Goal: Transaction & Acquisition: Download file/media

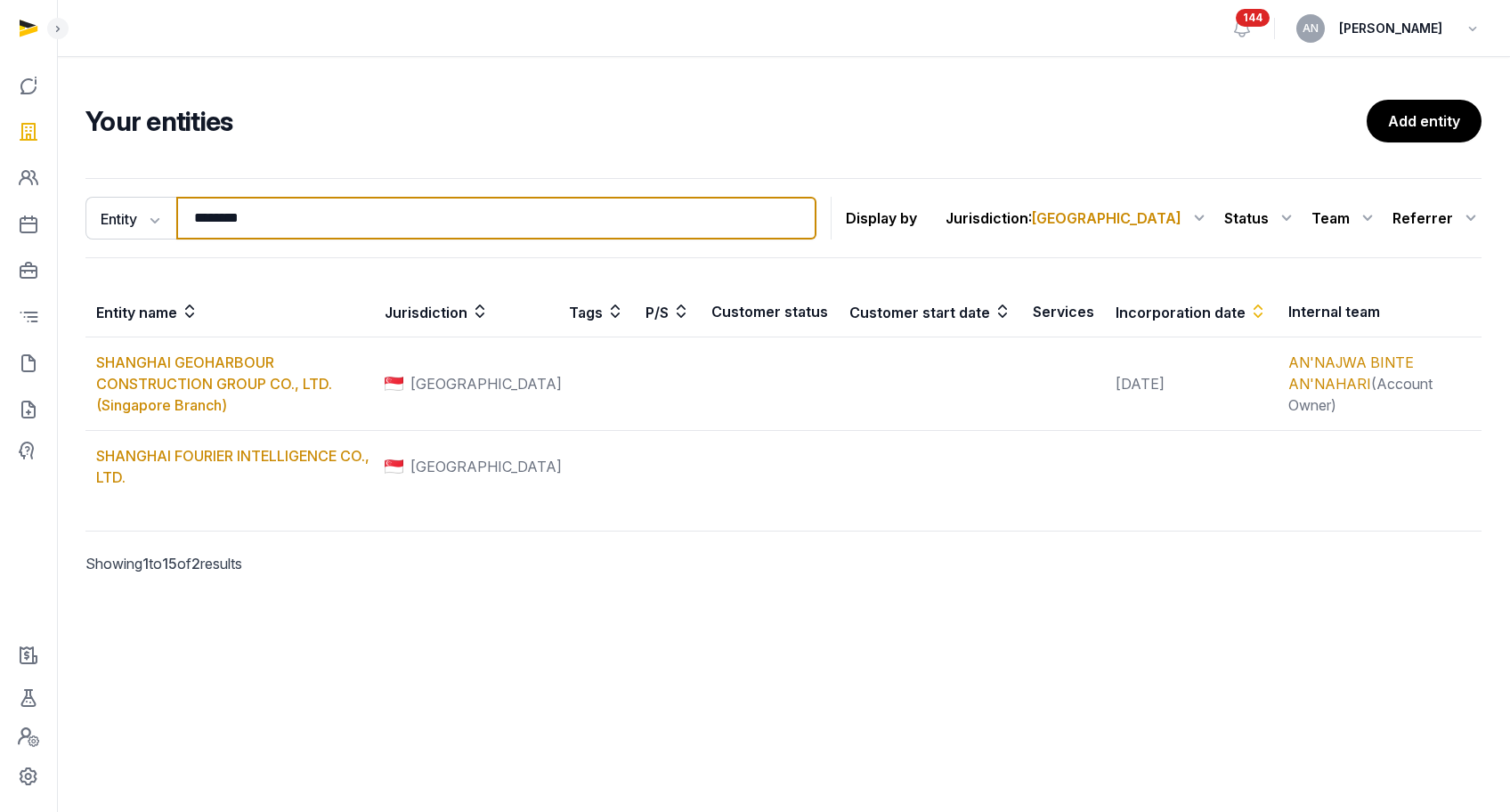
click at [288, 223] on input "********" at bounding box center [496, 218] width 640 height 43
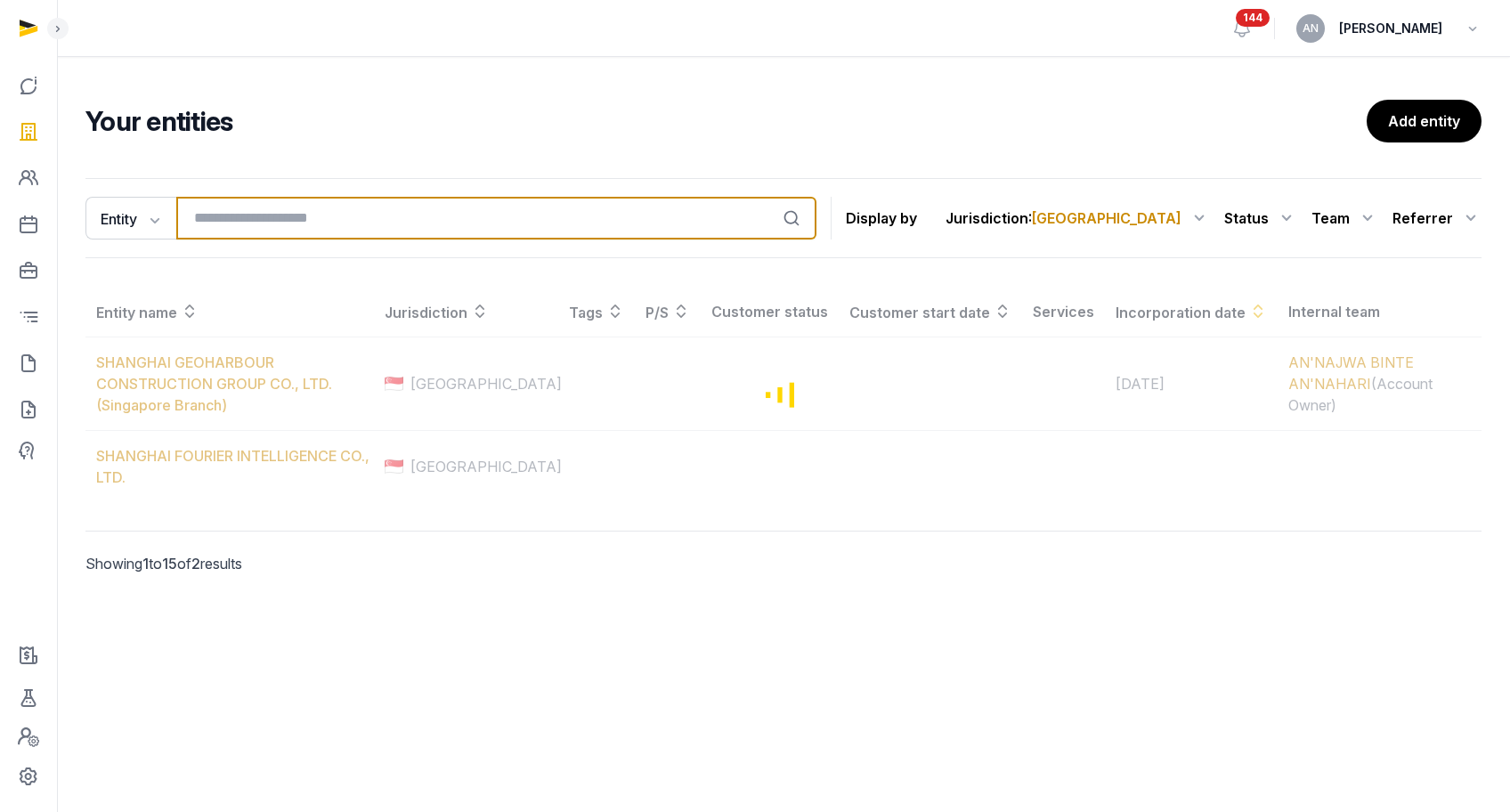
click at [320, 205] on input "search" at bounding box center [496, 218] width 640 height 43
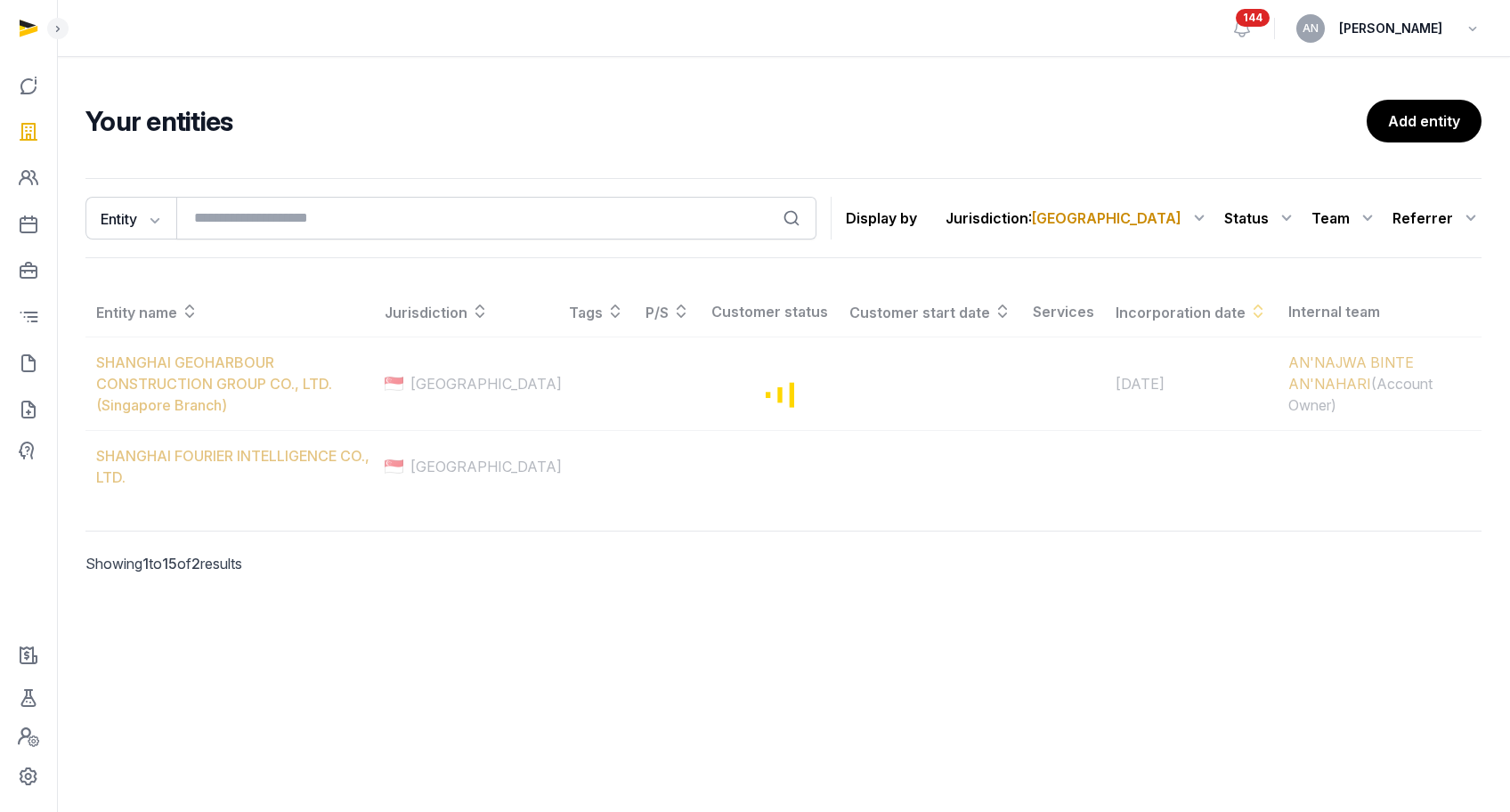
click at [384, 168] on div "Your entities Add entity Entity Entity People Tags Services Search Display by J…" at bounding box center [783, 362] width 1453 height 524
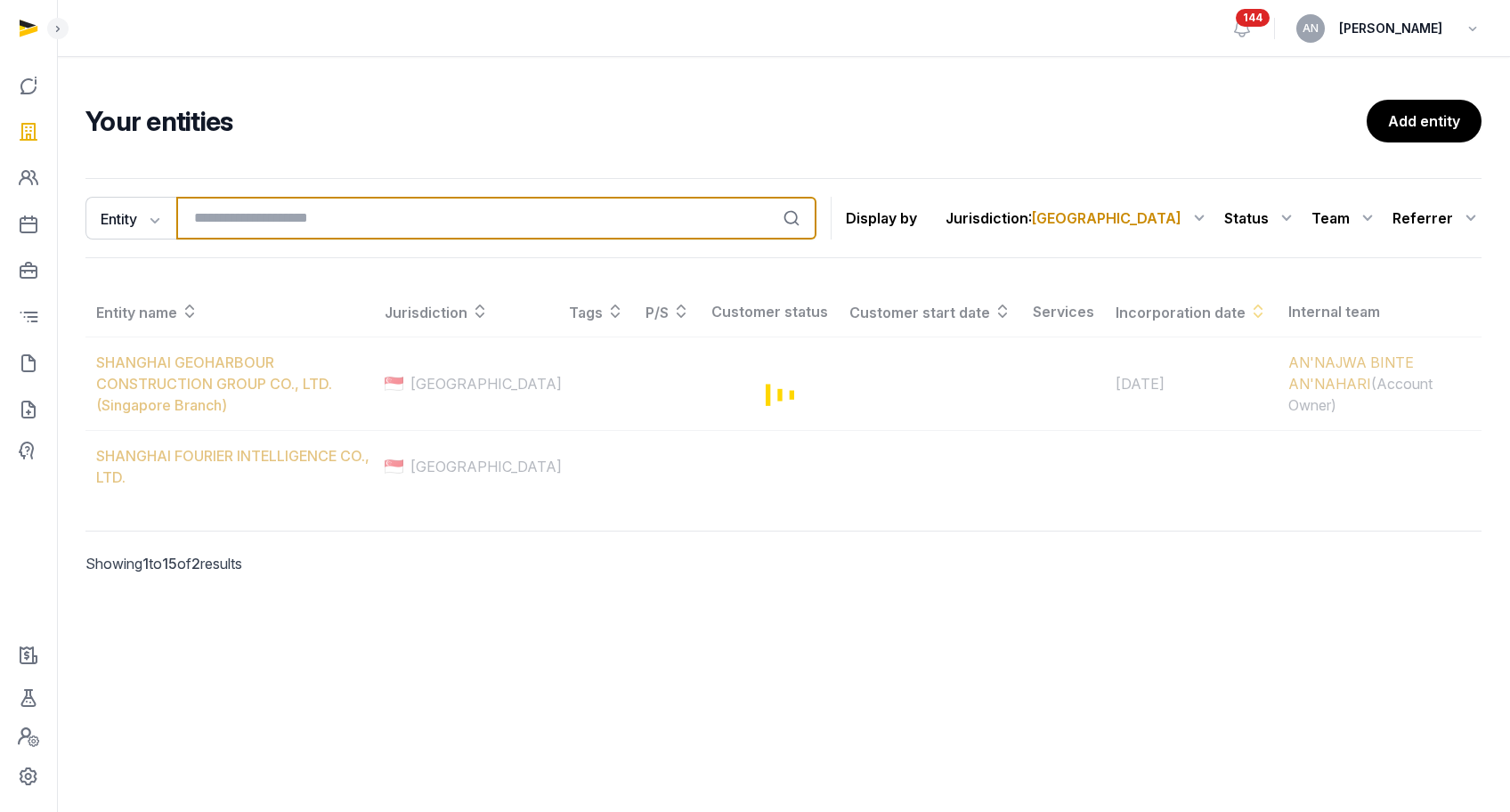
click at [290, 205] on input "search" at bounding box center [496, 218] width 640 height 43
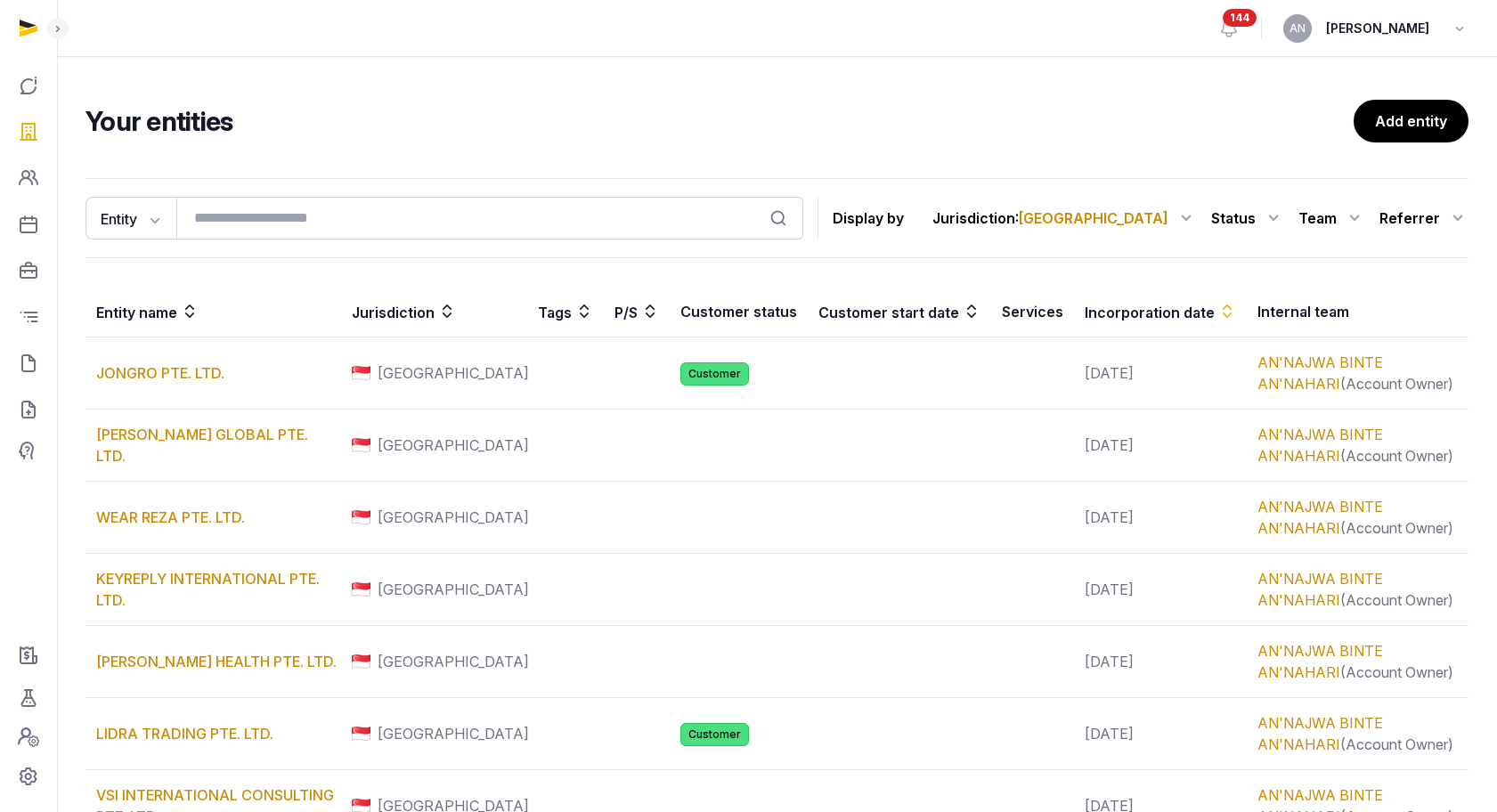
drag, startPoint x: 359, startPoint y: 149, endPoint x: 350, endPoint y: 167, distance: 20.1
click at [359, 149] on div "Your entities Add entity Entity Entity People Tags Services Search Display by J…" at bounding box center [777, 821] width 1440 height 1443
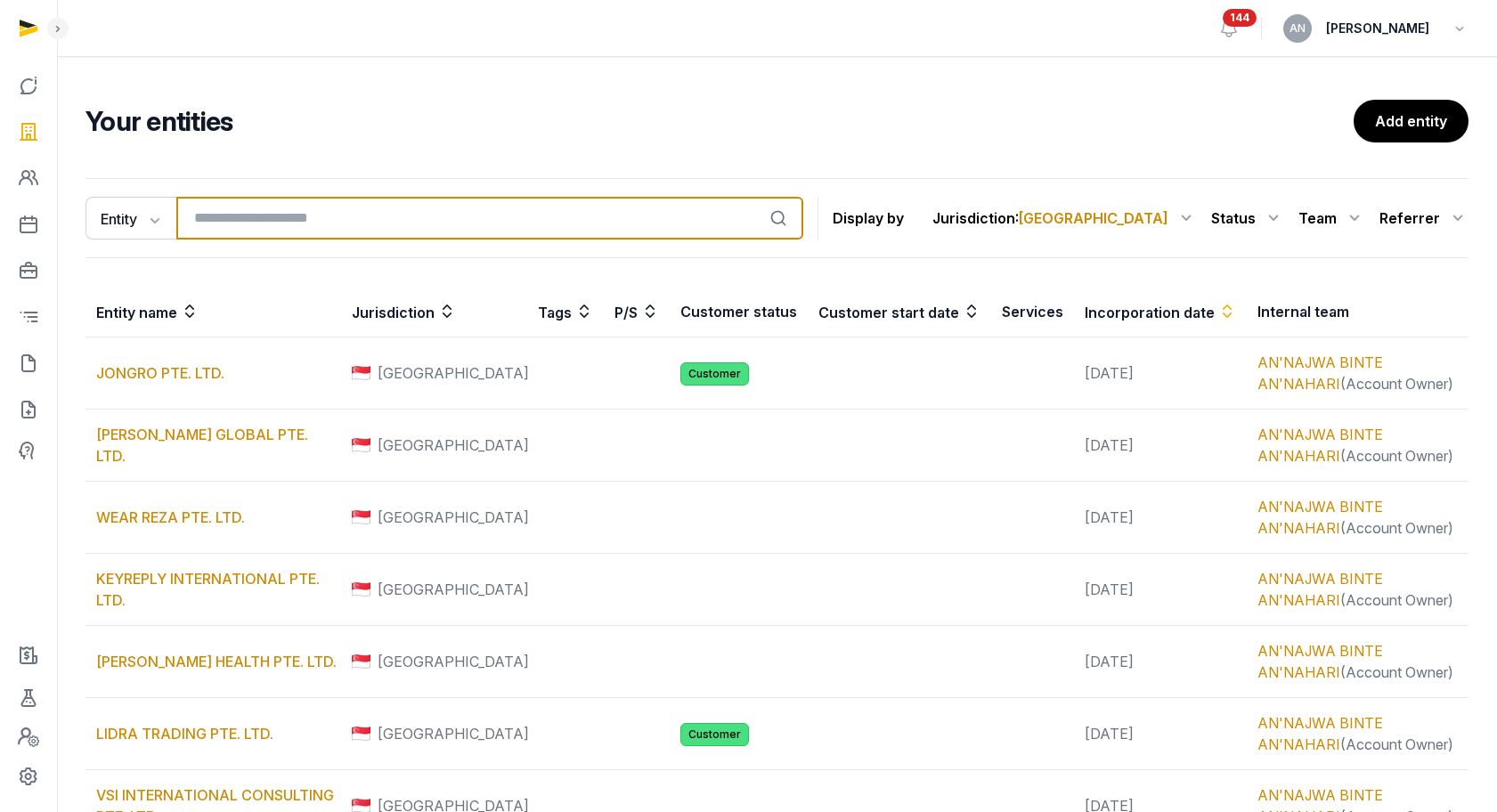
click at [319, 198] on input "search" at bounding box center [490, 218] width 627 height 43
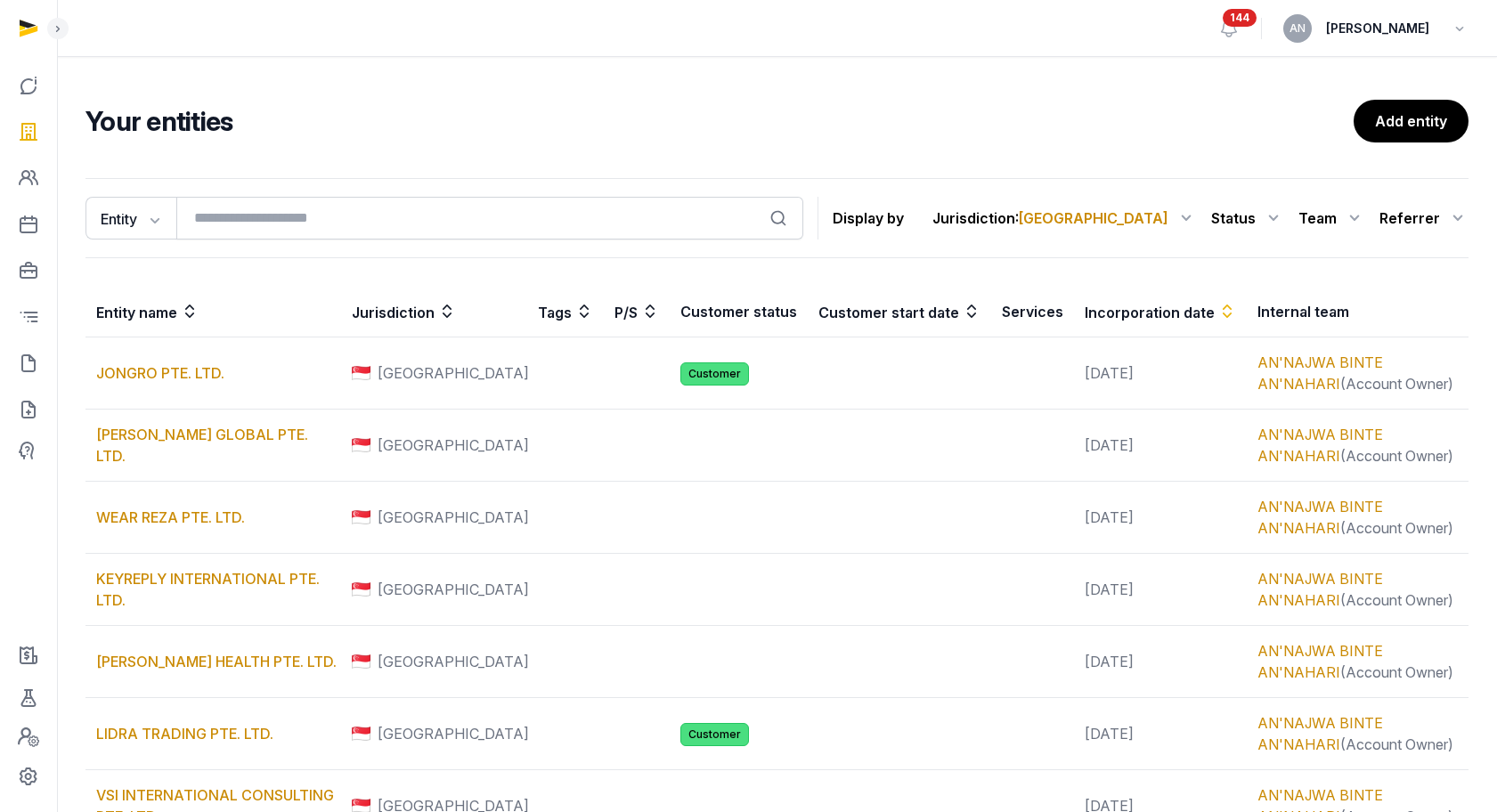
click at [380, 186] on div "Entity Entity People Tags Services Search Display by Jurisdiction : Singapore A…" at bounding box center [777, 218] width 1384 height 80
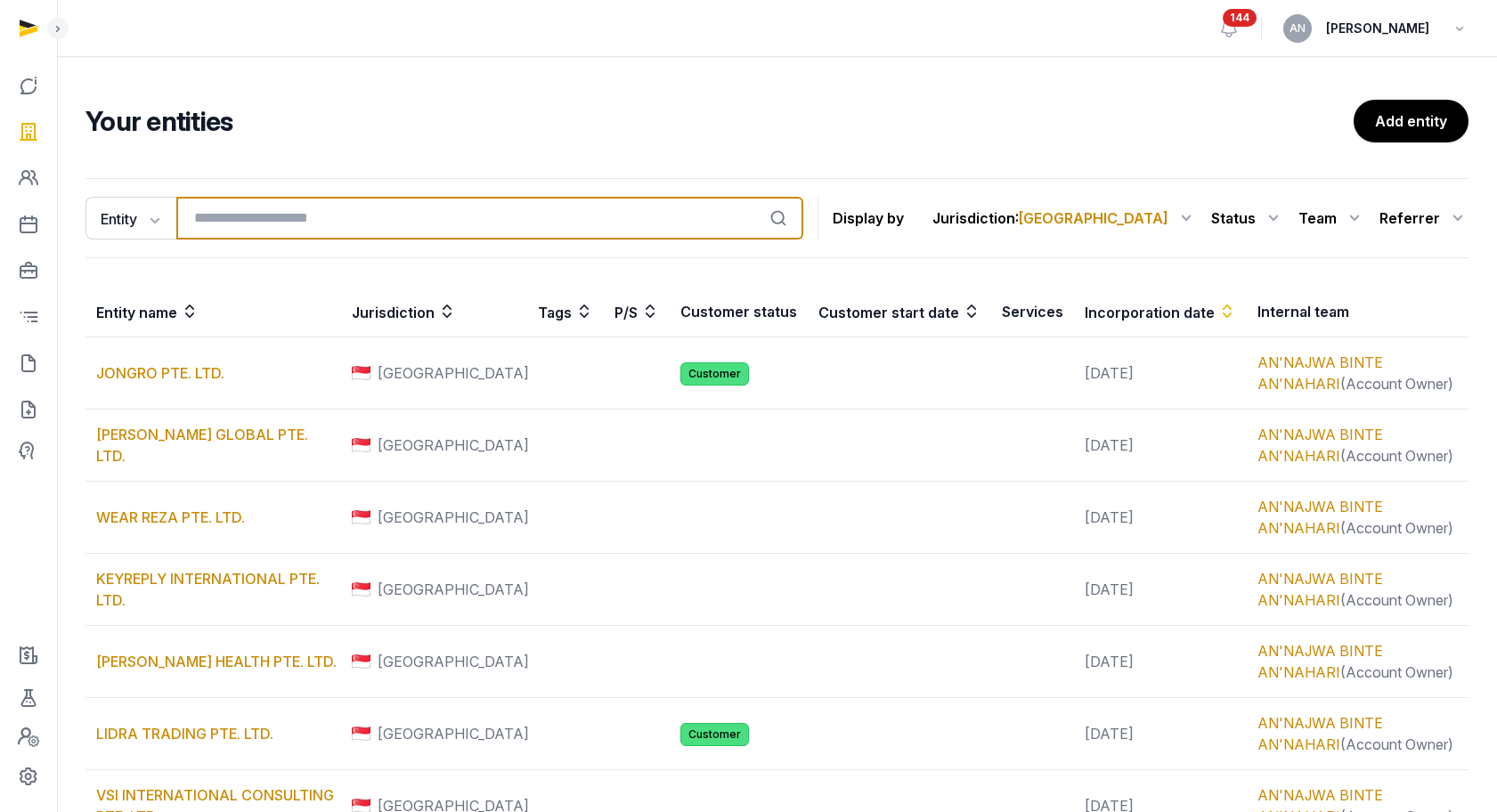
click at [339, 228] on input "search" at bounding box center [490, 218] width 627 height 43
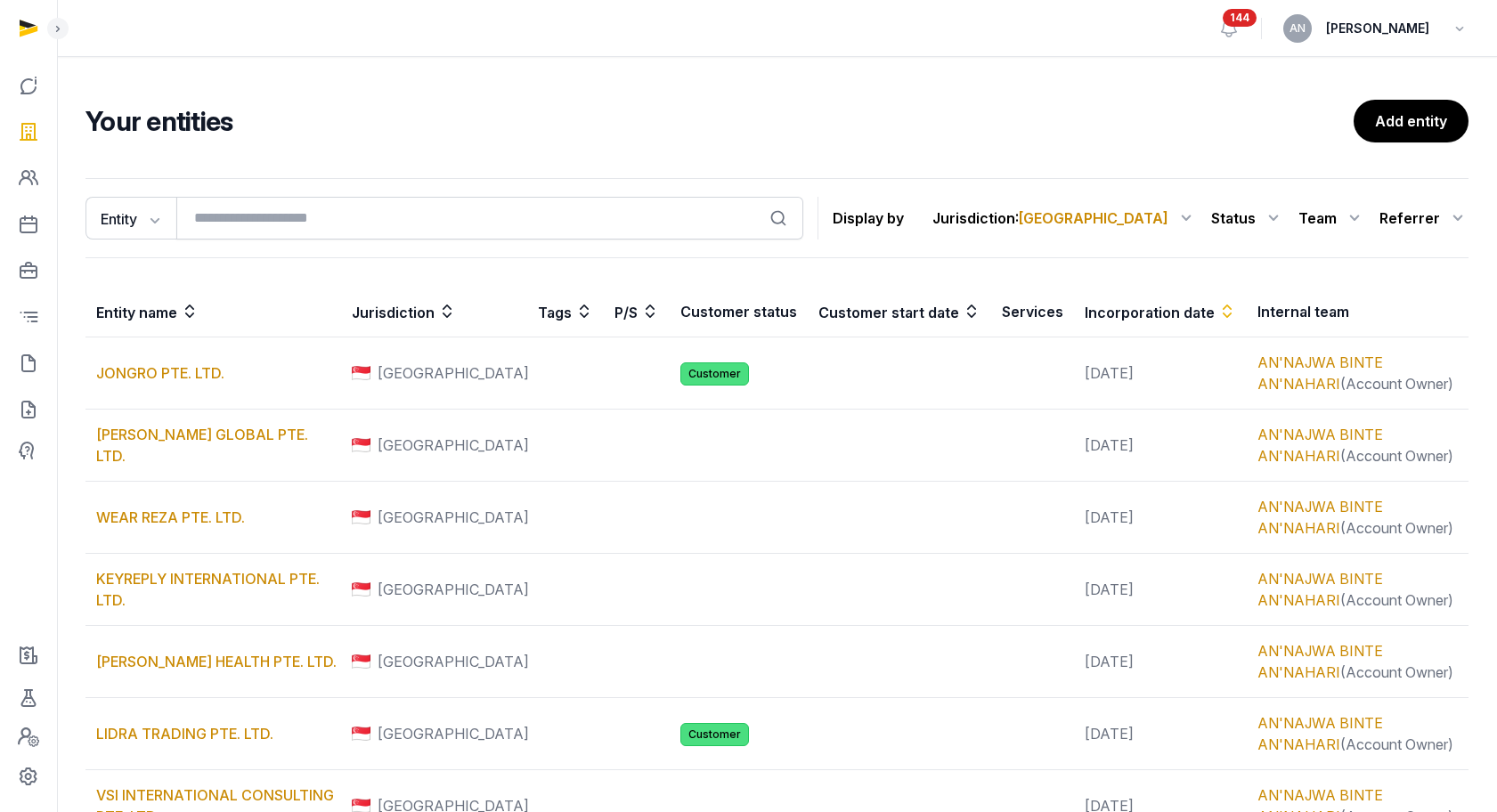
click at [385, 128] on h2 "Your entities" at bounding box center [719, 120] width 1268 height 32
click at [596, 113] on h2 "Your entities" at bounding box center [719, 120] width 1268 height 32
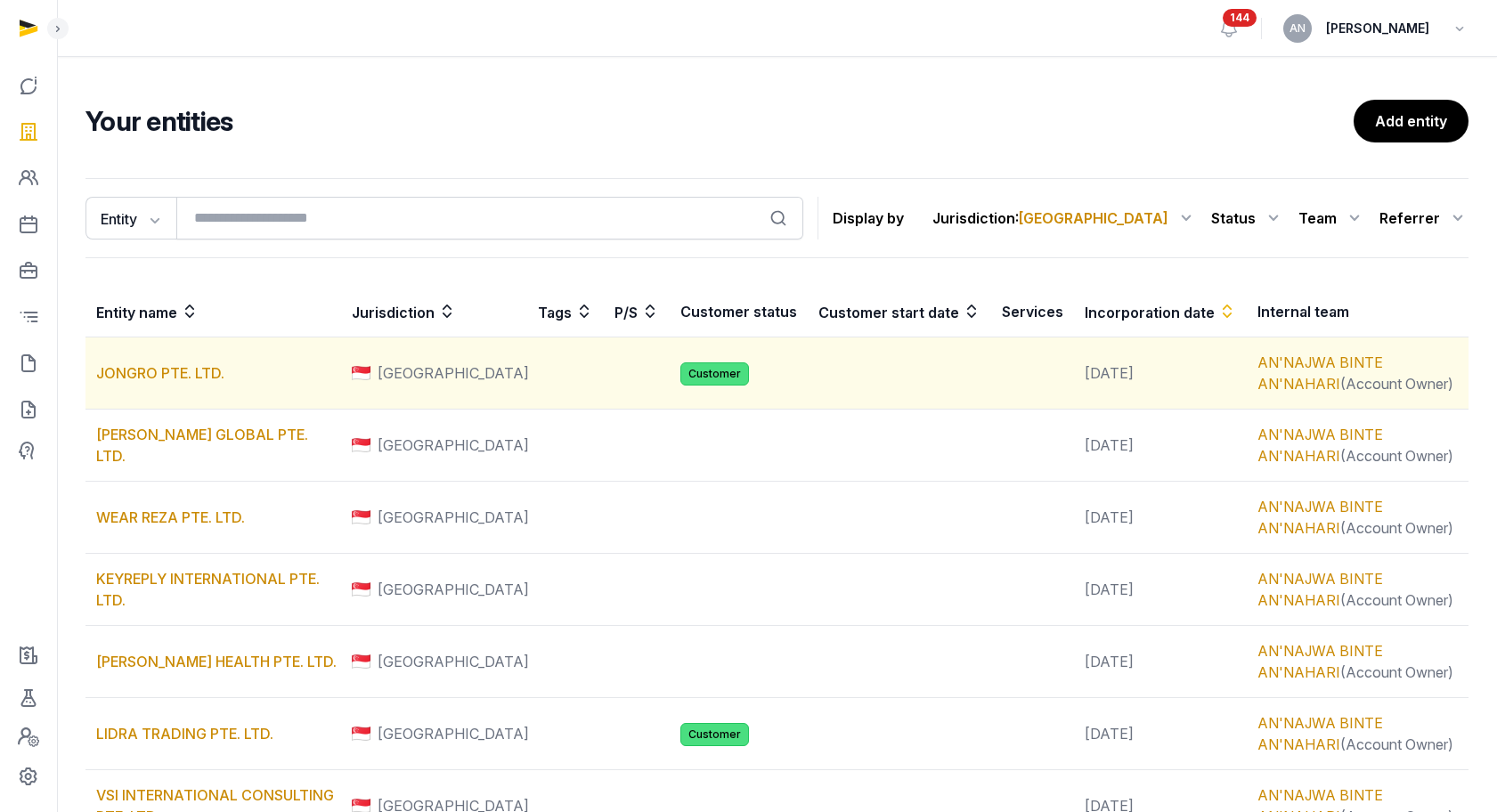
click at [190, 361] on td "JONGRO PTE. LTD." at bounding box center [213, 373] width 255 height 72
click at [191, 366] on link "JONGRO PTE. LTD." at bounding box center [160, 372] width 129 height 18
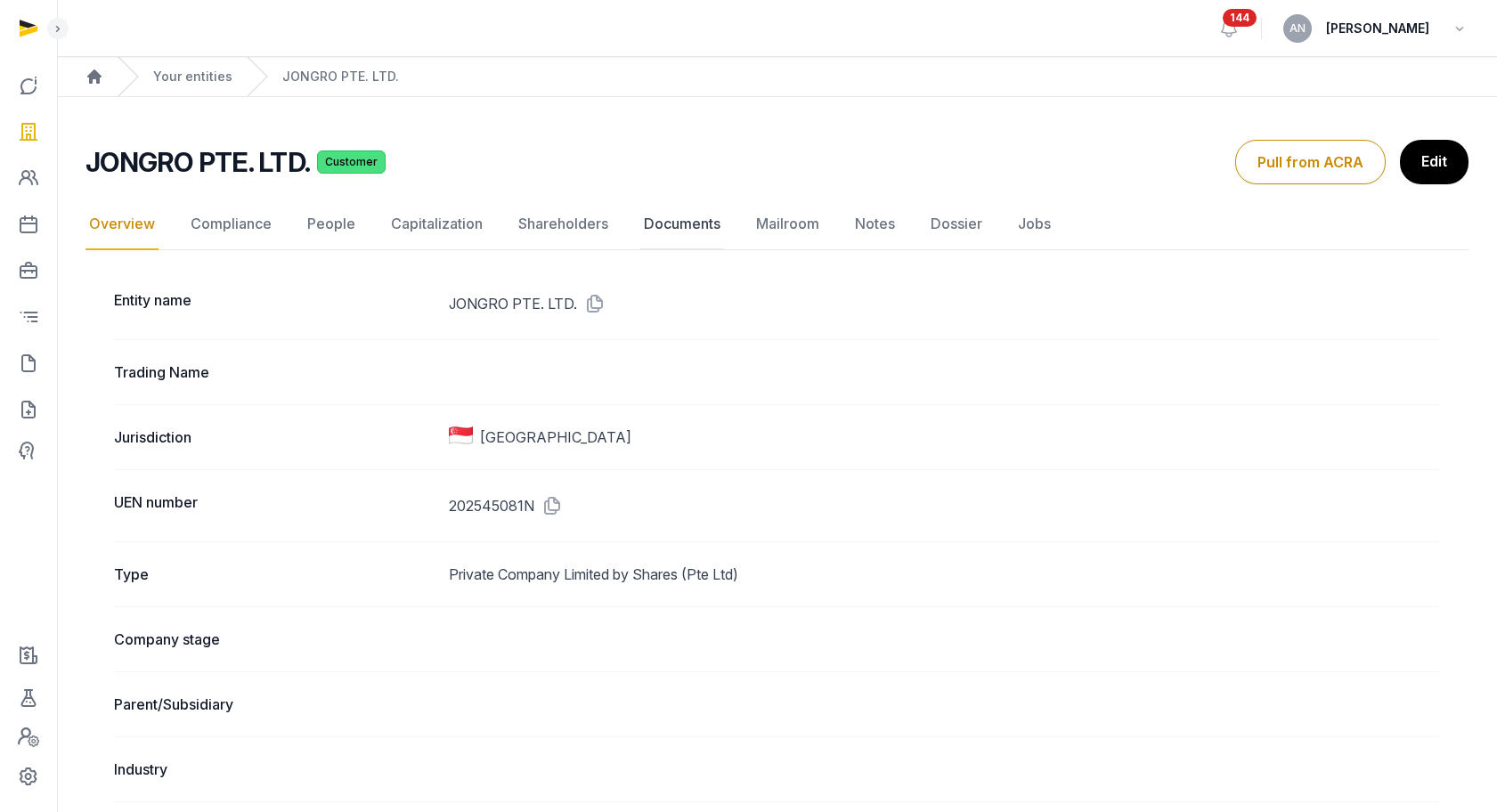
click at [707, 222] on link "Documents" at bounding box center [682, 225] width 84 height 52
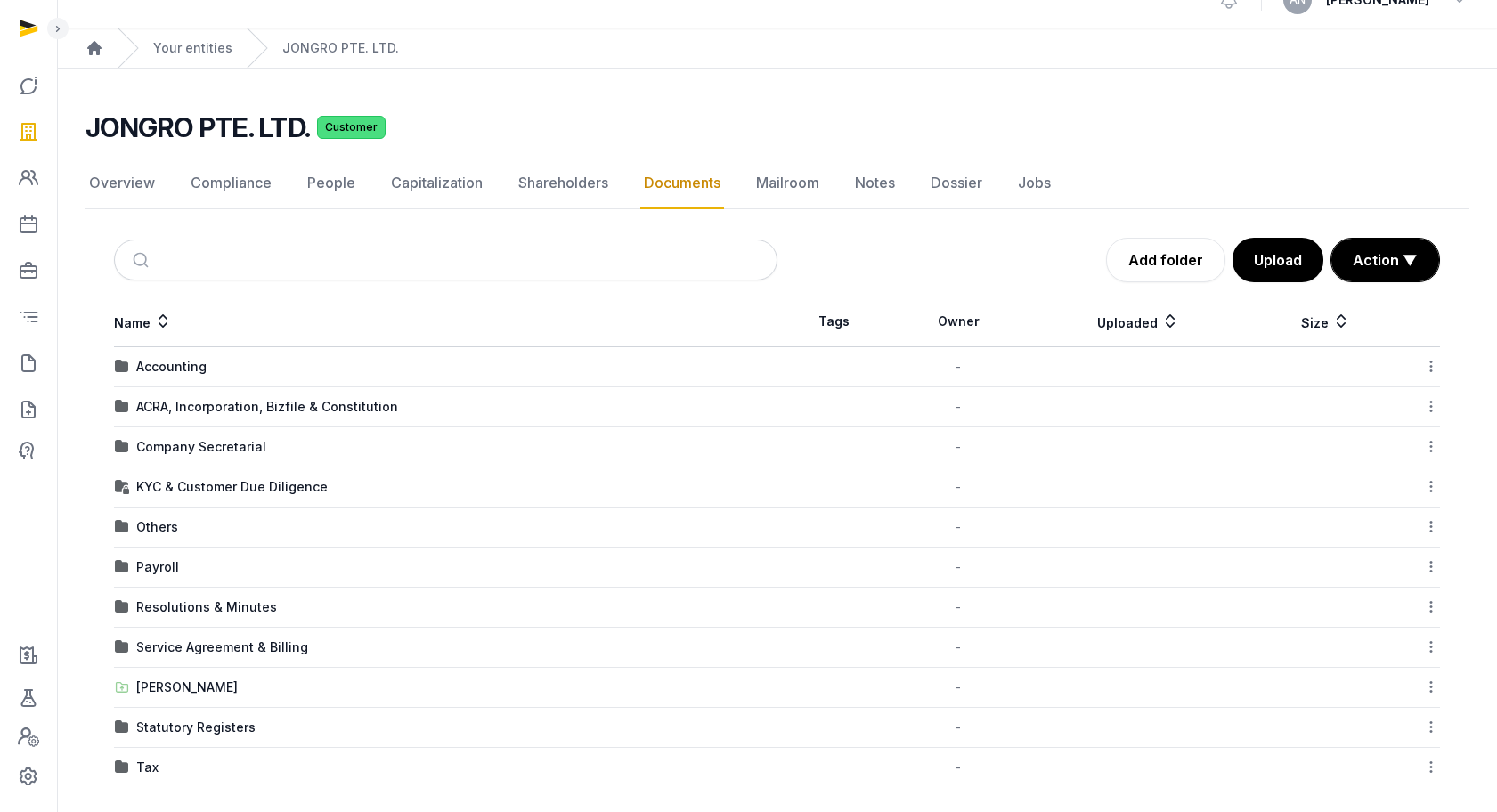
scroll to position [39, 0]
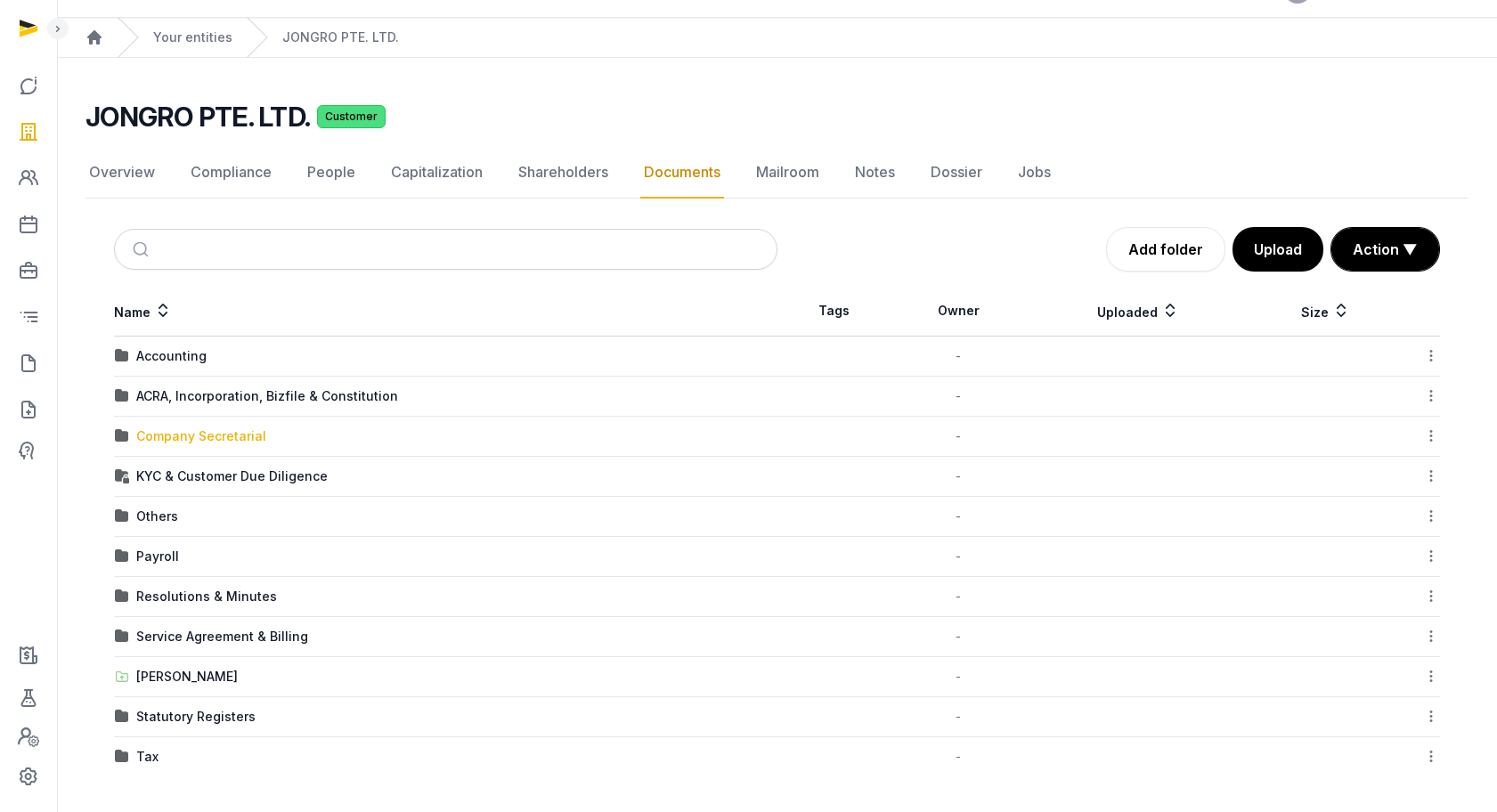
click at [214, 428] on div "Company Secretarial" at bounding box center [201, 436] width 130 height 18
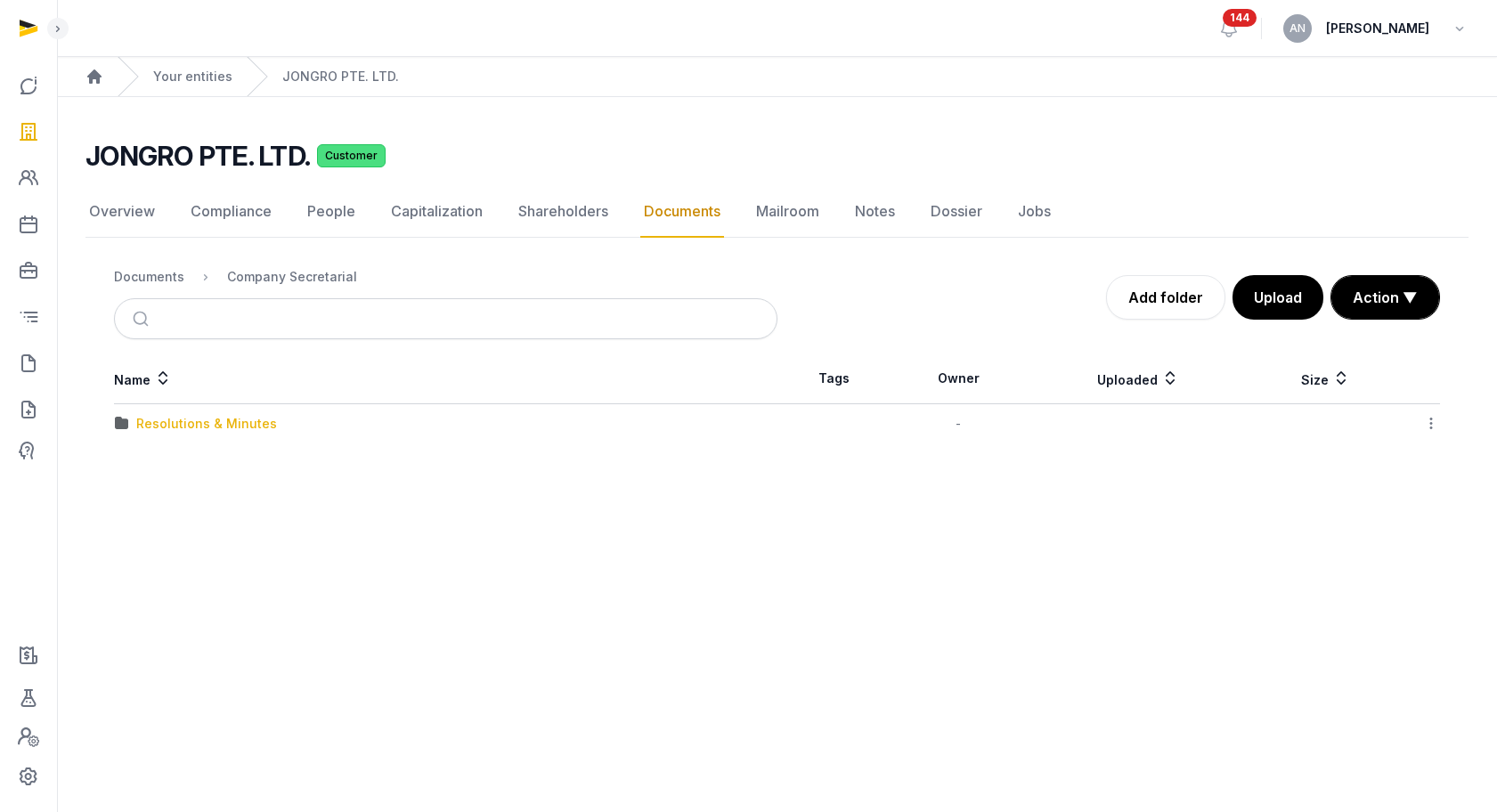
scroll to position [0, 0]
click at [191, 434] on td "Resolutions & Minutes" at bounding box center [449, 424] width 670 height 40
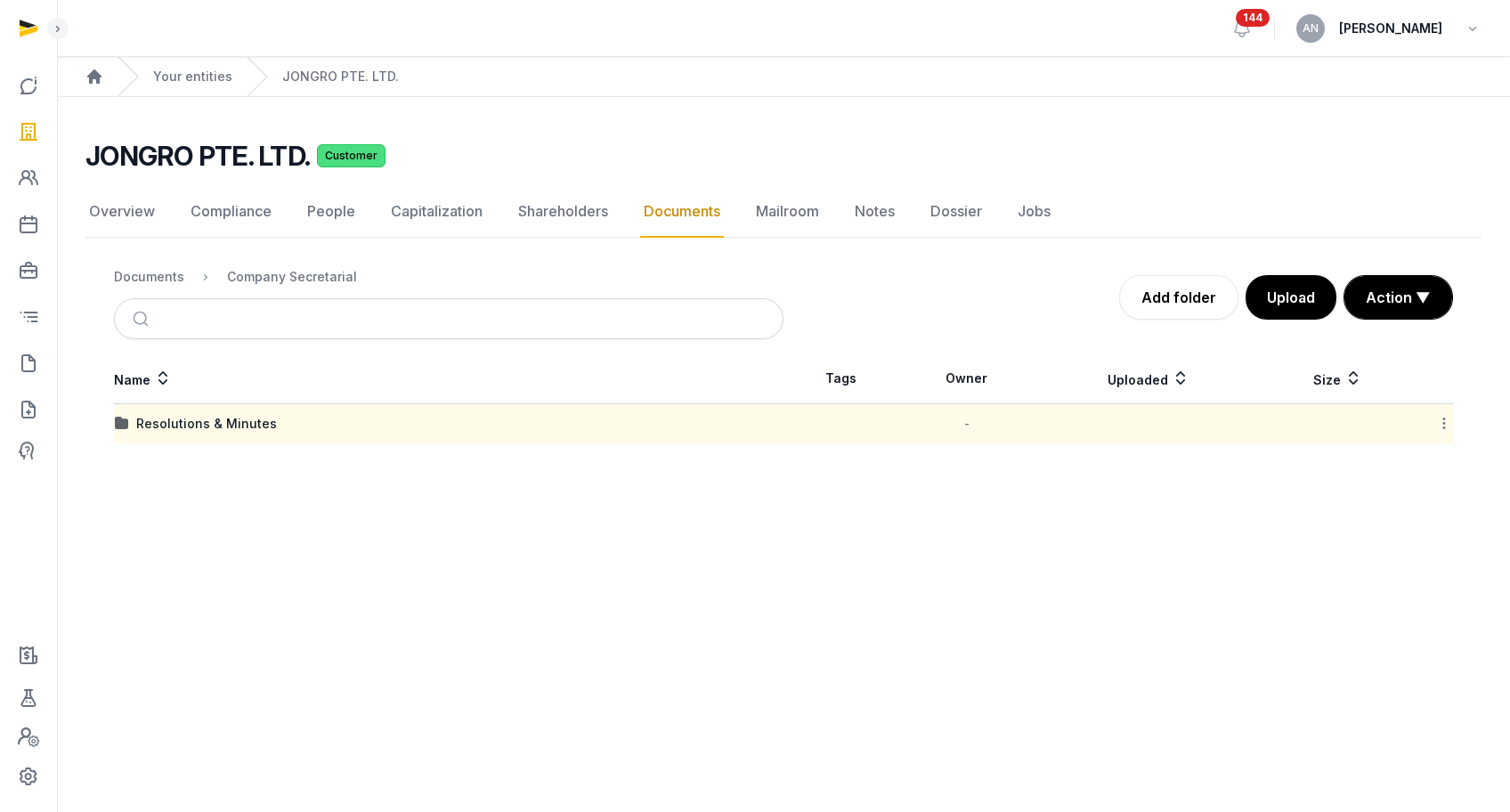
click at [197, 421] on div "Resolutions & Minutes" at bounding box center [206, 423] width 141 height 18
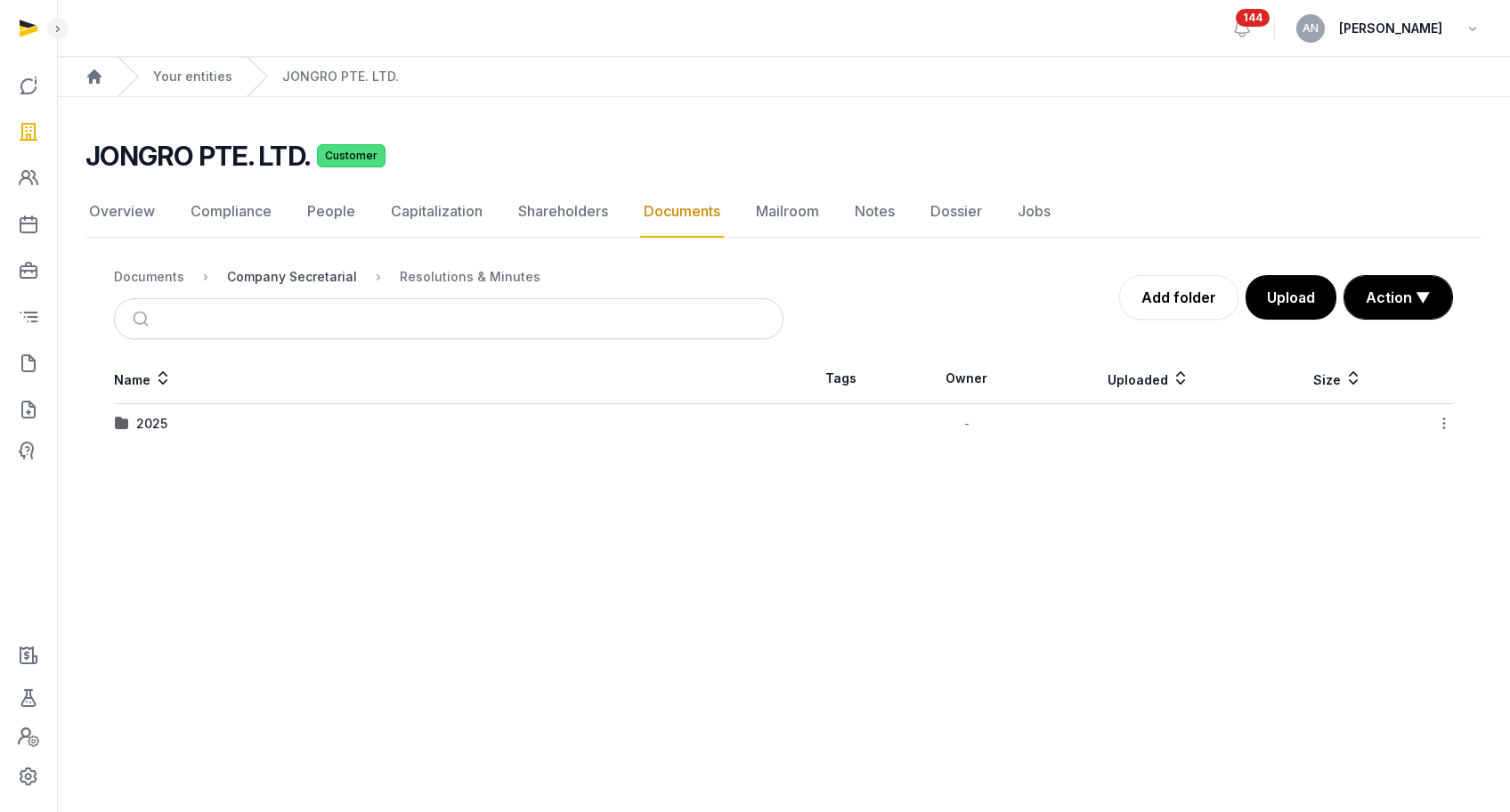
click at [283, 283] on div "Company Secretarial" at bounding box center [292, 276] width 130 height 18
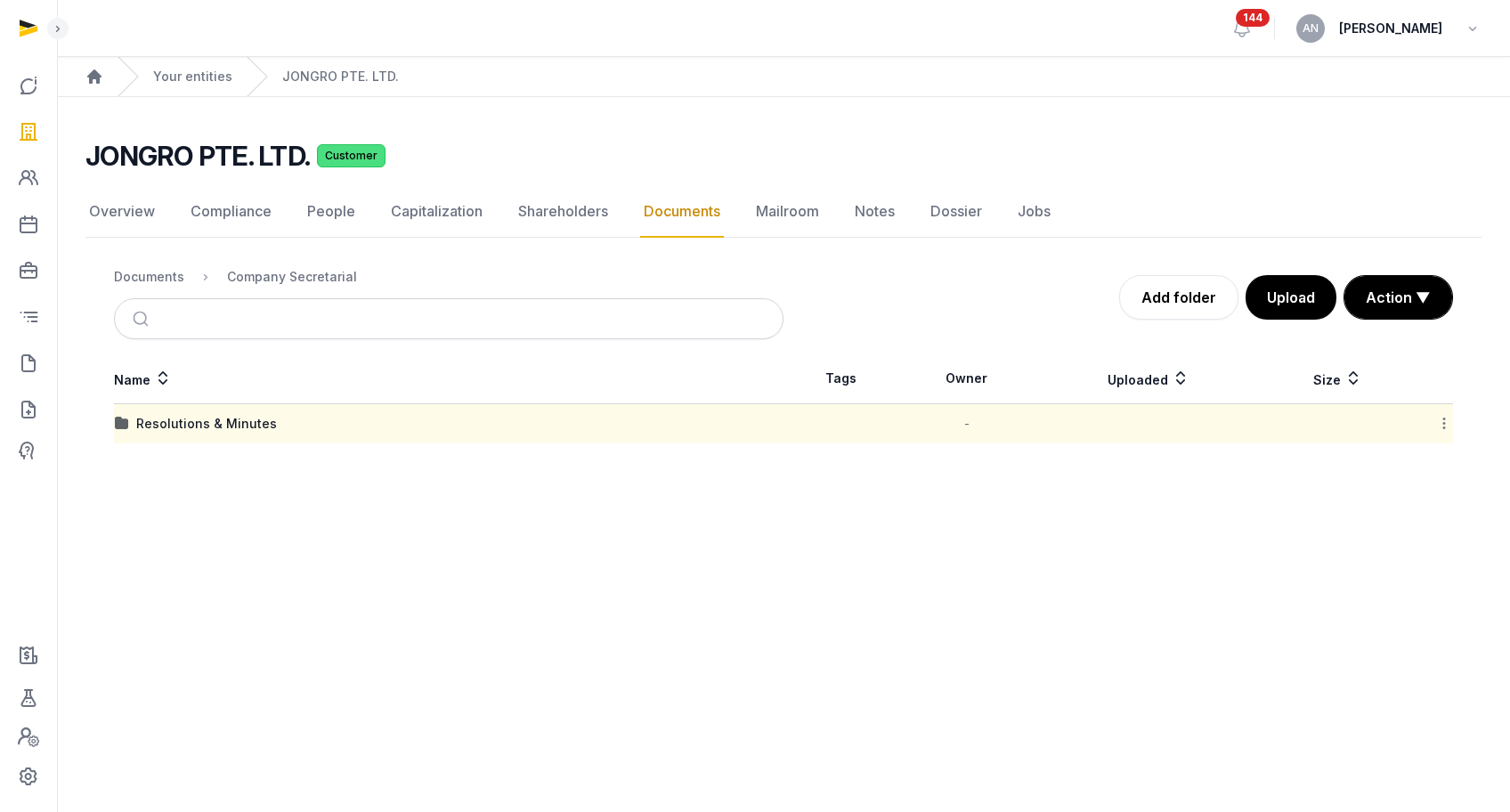
click at [134, 281] on div "Documents" at bounding box center [149, 276] width 70 height 18
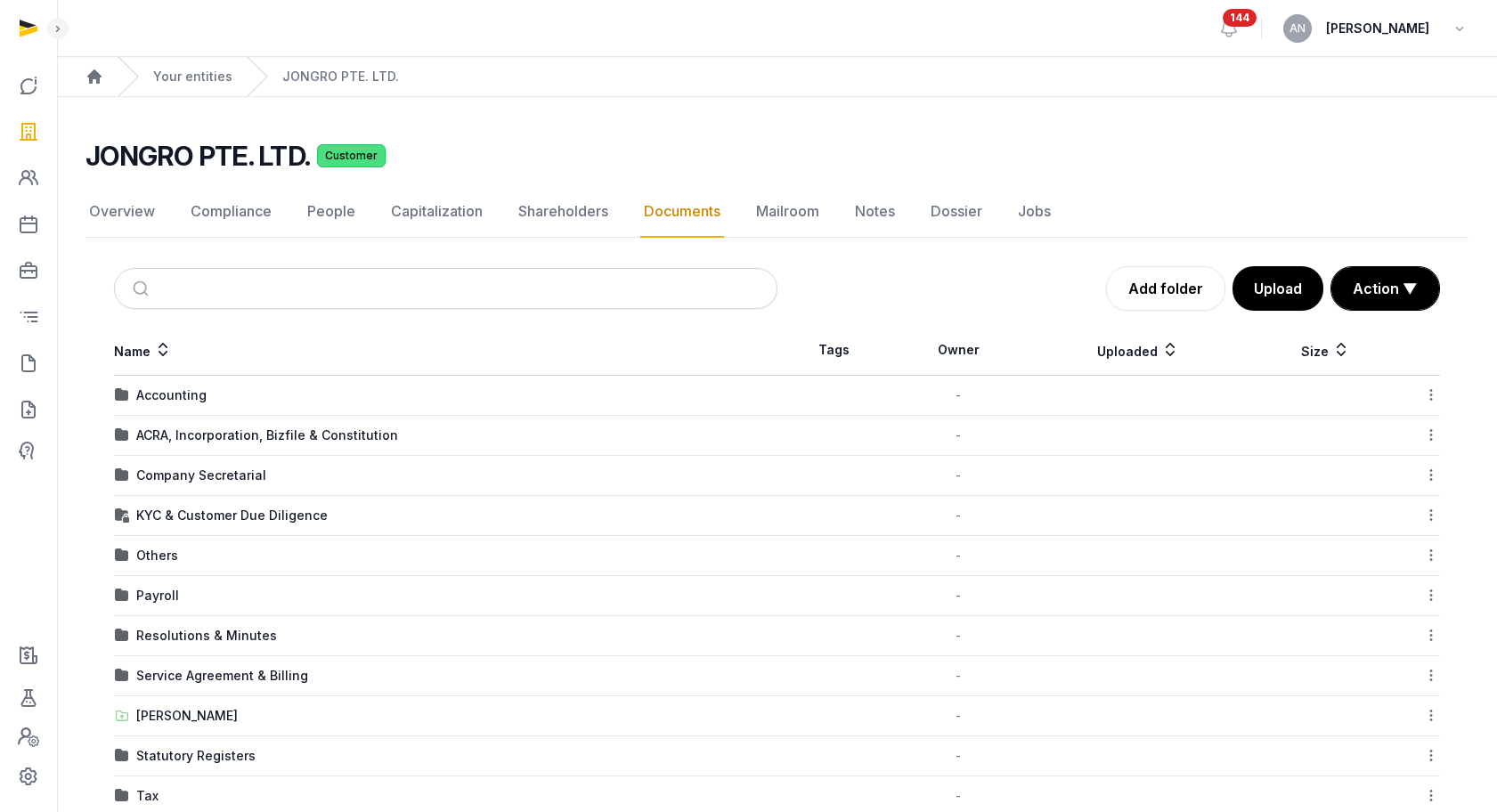
click at [191, 433] on div "ACRA, Incorporation, Bizfile & Constitution" at bounding box center [267, 435] width 262 height 18
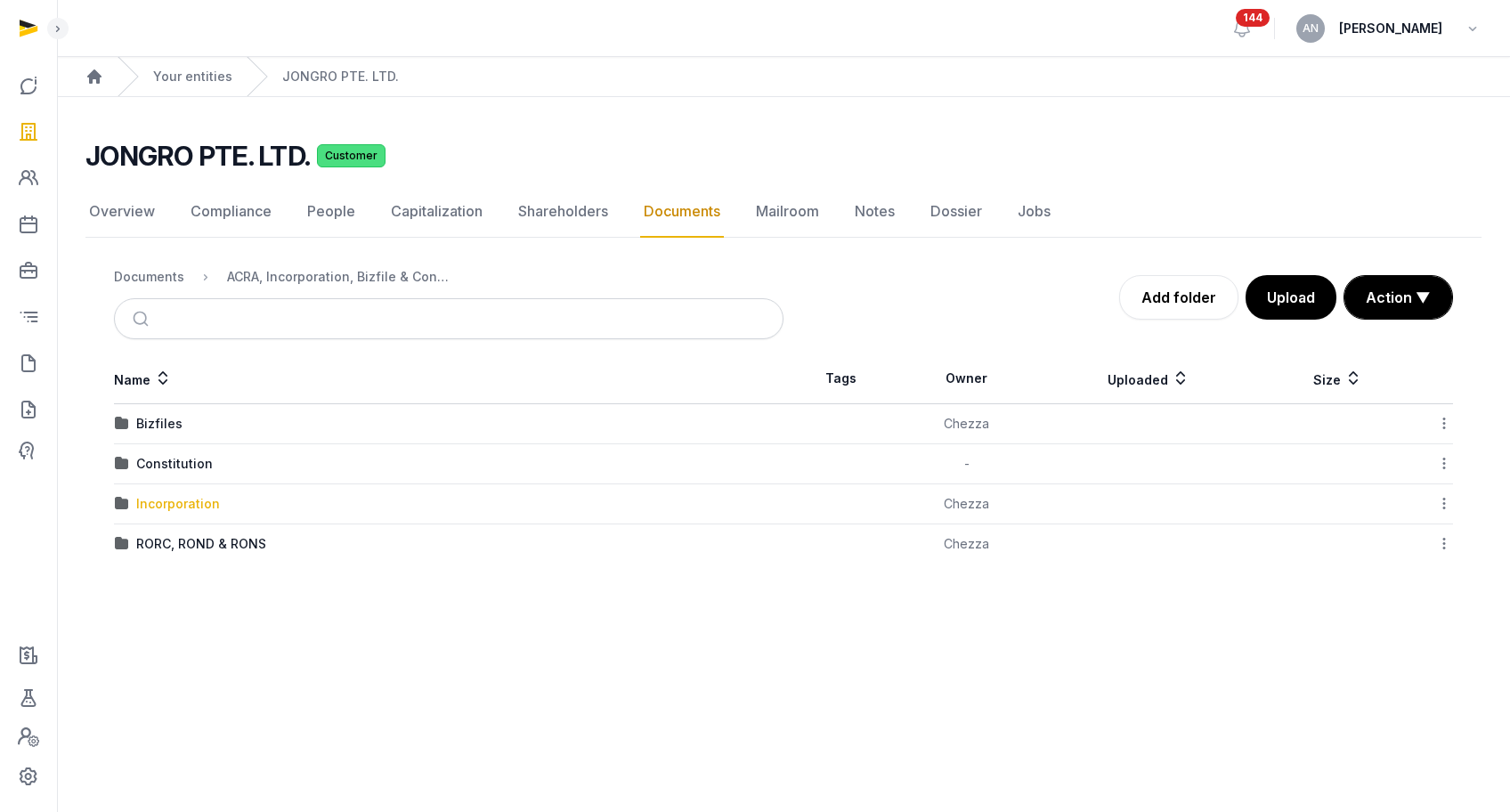
click at [160, 498] on div "Incorporation" at bounding box center [178, 504] width 84 height 18
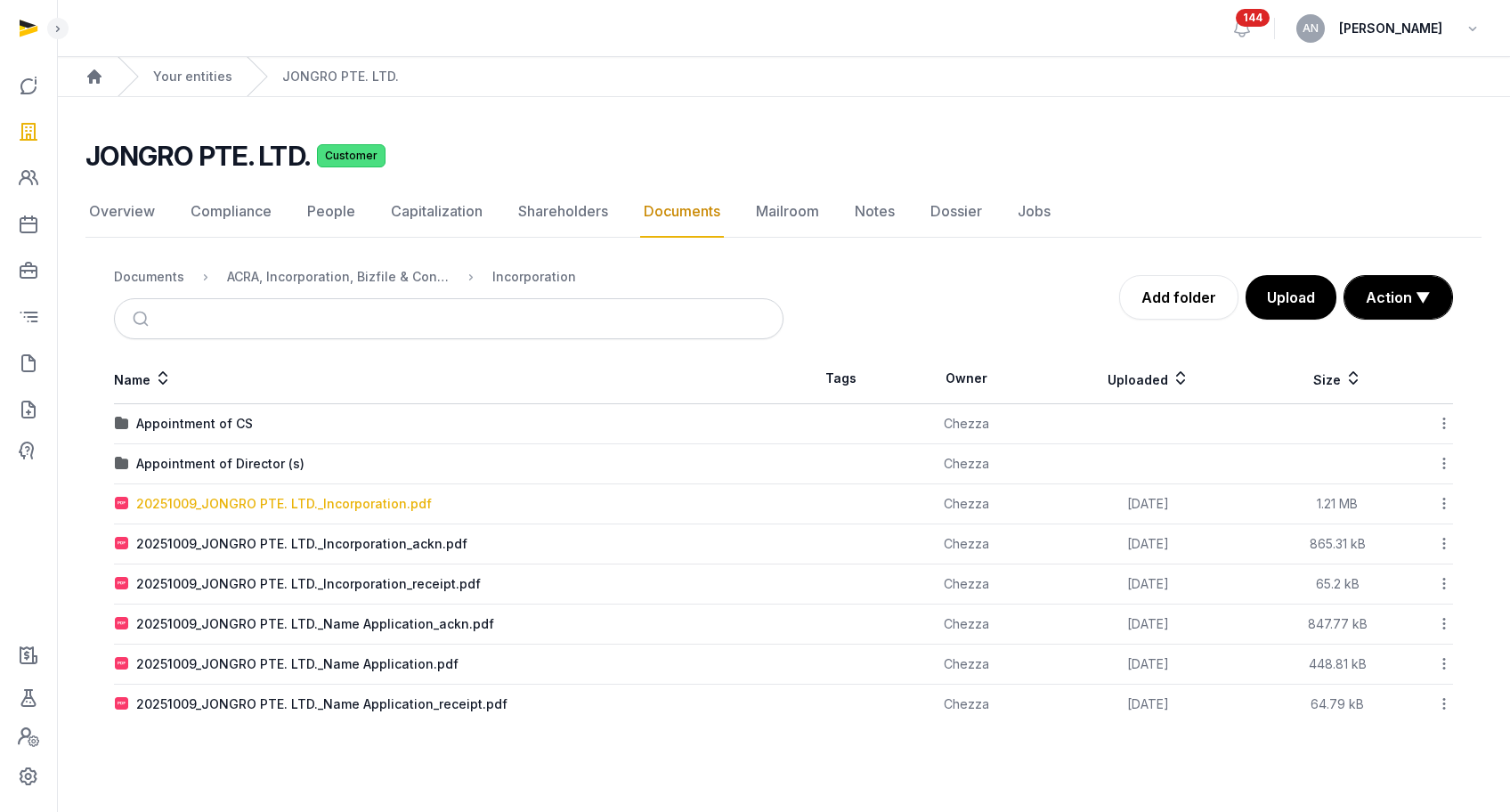
click at [289, 511] on div "20251009_JONGRO PTE. LTD._Incorporation.pdf" at bounding box center [284, 504] width 296 height 18
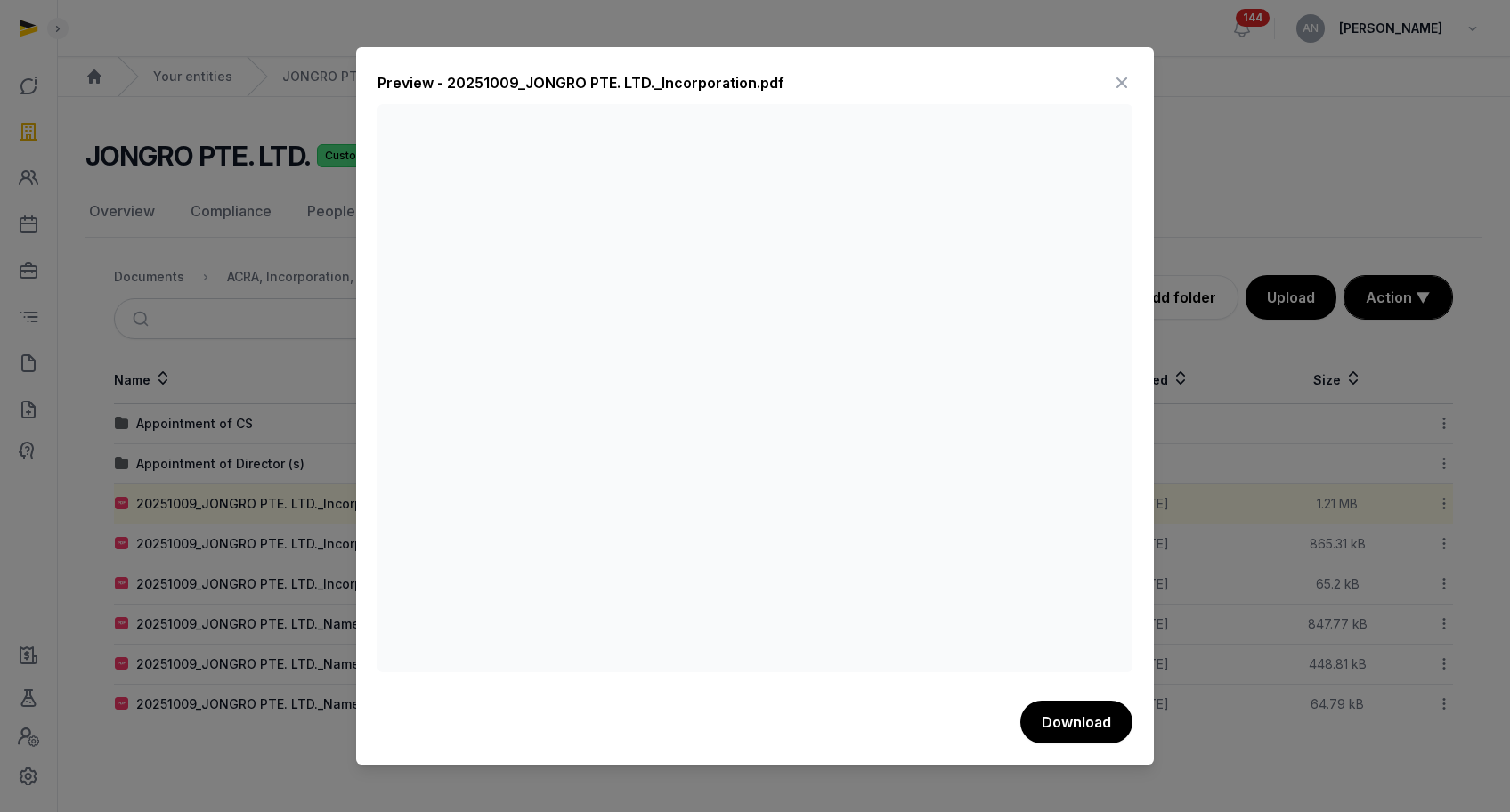
click at [1119, 82] on icon at bounding box center [1122, 83] width 21 height 29
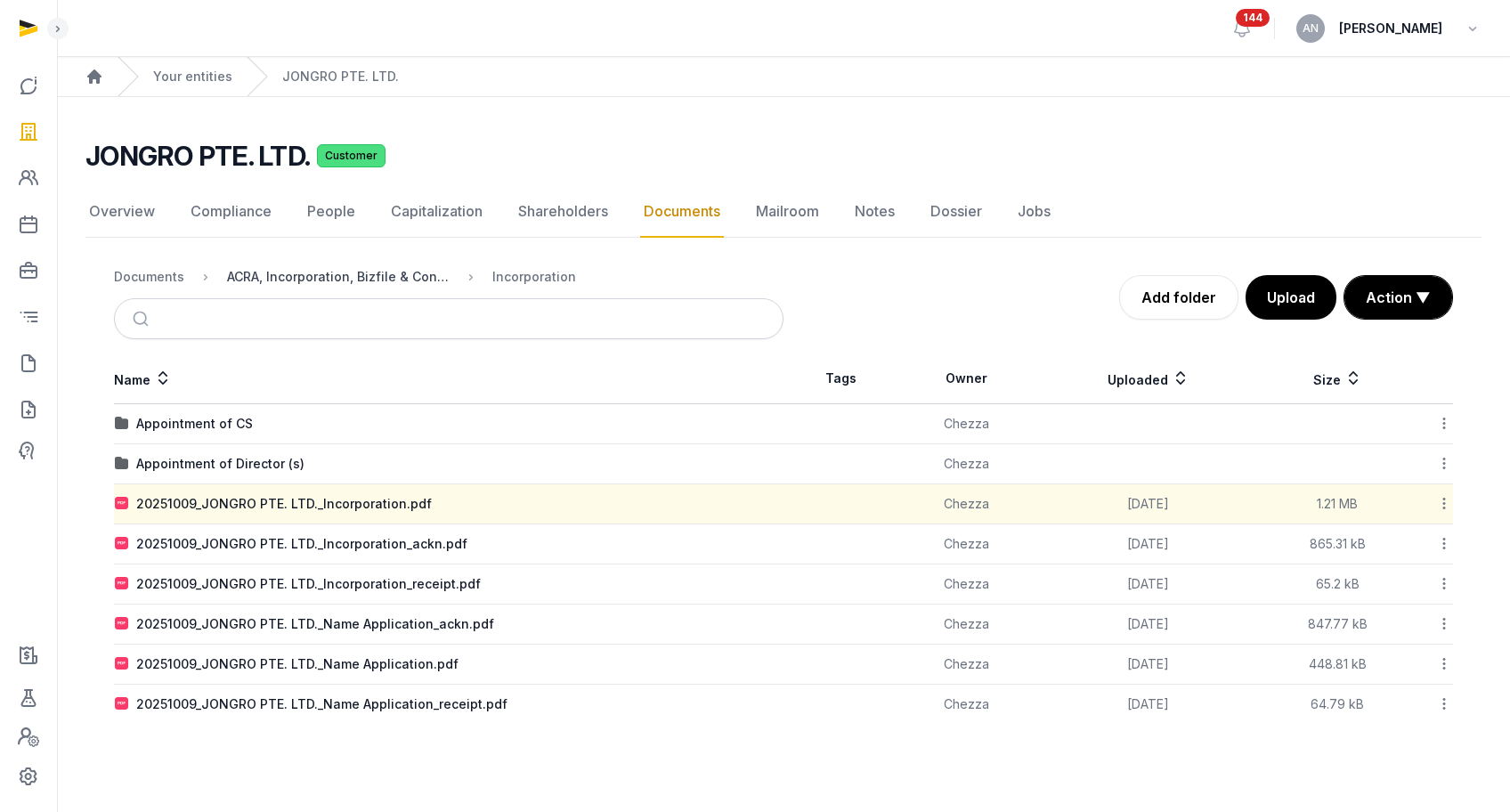
click at [281, 279] on div "ACRA, Incorporation, Bizfile & Constitution" at bounding box center [339, 276] width 223 height 18
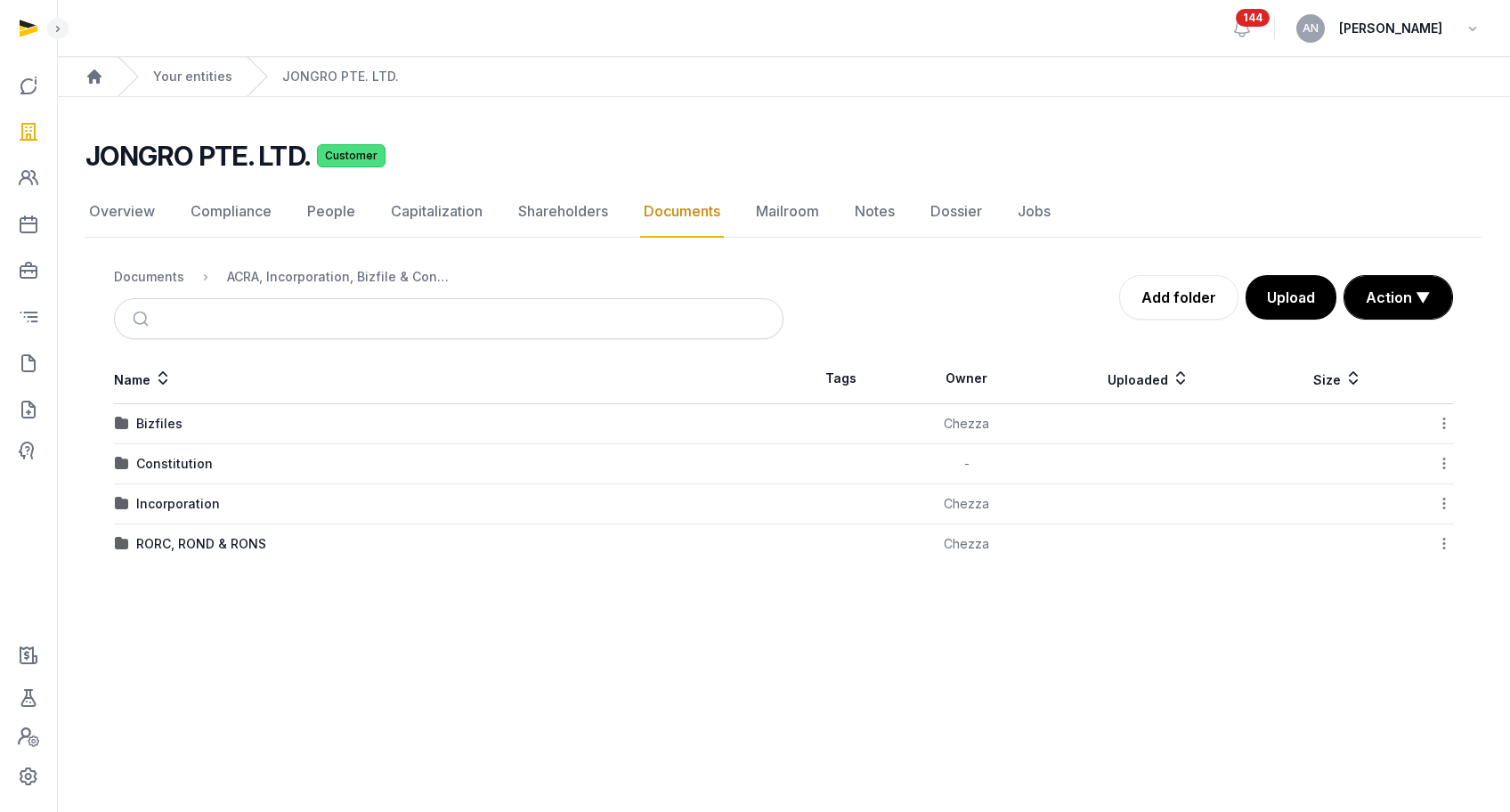
click at [148, 274] on div "Documents" at bounding box center [149, 276] width 70 height 18
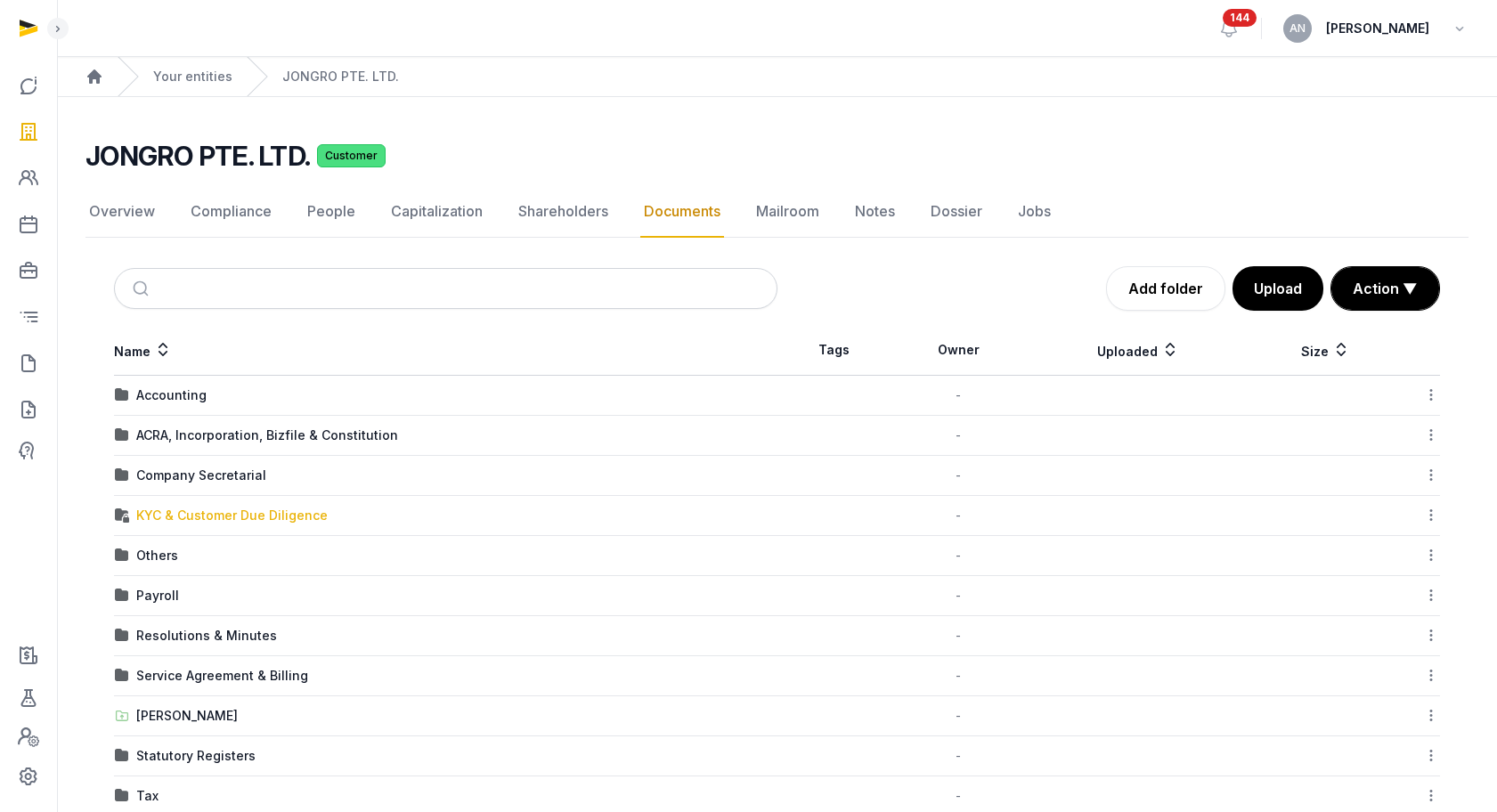
click at [182, 517] on div "KYC & Customer Due Diligence" at bounding box center [231, 515] width 191 height 18
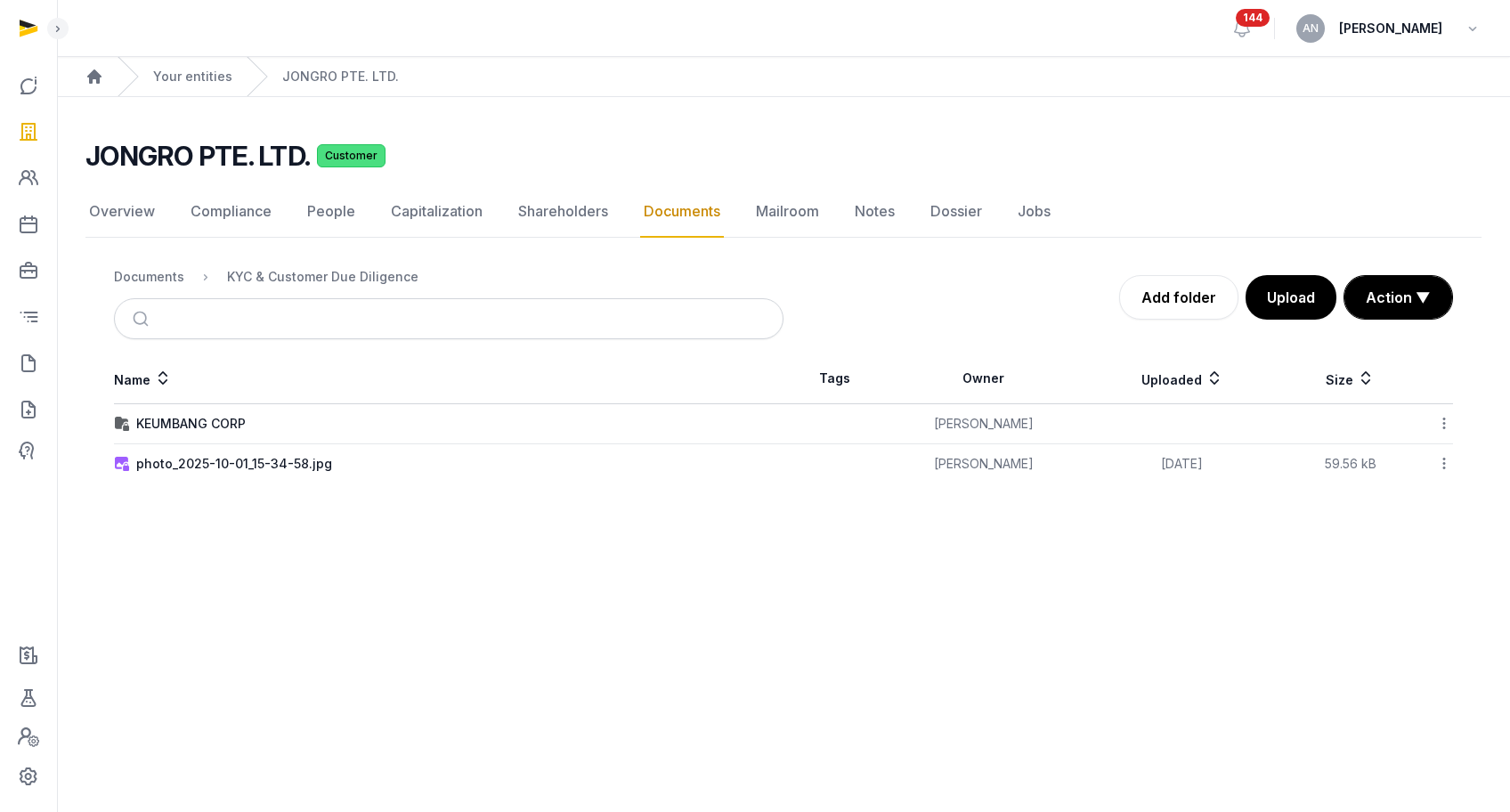
click at [191, 419] on div "KEUMBANG CORP" at bounding box center [191, 423] width 109 height 18
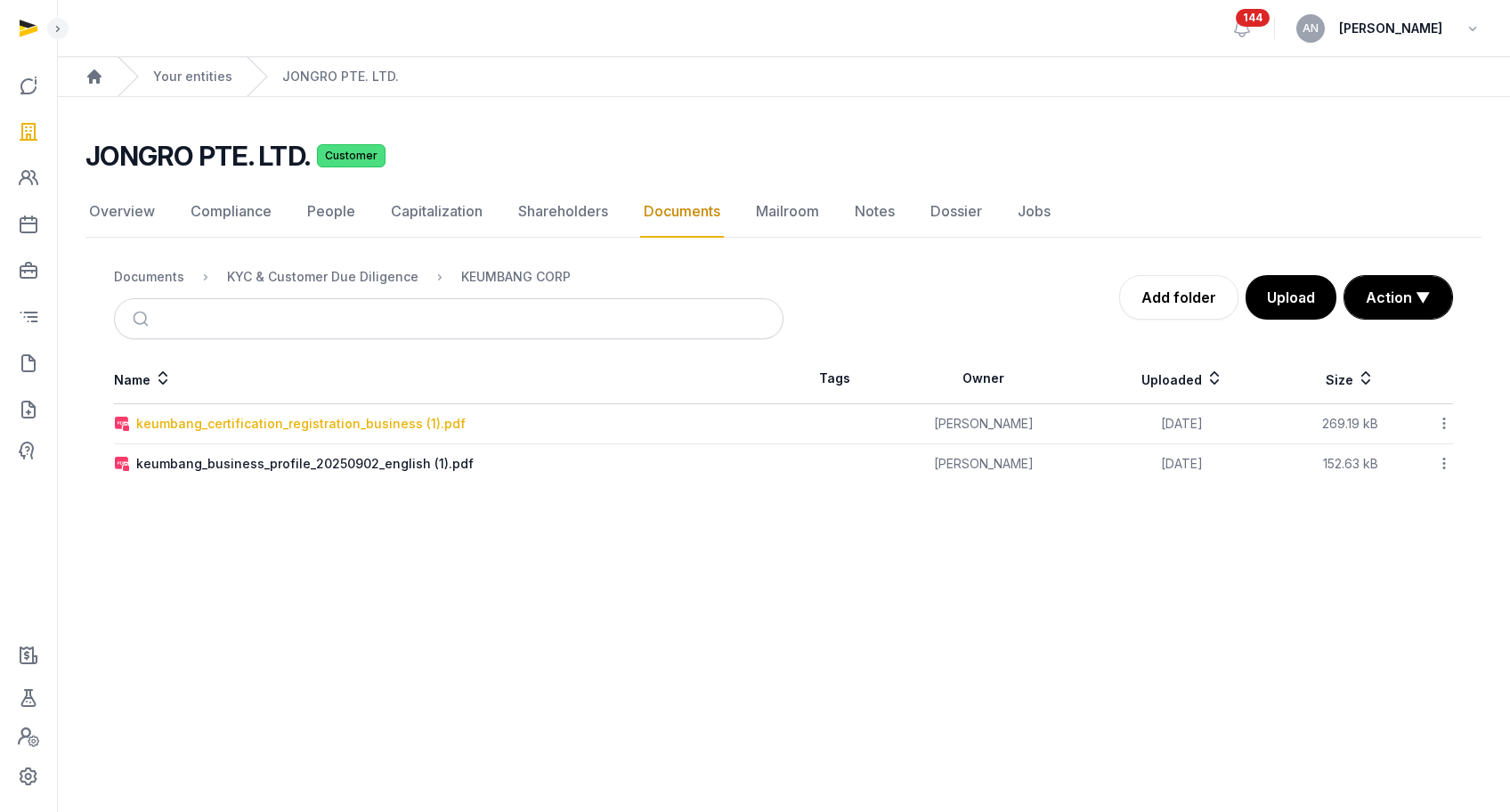
click at [260, 426] on div "keumbang_certification_registration_business (1).pdf" at bounding box center [300, 423] width 329 height 18
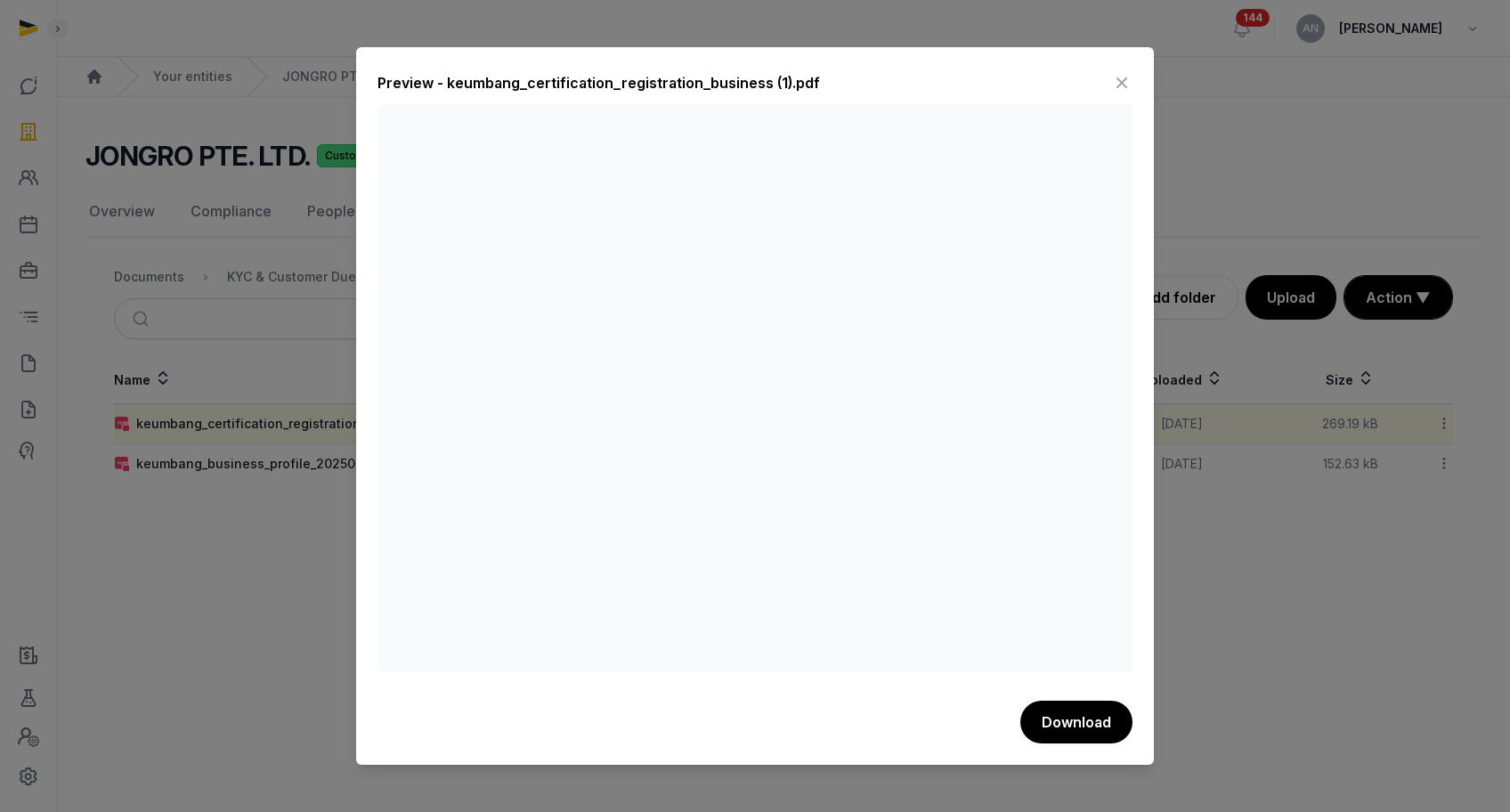
click at [1123, 84] on icon at bounding box center [1122, 83] width 21 height 29
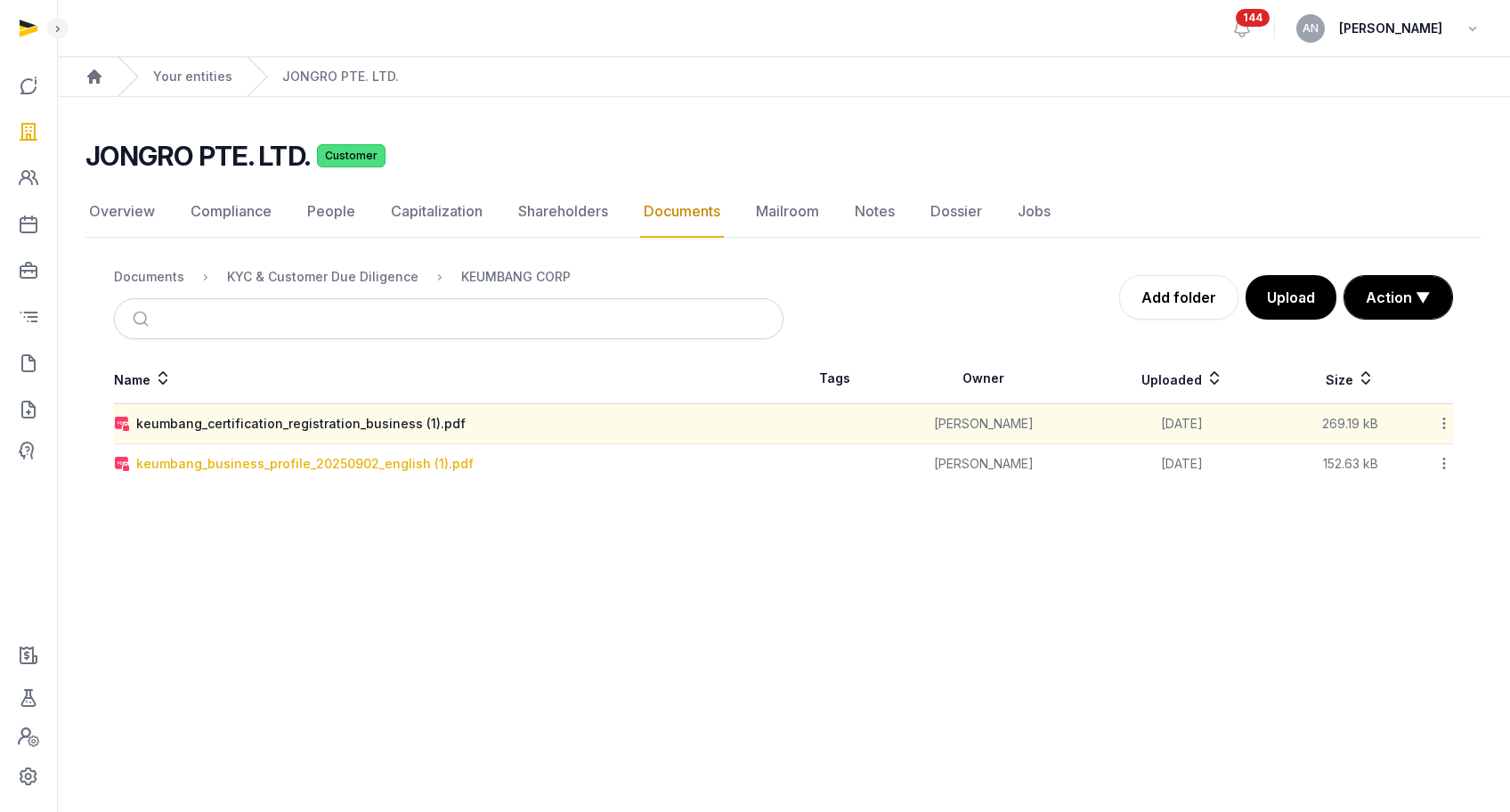
click at [283, 458] on div "keumbang_business_profile_20250902_english (1).pdf" at bounding box center [305, 464] width 338 height 18
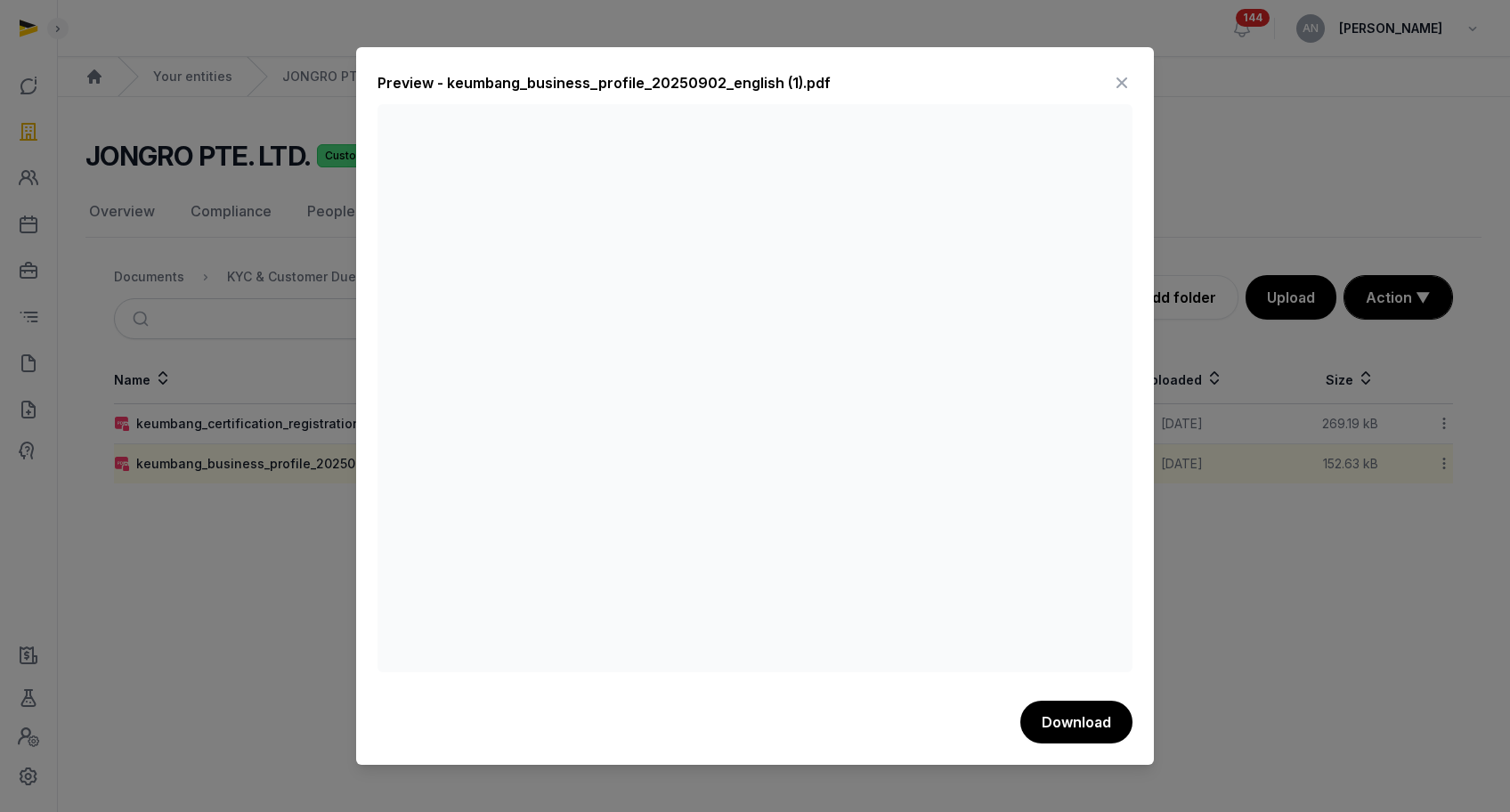
drag, startPoint x: 1114, startPoint y: 80, endPoint x: 1065, endPoint y: 68, distance: 50.4
click at [1114, 80] on icon at bounding box center [1122, 83] width 21 height 29
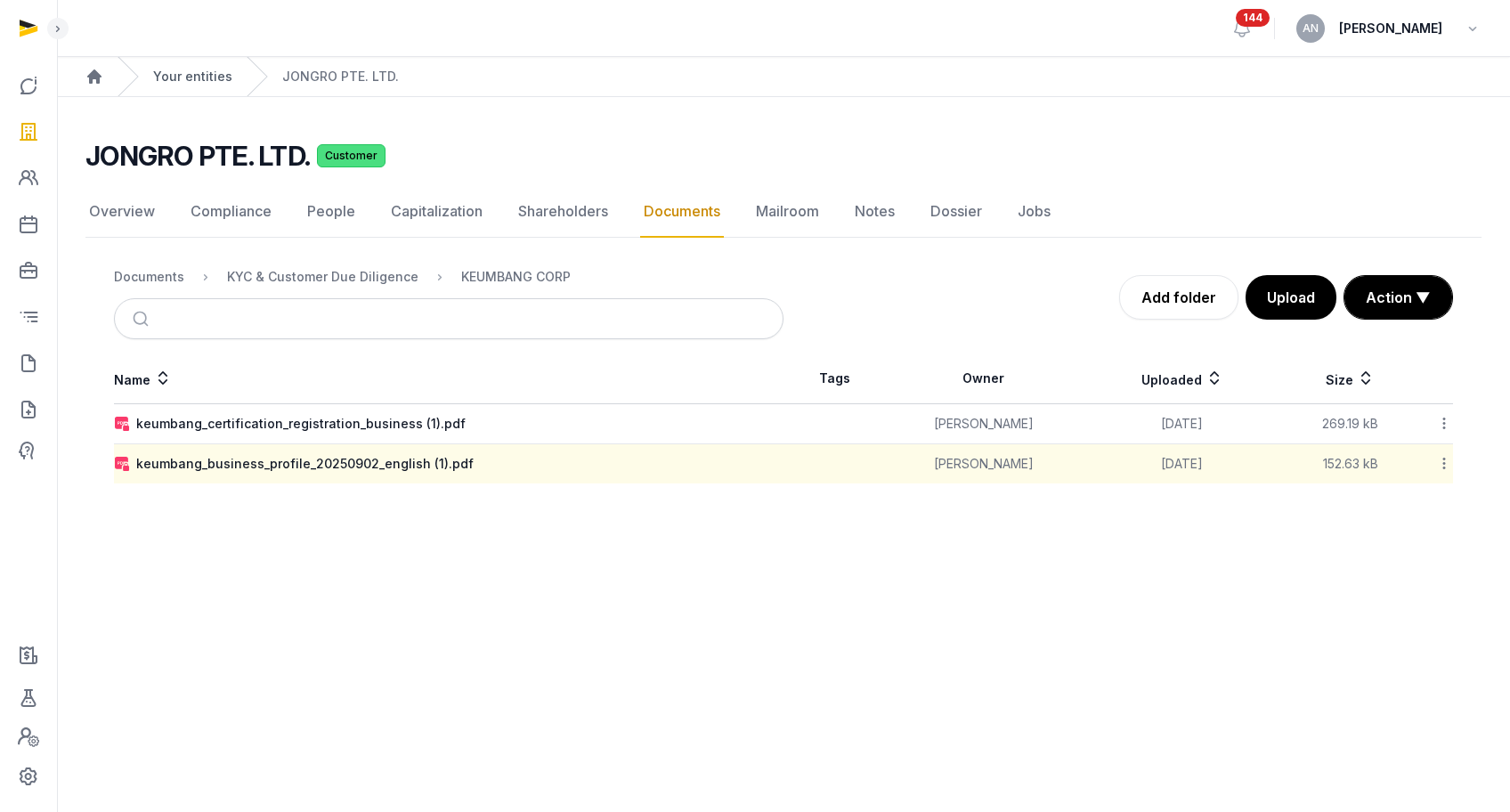
click at [223, 81] on link "Your entities" at bounding box center [193, 76] width 80 height 18
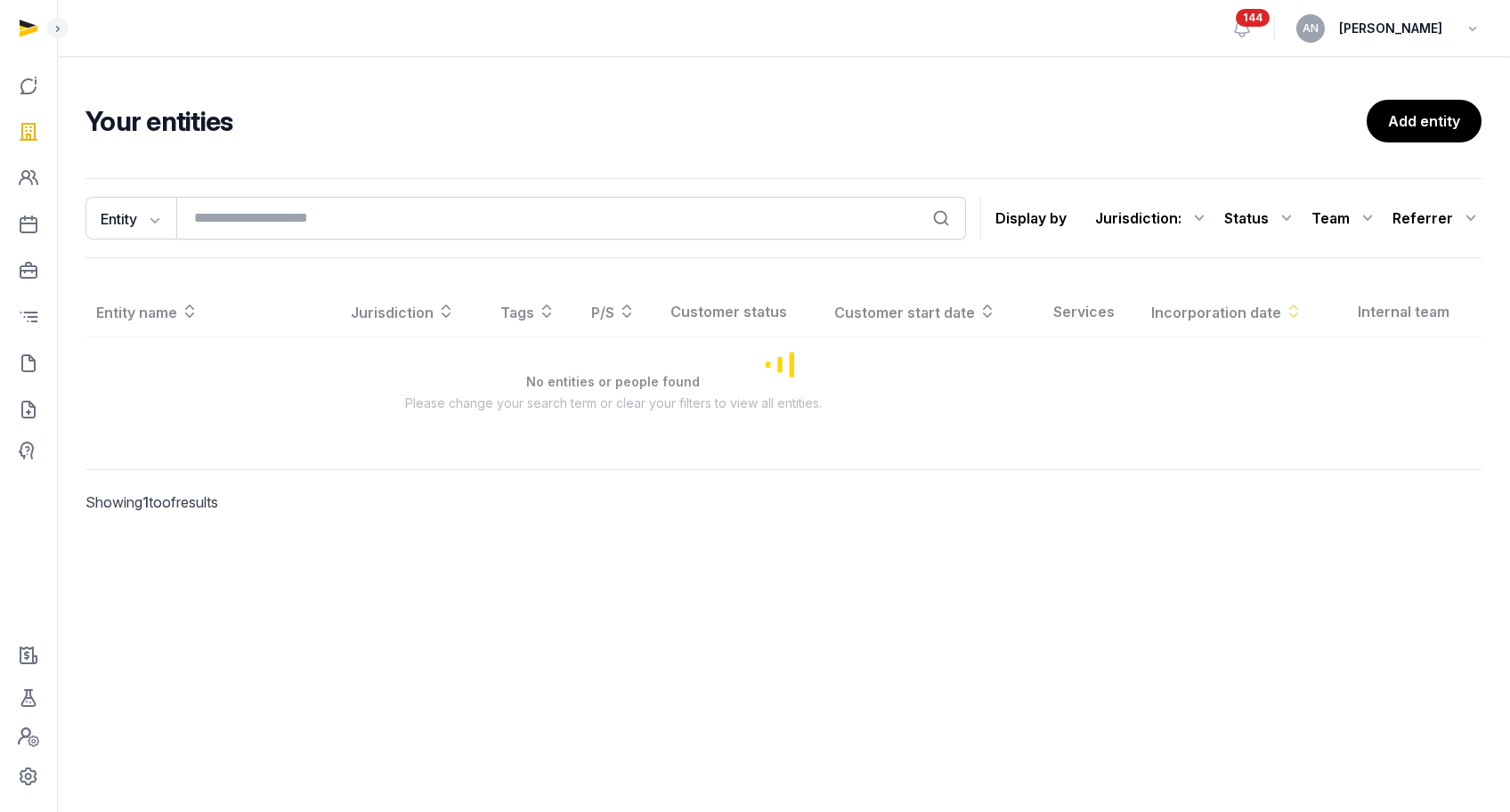
click at [300, 240] on div "Entity Entity People Tags Services Search Display by Jurisdiction : All jurisdi…" at bounding box center [783, 218] width 1396 height 80
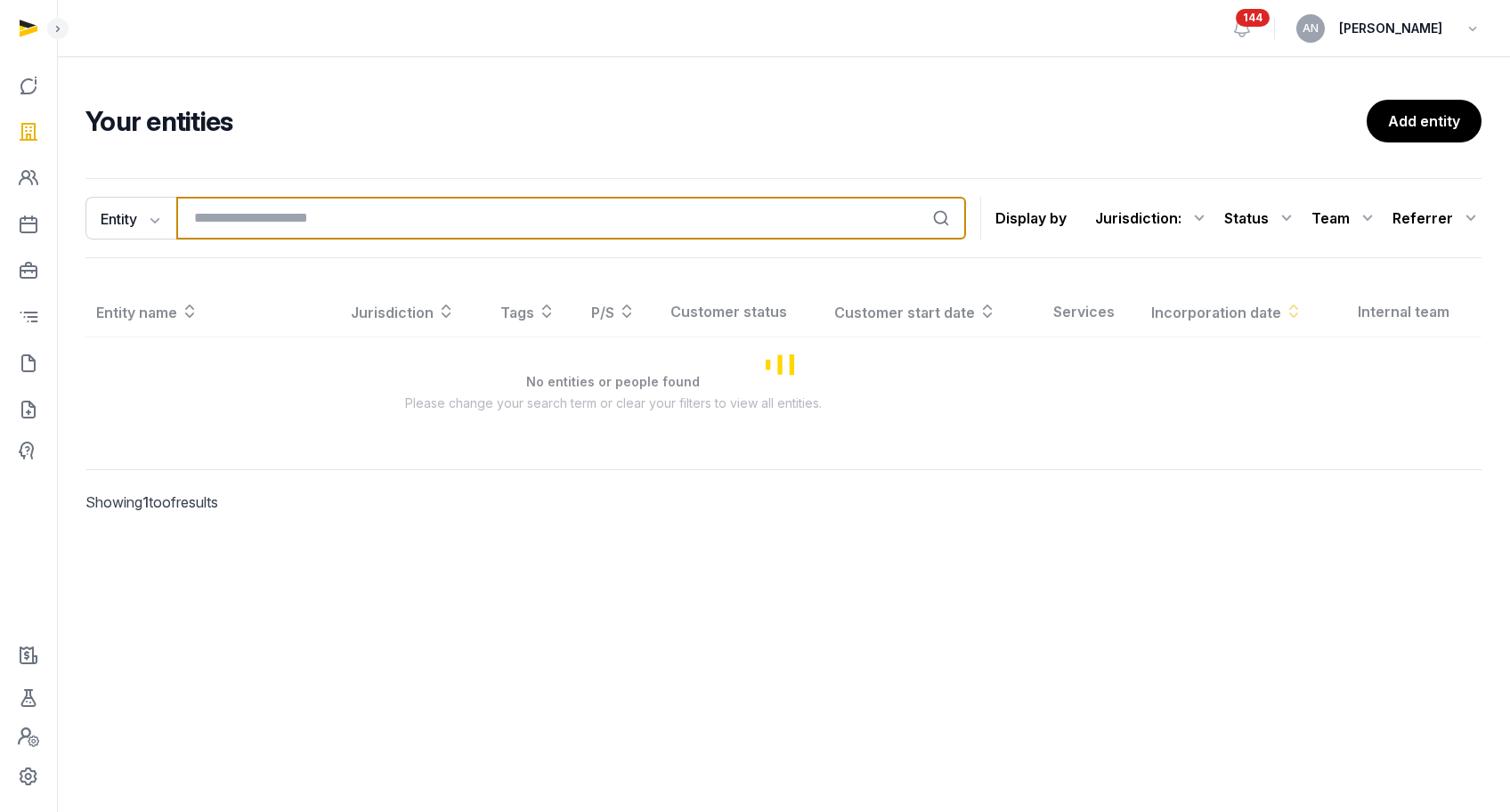
click at [300, 239] on input "search" at bounding box center [571, 218] width 790 height 43
click at [295, 220] on input "search" at bounding box center [571, 218] width 790 height 43
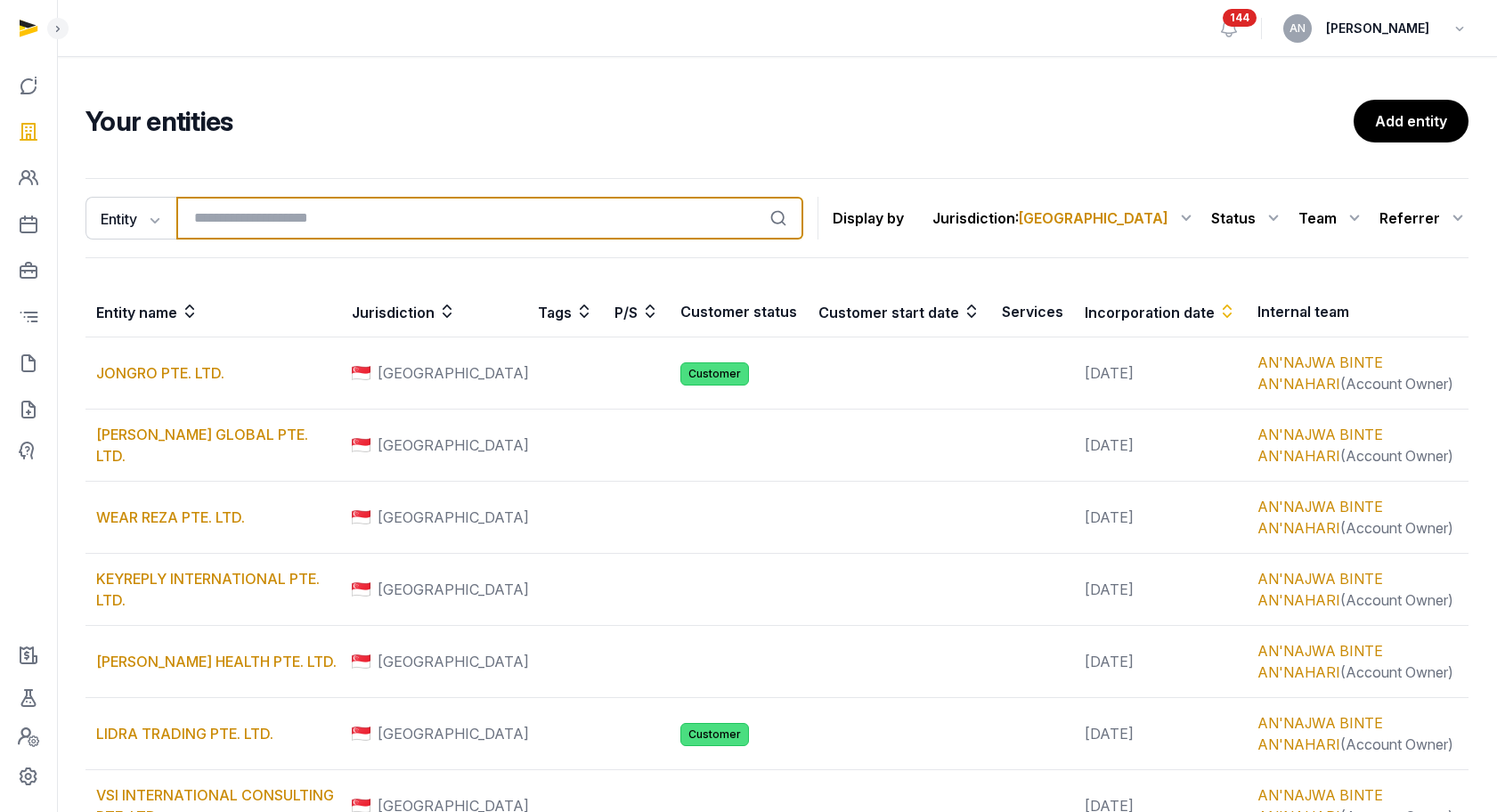
type input "*"
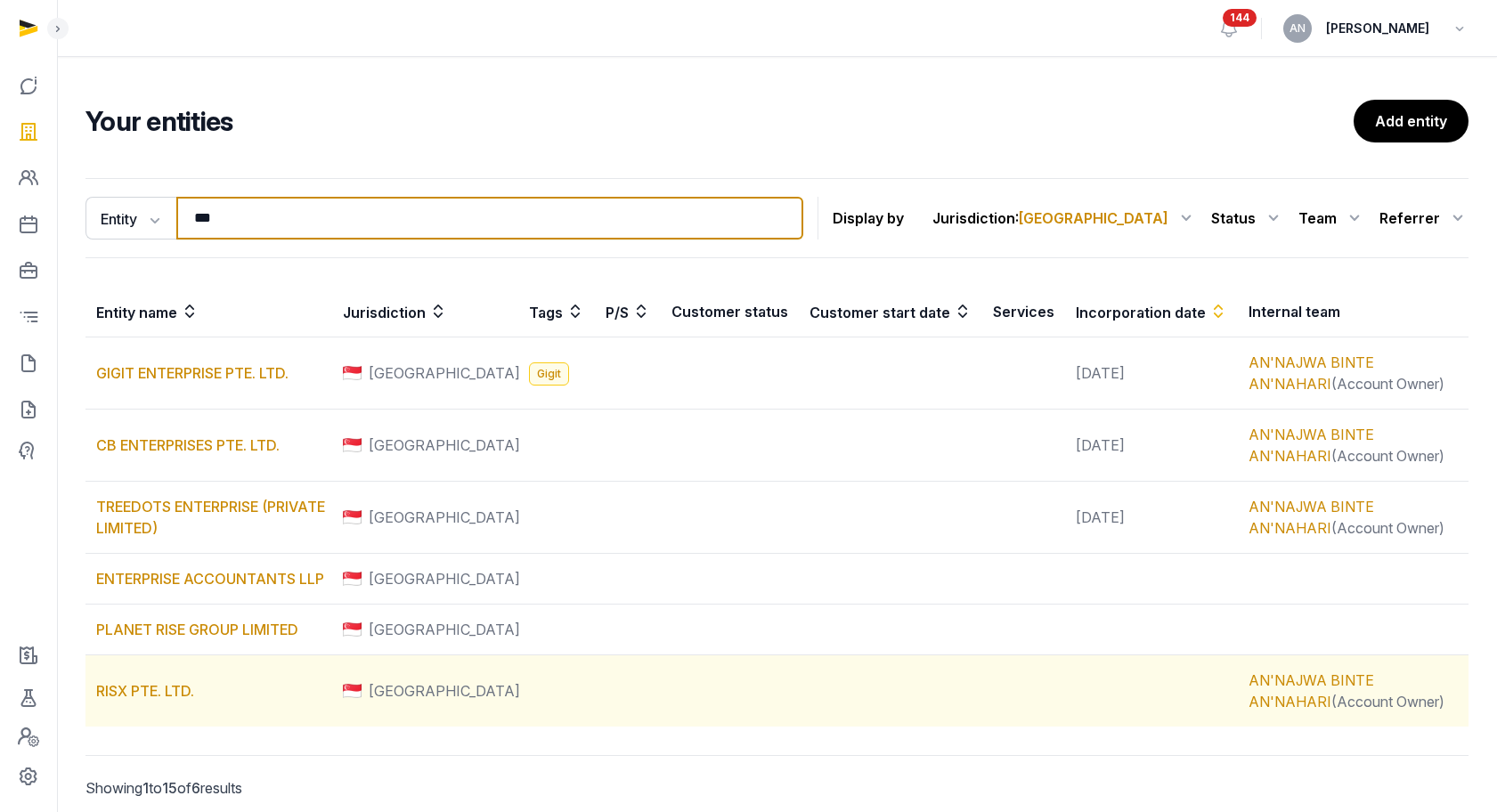
type input "***"
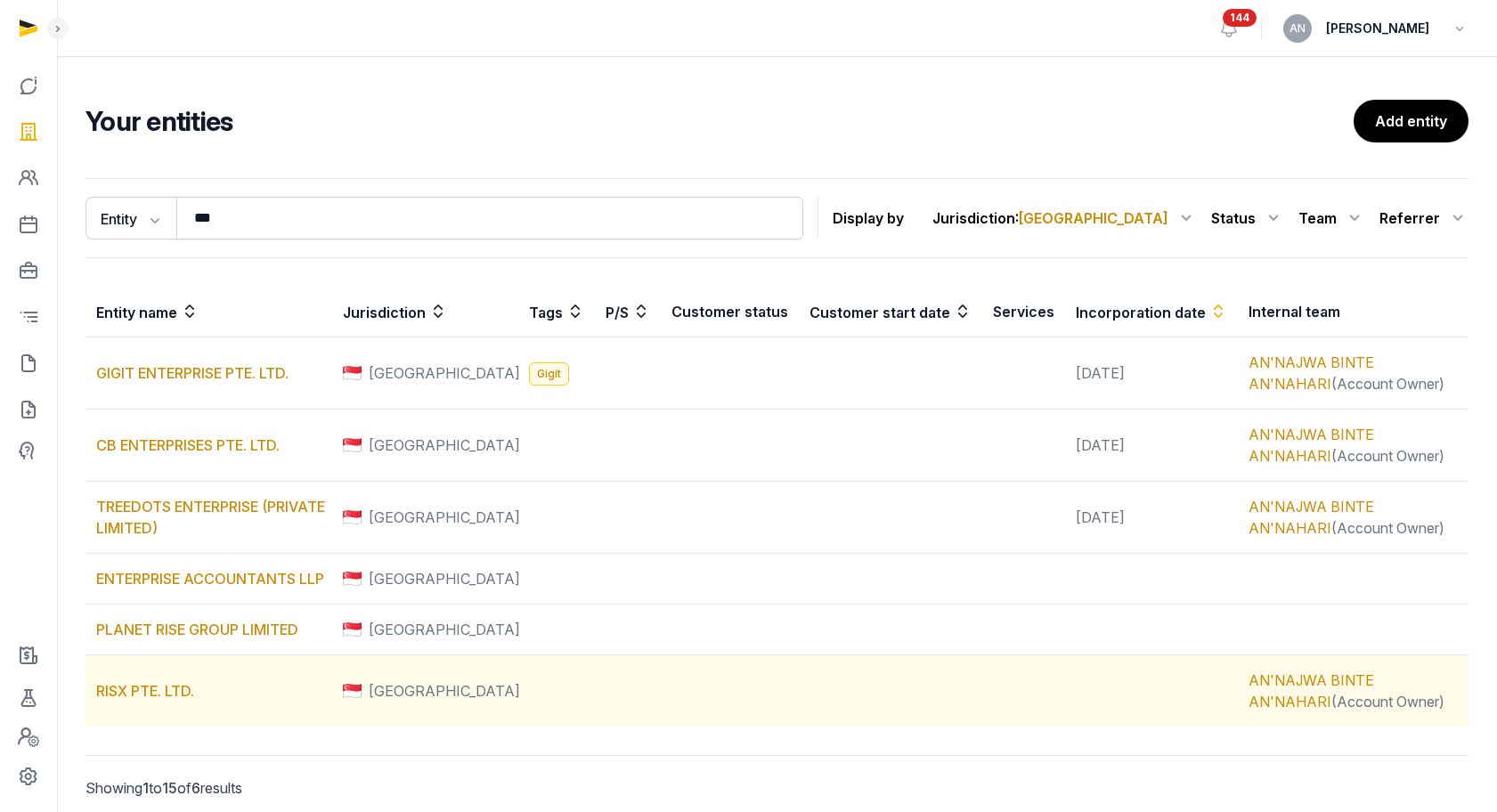
click at [146, 681] on td "RISX PTE. LTD." at bounding box center [208, 691] width 247 height 72
click at [146, 682] on link "RISX PTE. LTD." at bounding box center [145, 691] width 98 height 18
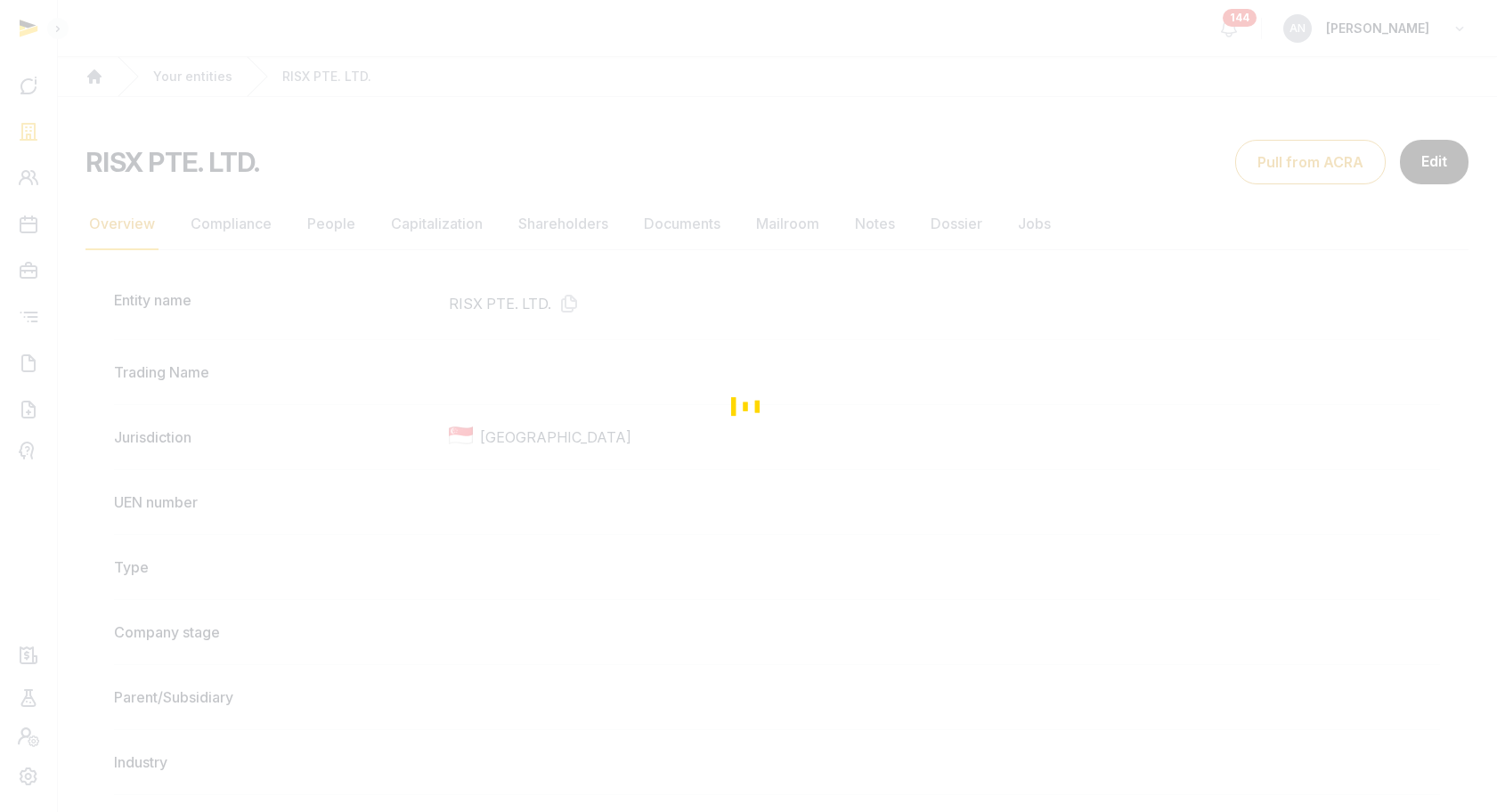
click at [788, 212] on div "Loading" at bounding box center [748, 406] width 1497 height 812
click at [676, 231] on div "Loading" at bounding box center [748, 406] width 1497 height 812
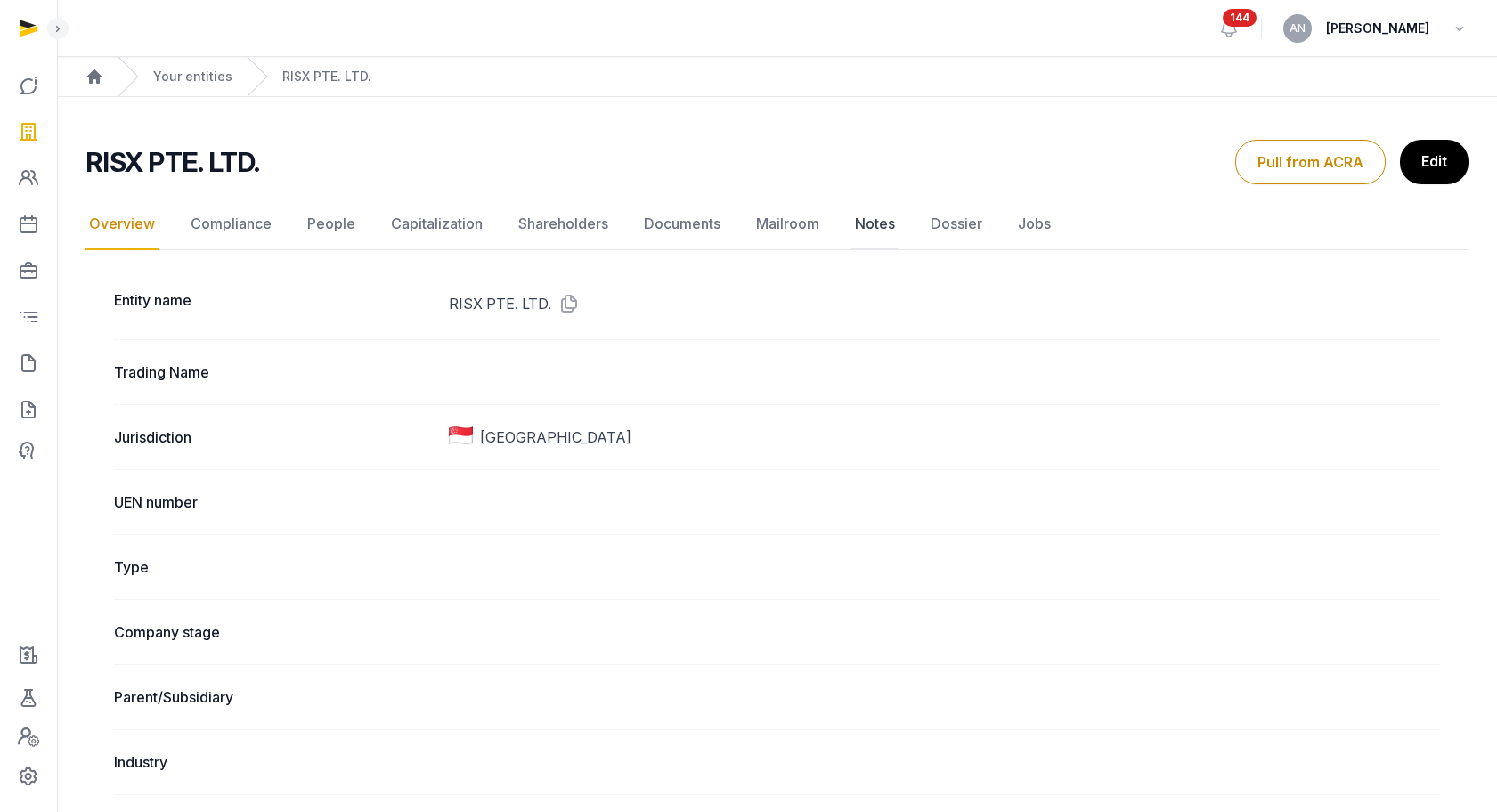
click at [868, 227] on link "Notes" at bounding box center [875, 225] width 47 height 52
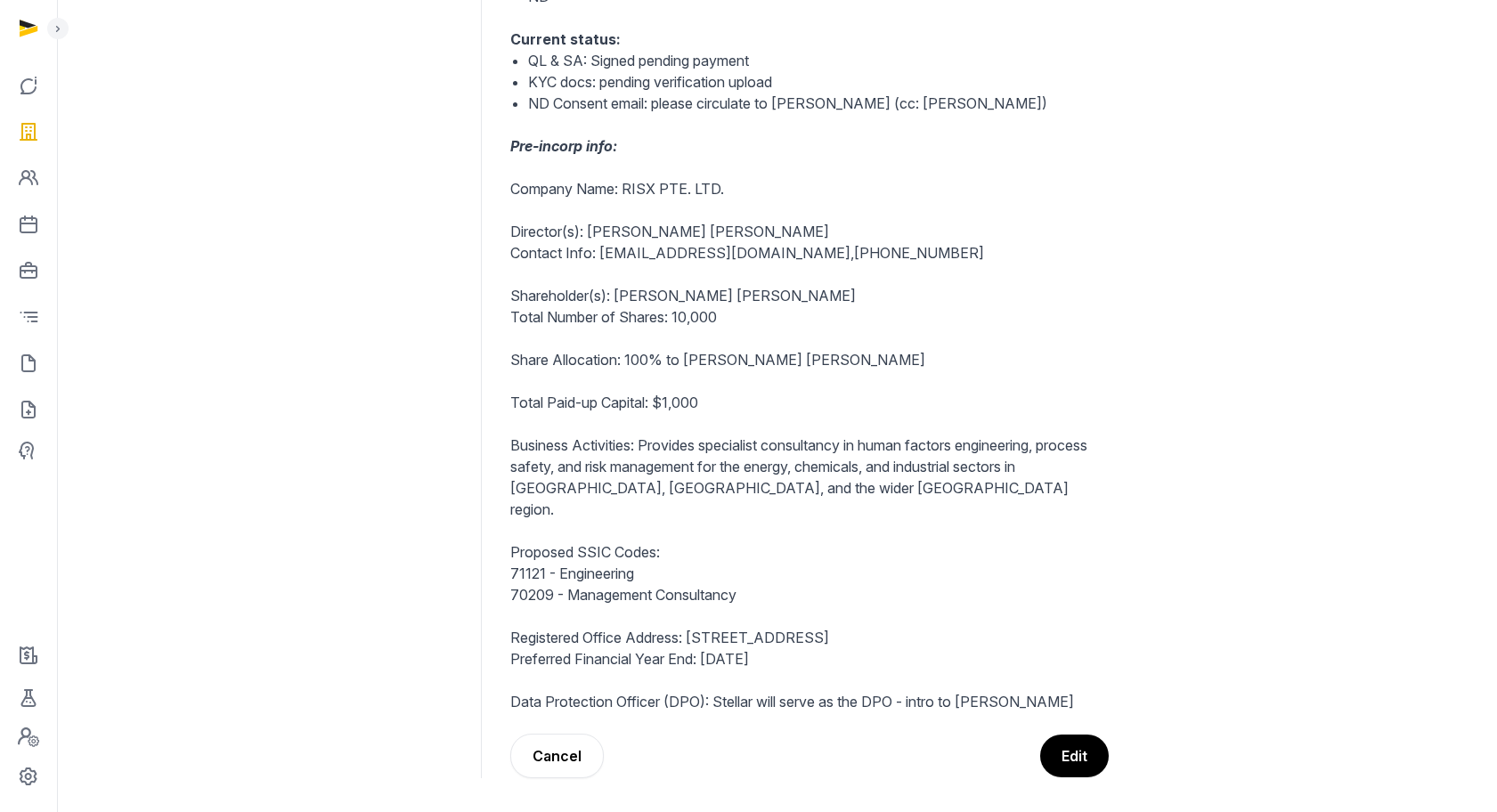
scroll to position [486, 0]
click at [567, 561] on p "71121 - Engineering" at bounding box center [809, 571] width 598 height 21
drag, startPoint x: 607, startPoint y: 551, endPoint x: 641, endPoint y: 550, distance: 34.0
click at [641, 561] on p "71121 - Engineering" at bounding box center [809, 571] width 598 height 21
click at [642, 561] on p "71121 - Engineering" at bounding box center [809, 571] width 598 height 21
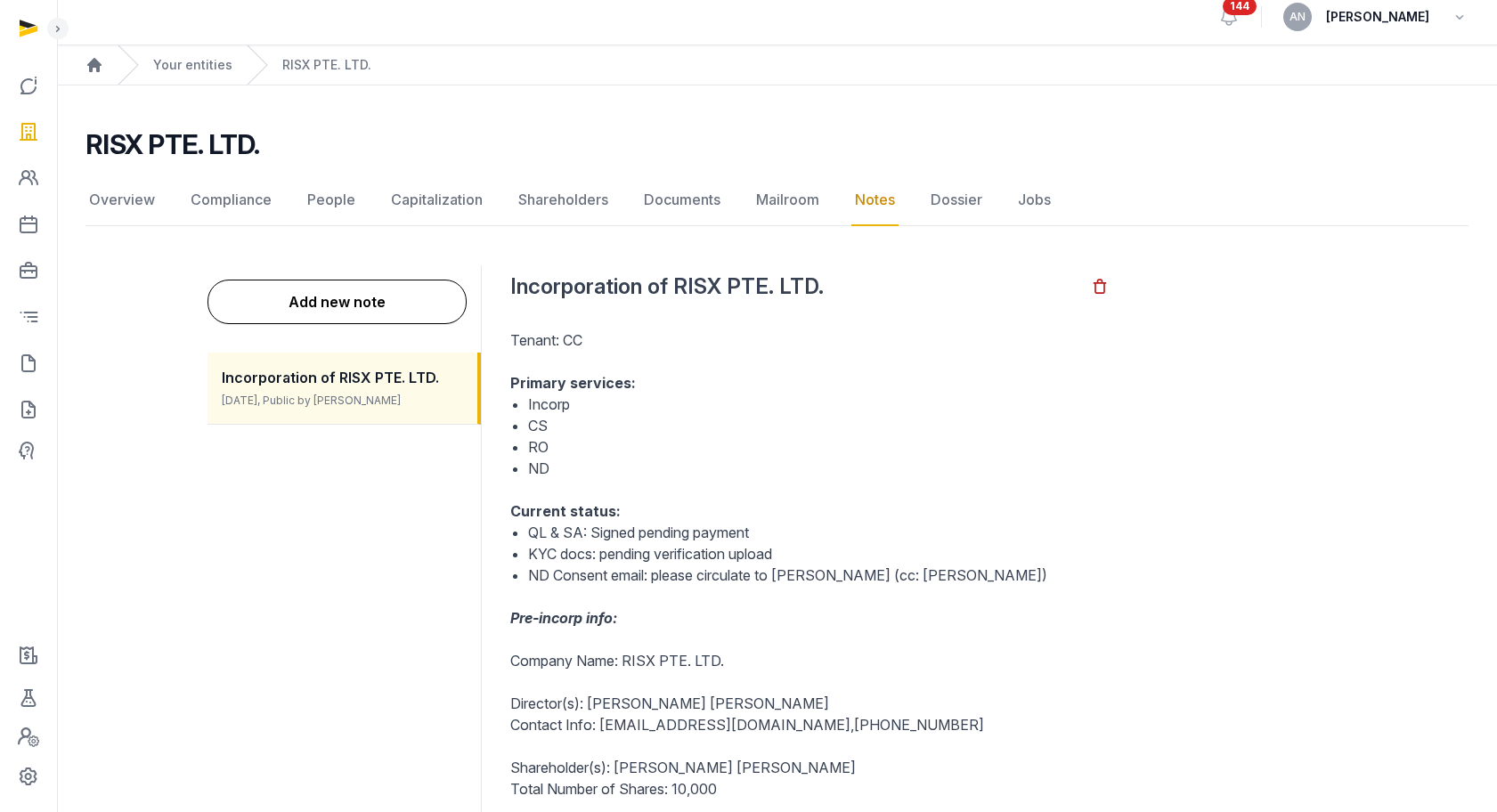
scroll to position [0, 0]
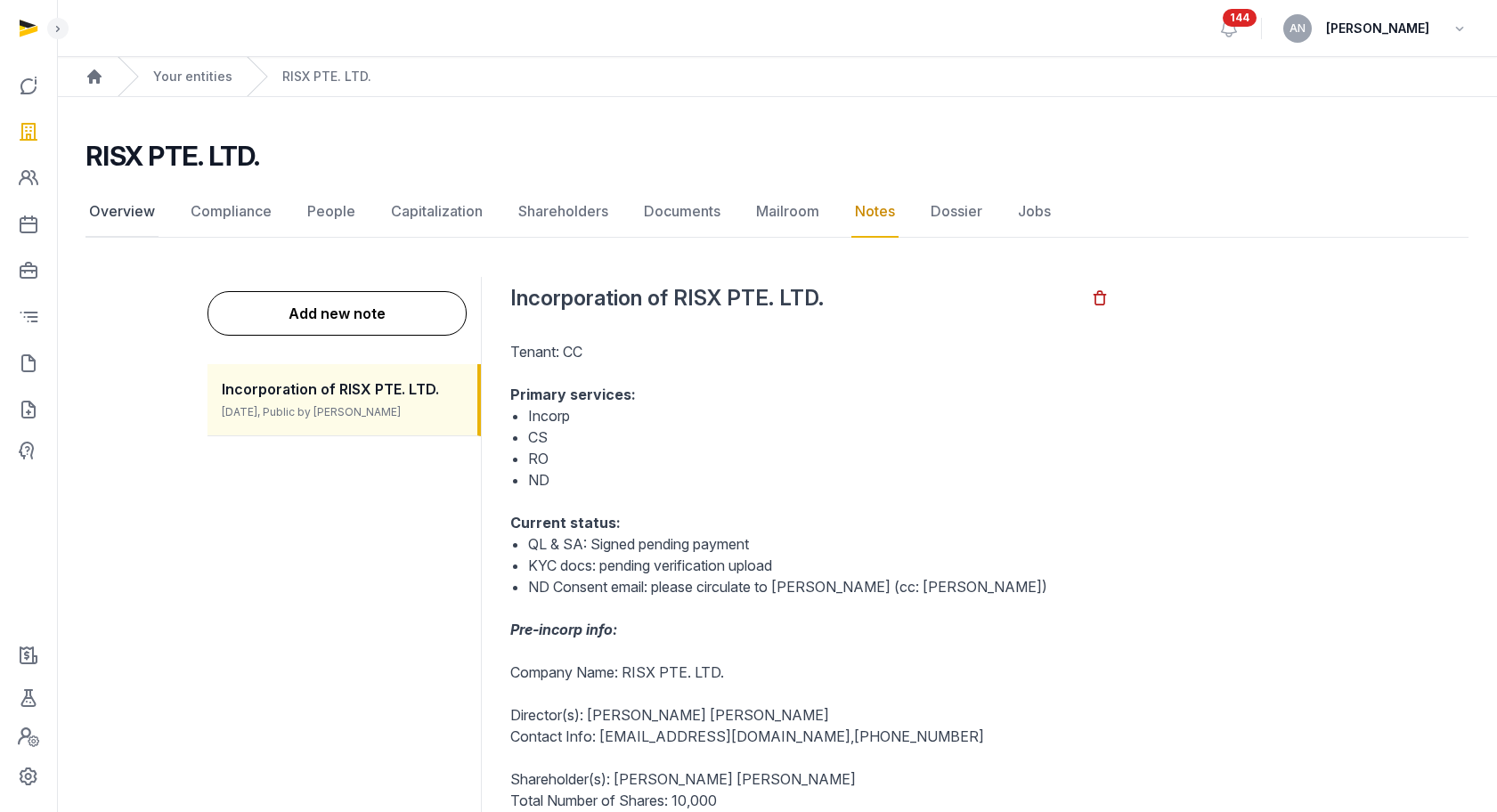
click at [133, 219] on link "Overview" at bounding box center [122, 212] width 73 height 52
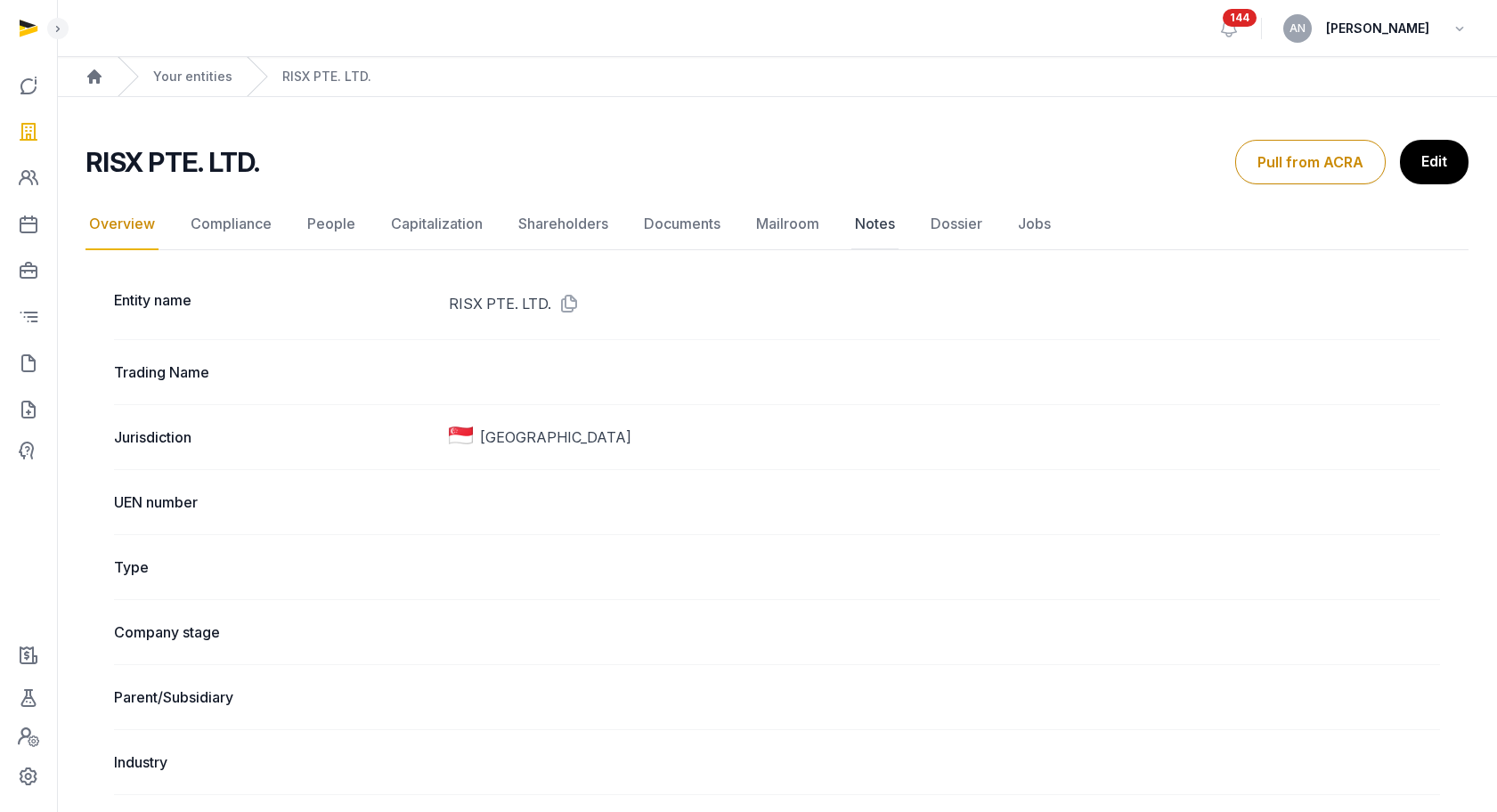
click at [852, 227] on link "Notes" at bounding box center [875, 225] width 47 height 52
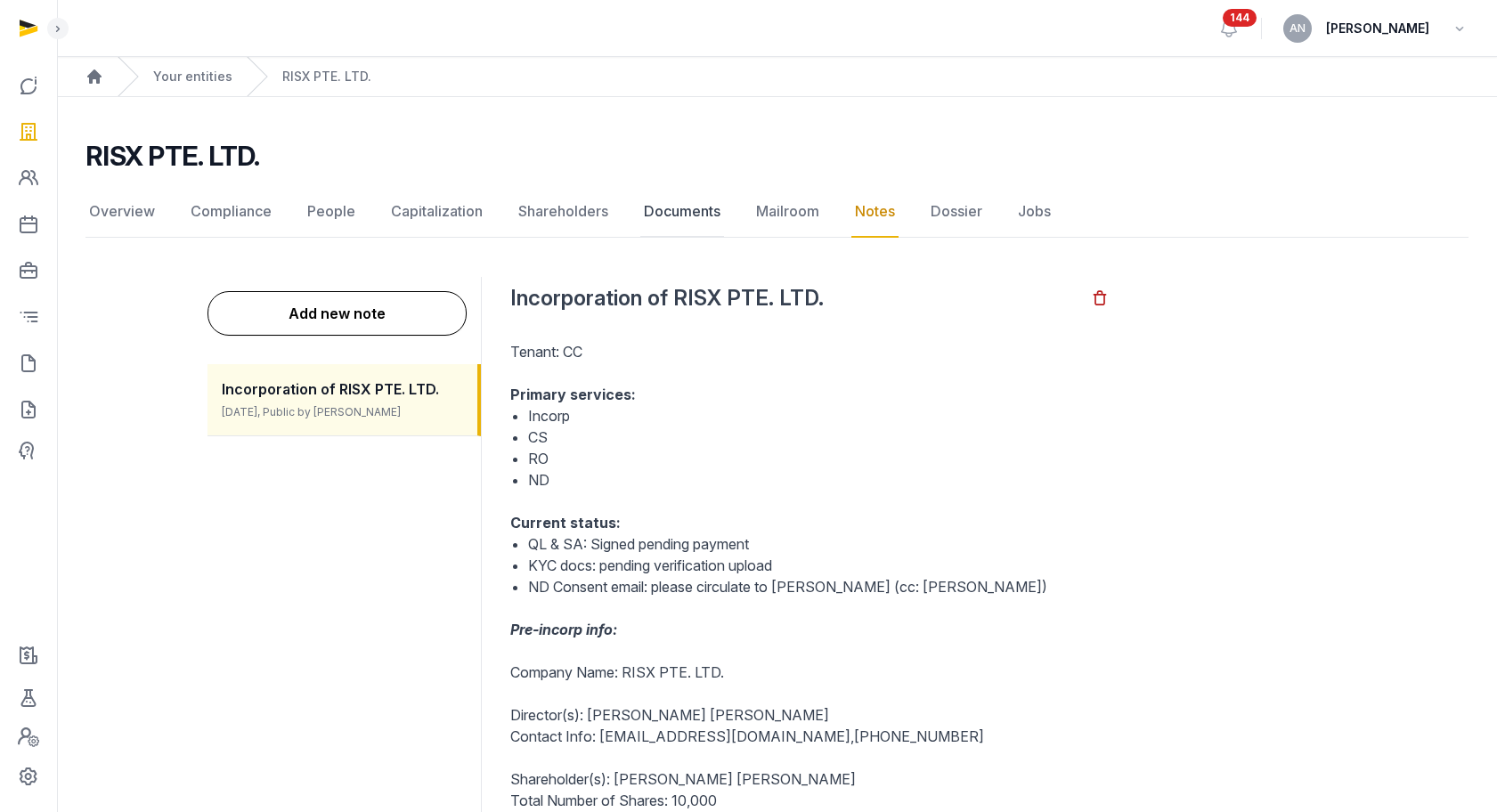
click at [692, 215] on link "Documents" at bounding box center [682, 212] width 84 height 52
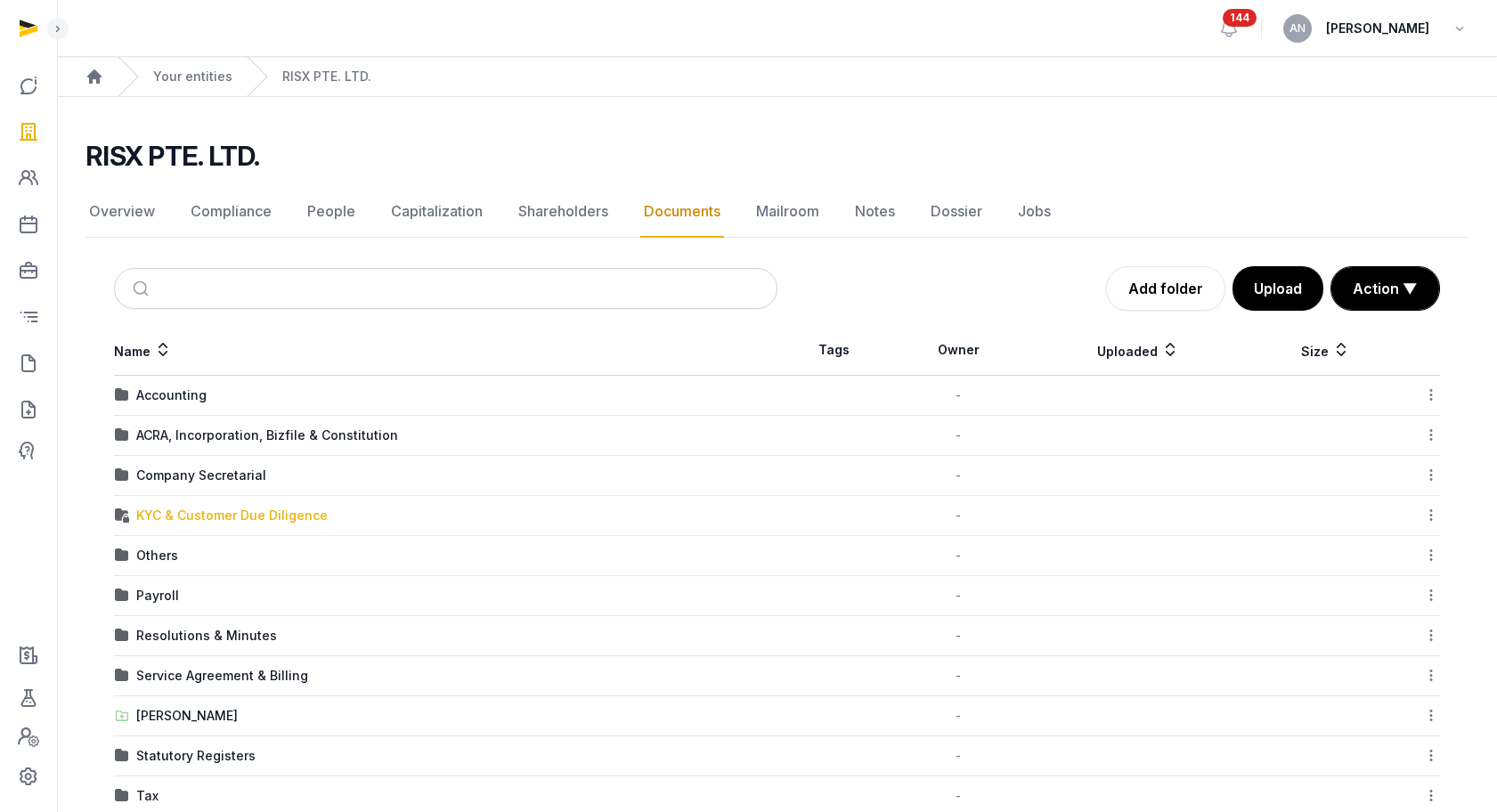
click at [206, 516] on div "KYC & Customer Due Diligence" at bounding box center [231, 515] width 191 height 18
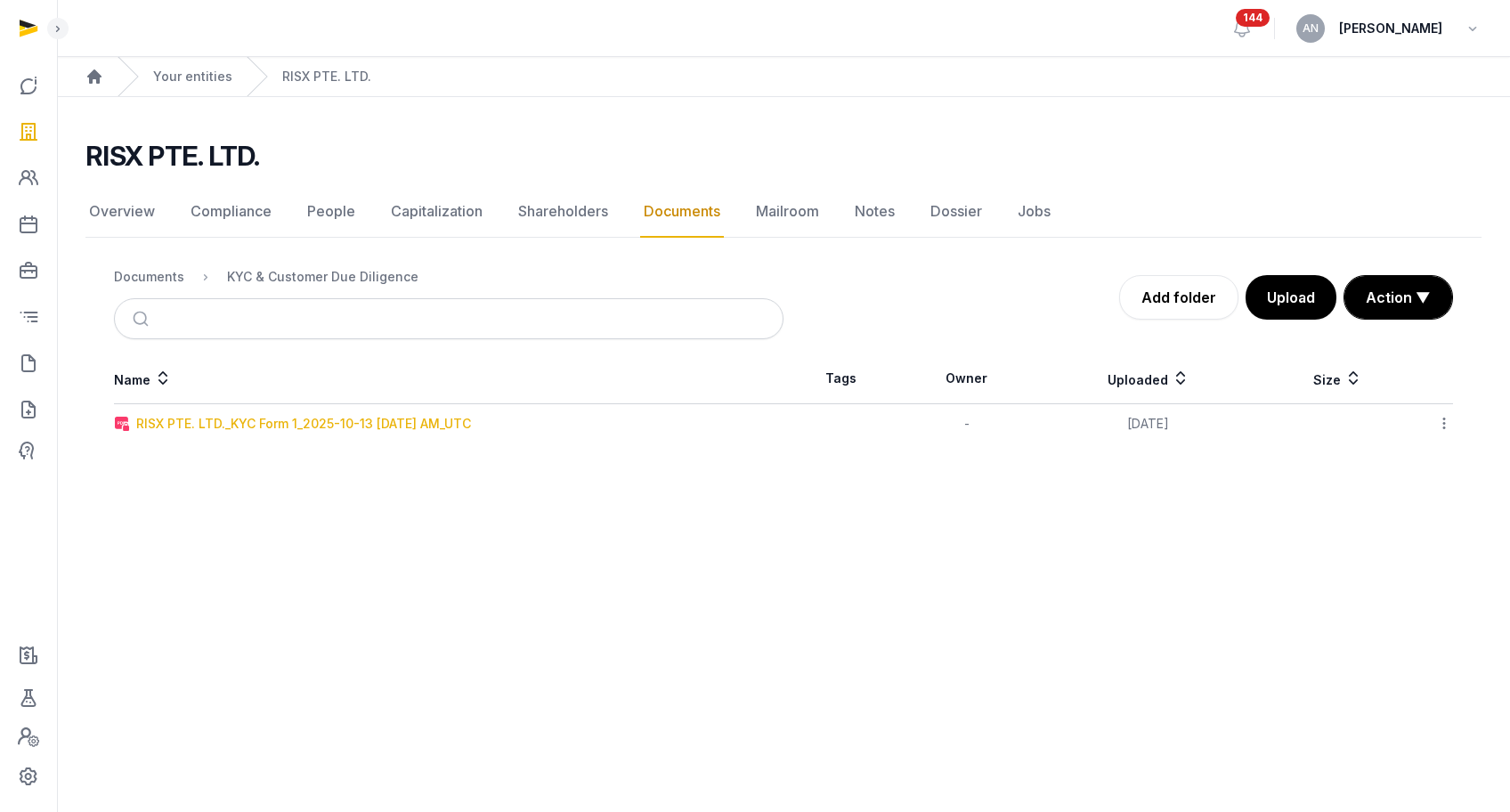
click at [180, 424] on div "RISX PTE. LTD._KYC Form 1_2025-10-13 [DATE] AM_UTC" at bounding box center [303, 423] width 335 height 18
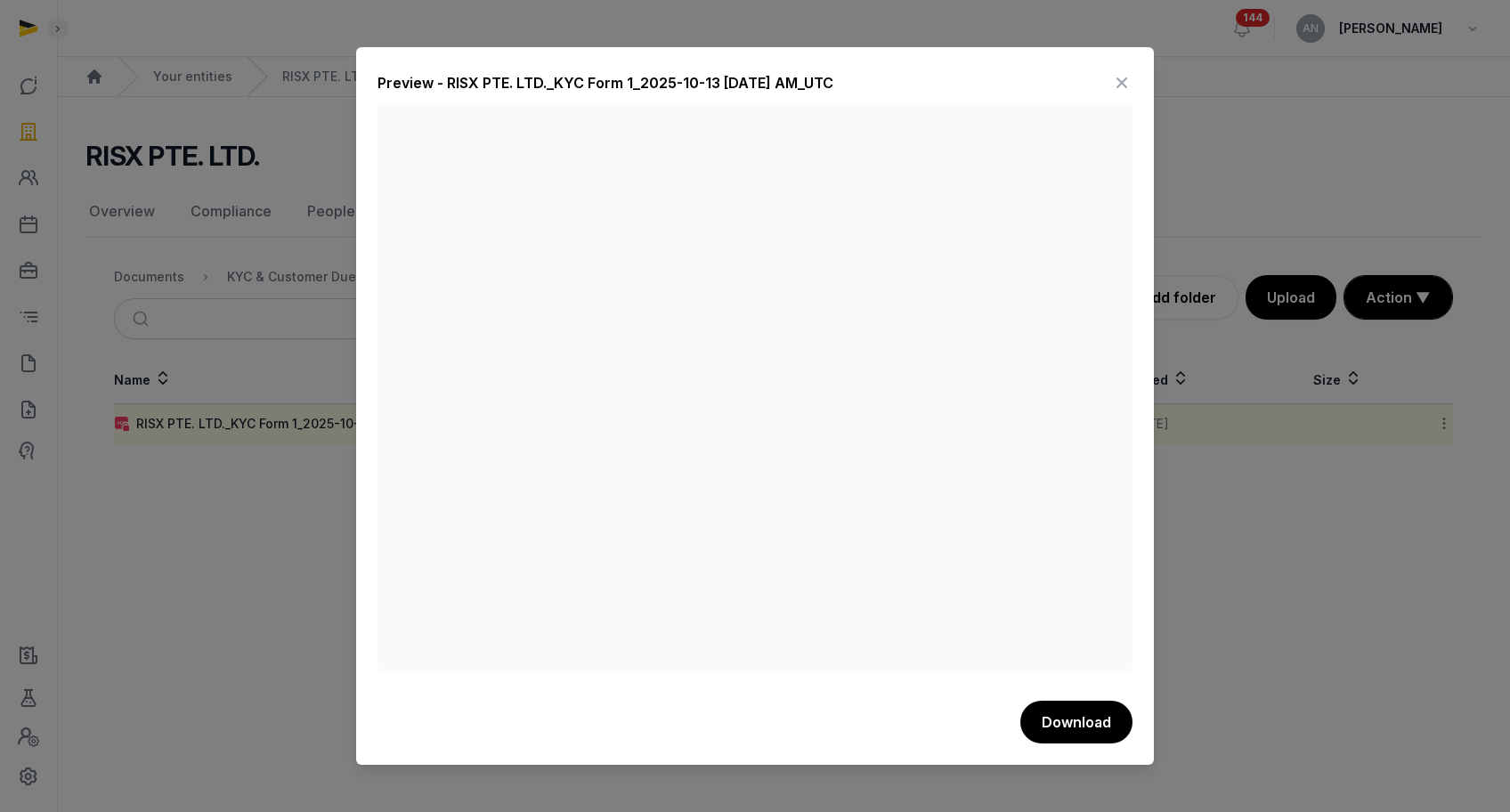
drag, startPoint x: 1128, startPoint y: 82, endPoint x: 987, endPoint y: 191, distance: 178.2
click at [1128, 82] on icon at bounding box center [1122, 83] width 21 height 29
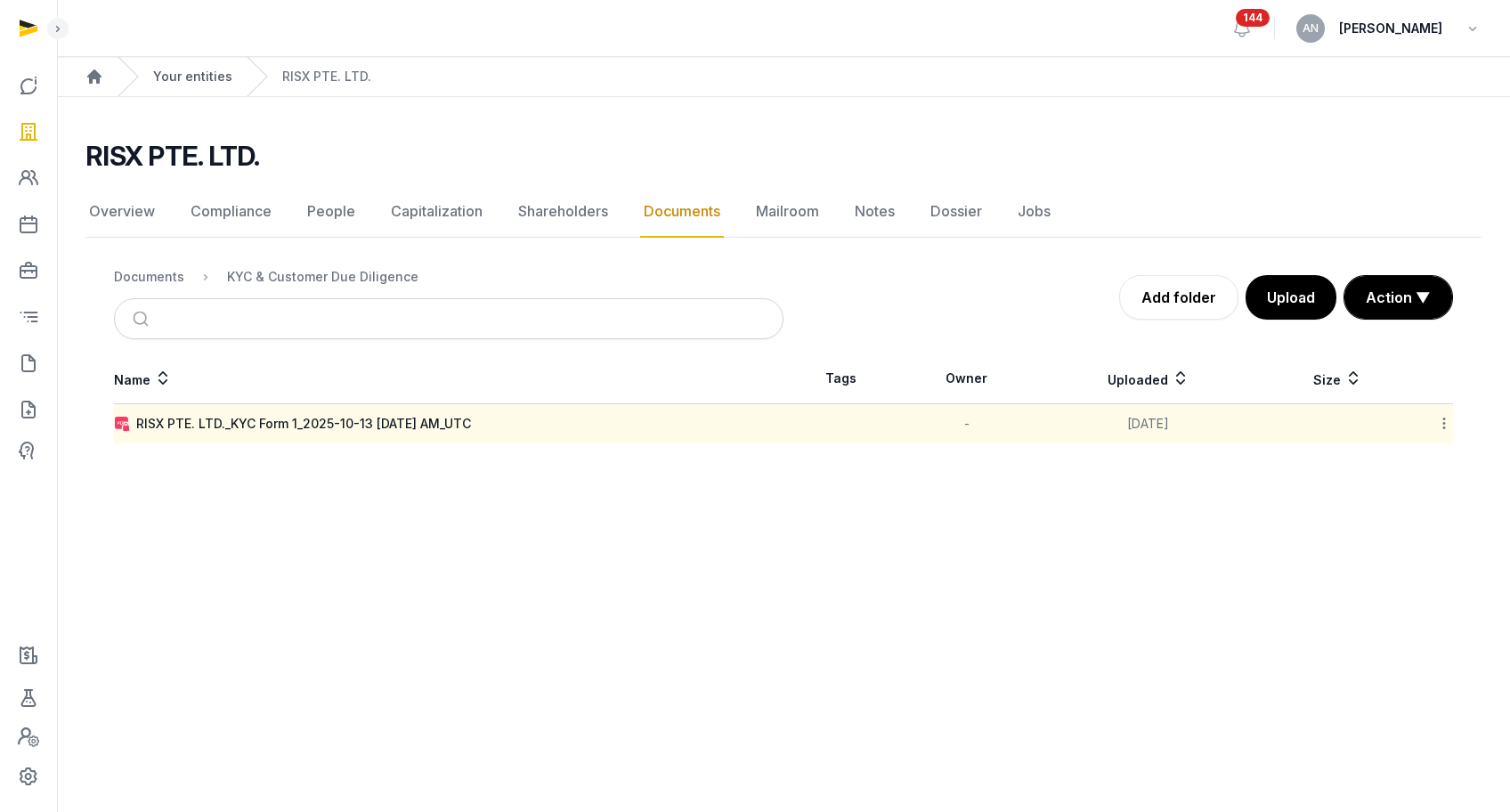
click at [199, 74] on link "Your entities" at bounding box center [193, 76] width 80 height 18
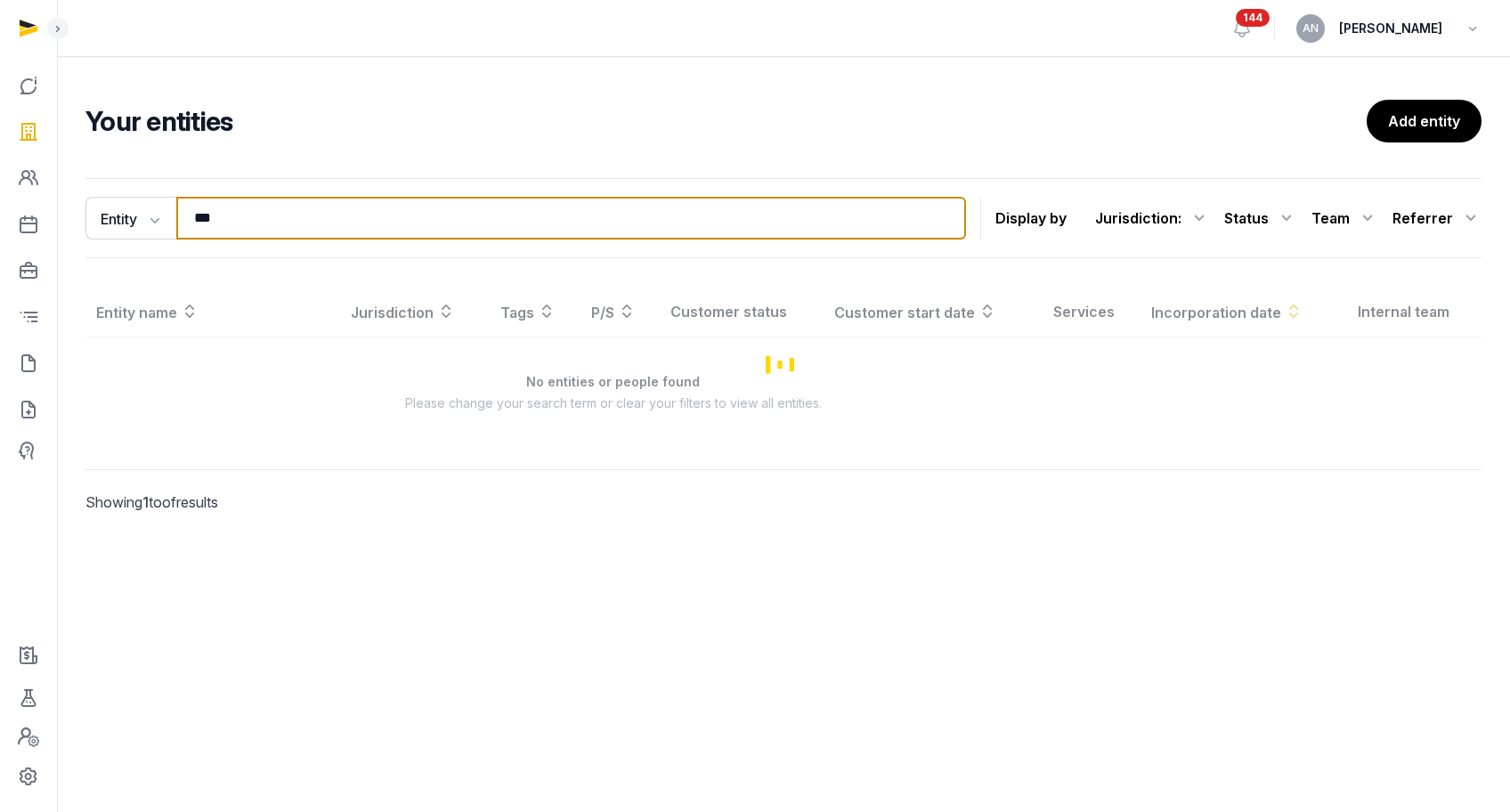
click at [375, 227] on input "***" at bounding box center [571, 218] width 790 height 43
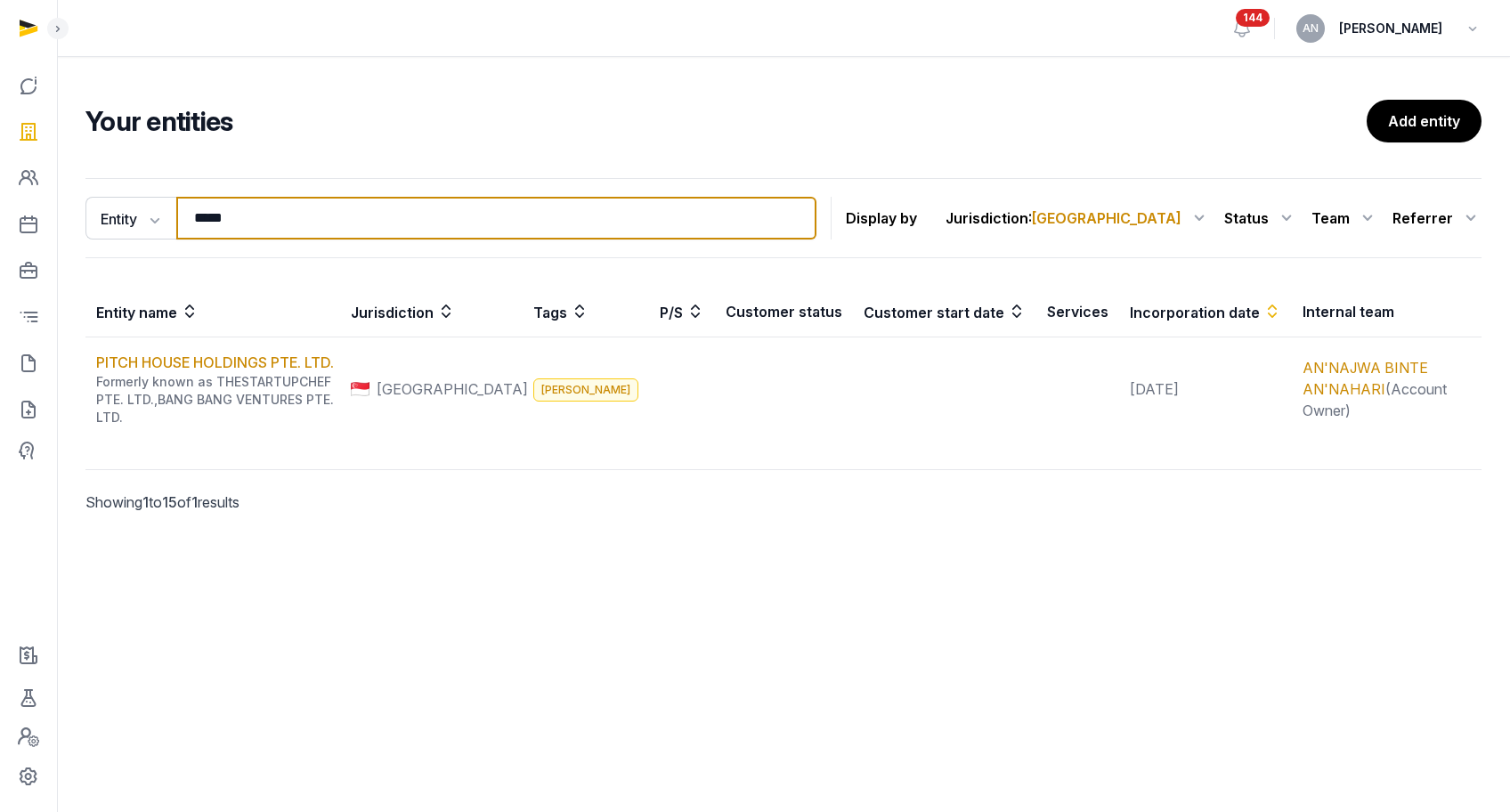
type input "*****"
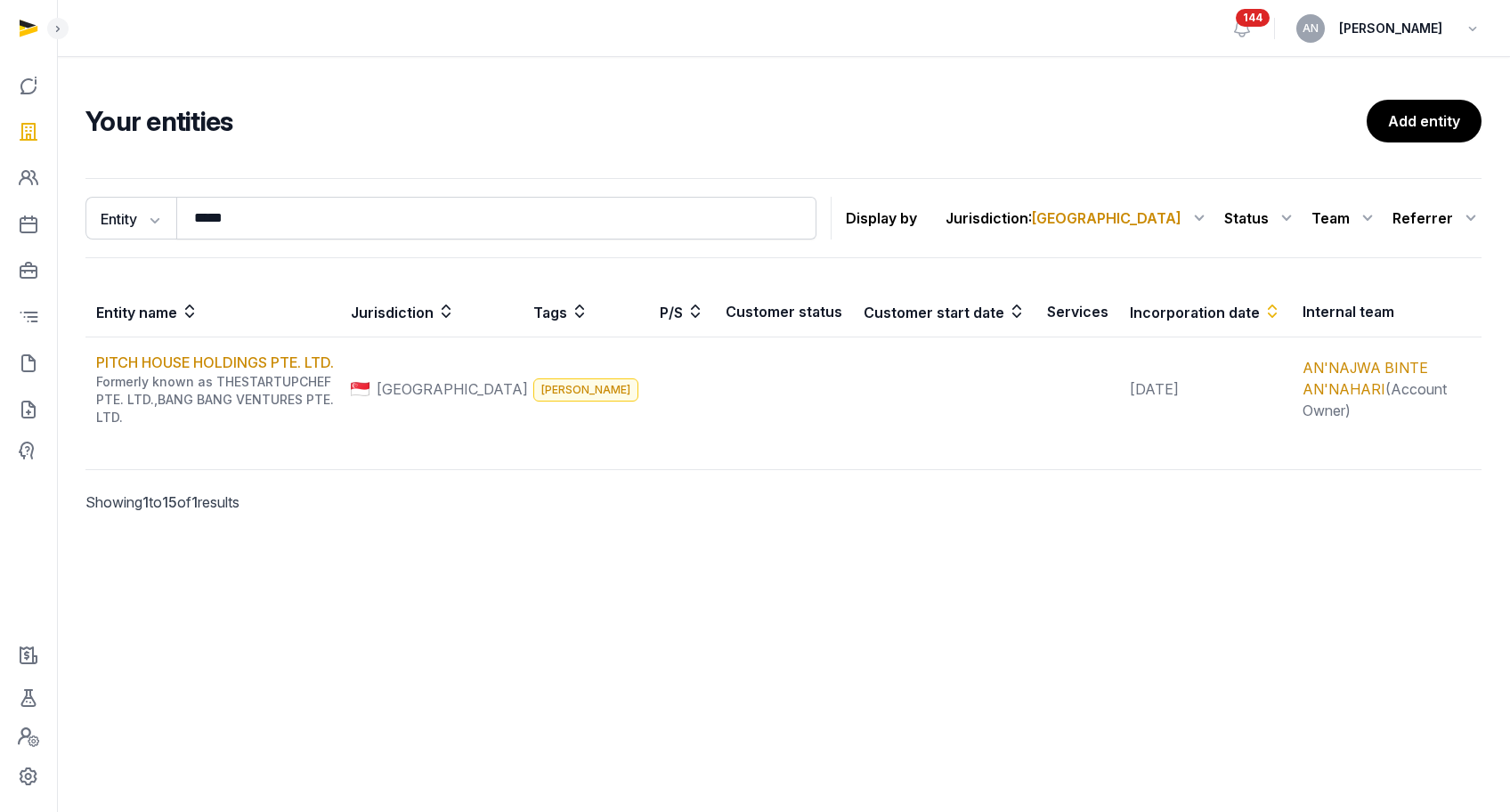
click at [322, 578] on div "Your entities Add entity Entity Entity People Tags Services ***** Search Displa…" at bounding box center [783, 327] width 1453 height 541
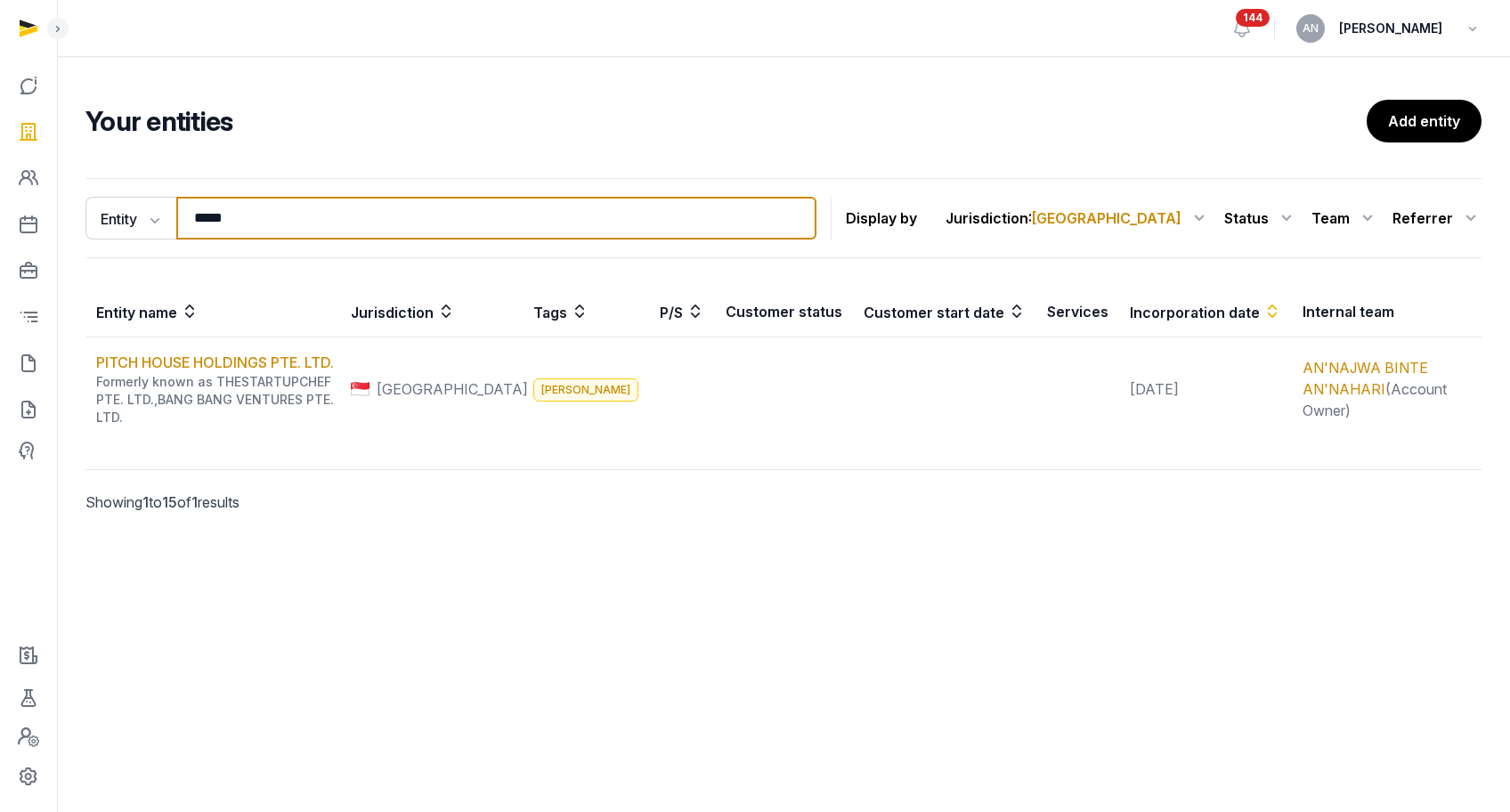
click at [219, 219] on input "*****" at bounding box center [496, 218] width 640 height 43
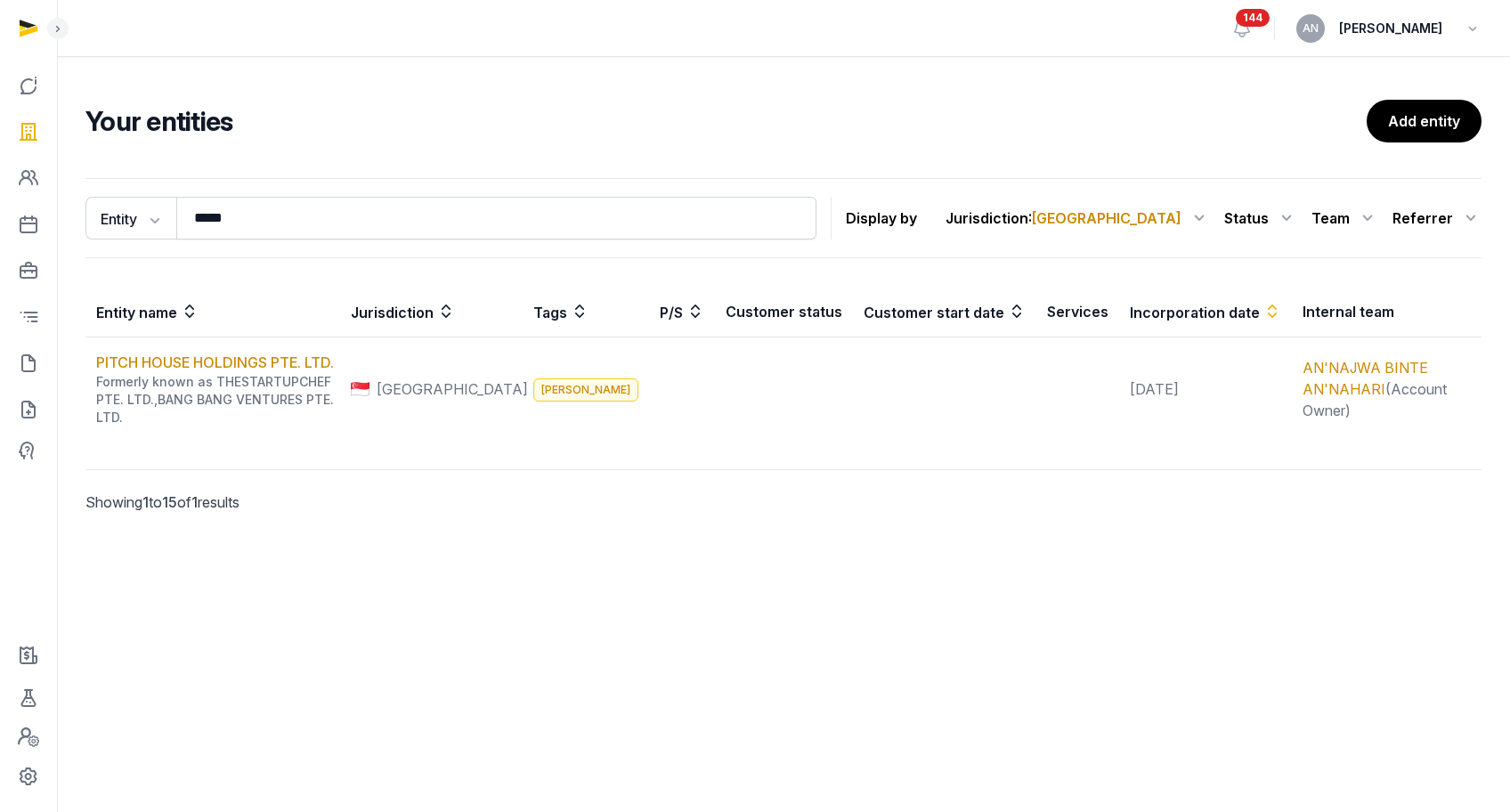
click at [600, 119] on h2 "Your entities" at bounding box center [726, 120] width 1282 height 32
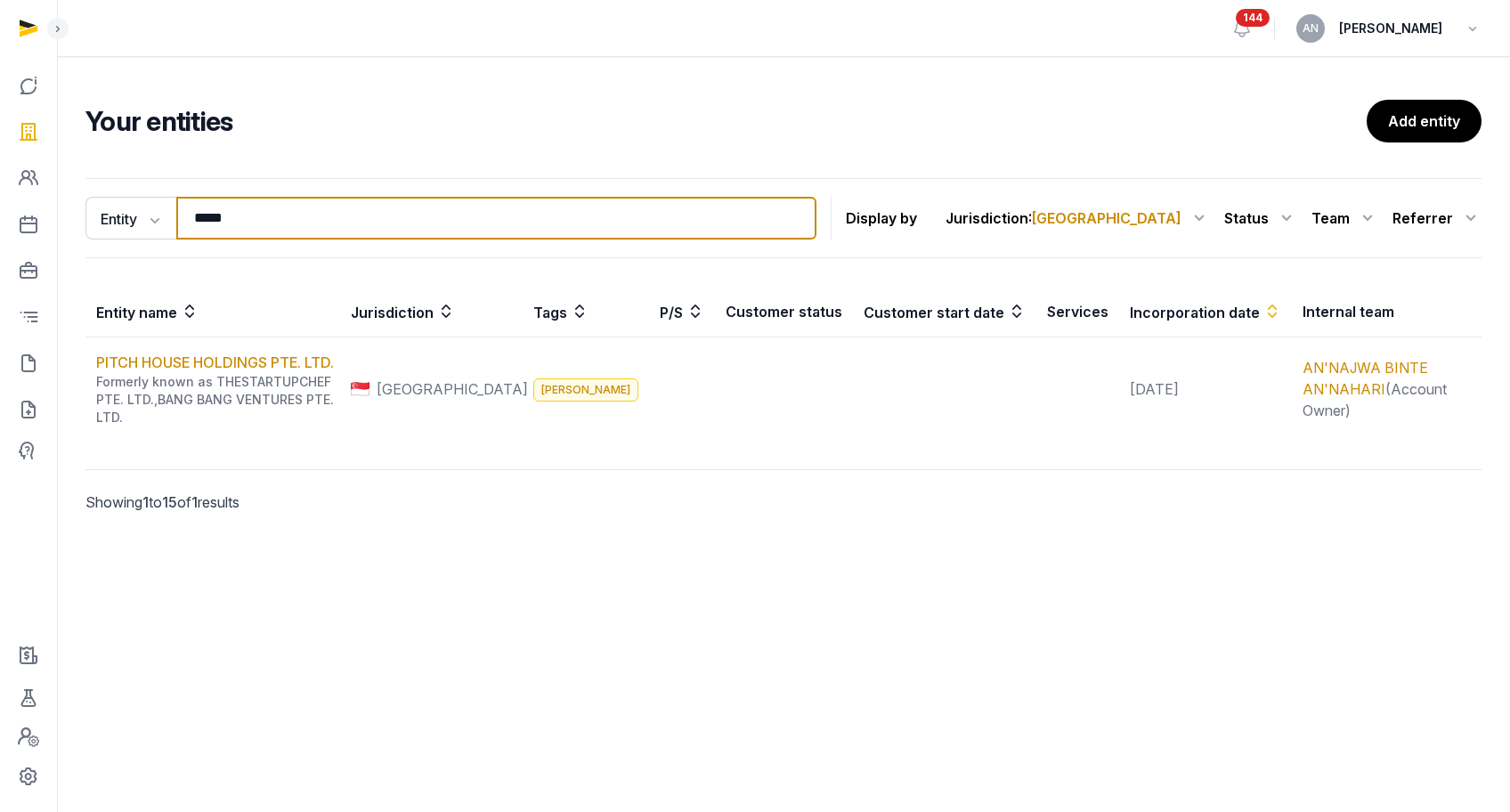
click at [377, 197] on input "*****" at bounding box center [496, 218] width 640 height 43
click at [377, 215] on input "*****" at bounding box center [496, 218] width 640 height 43
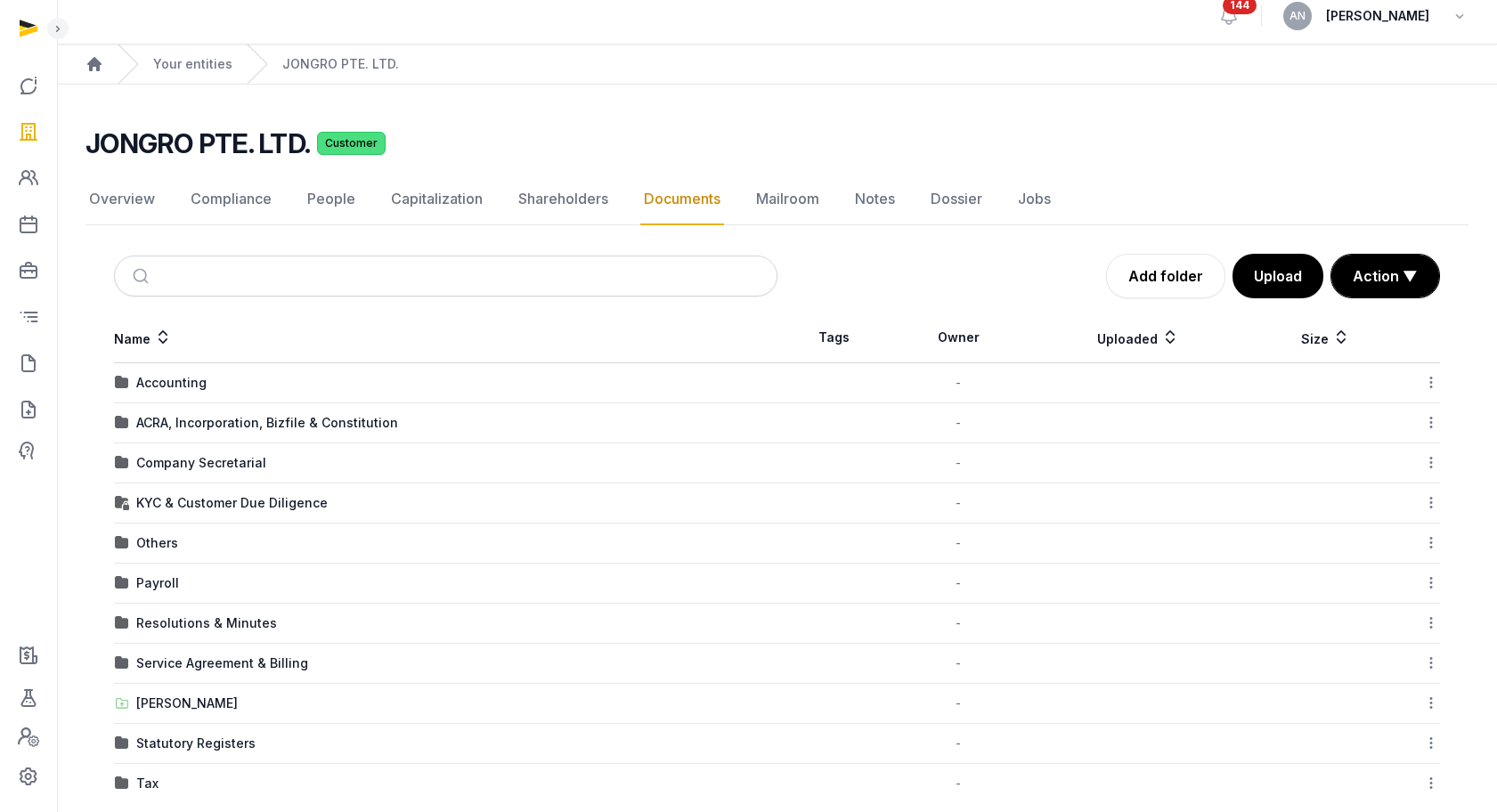
scroll to position [30, 0]
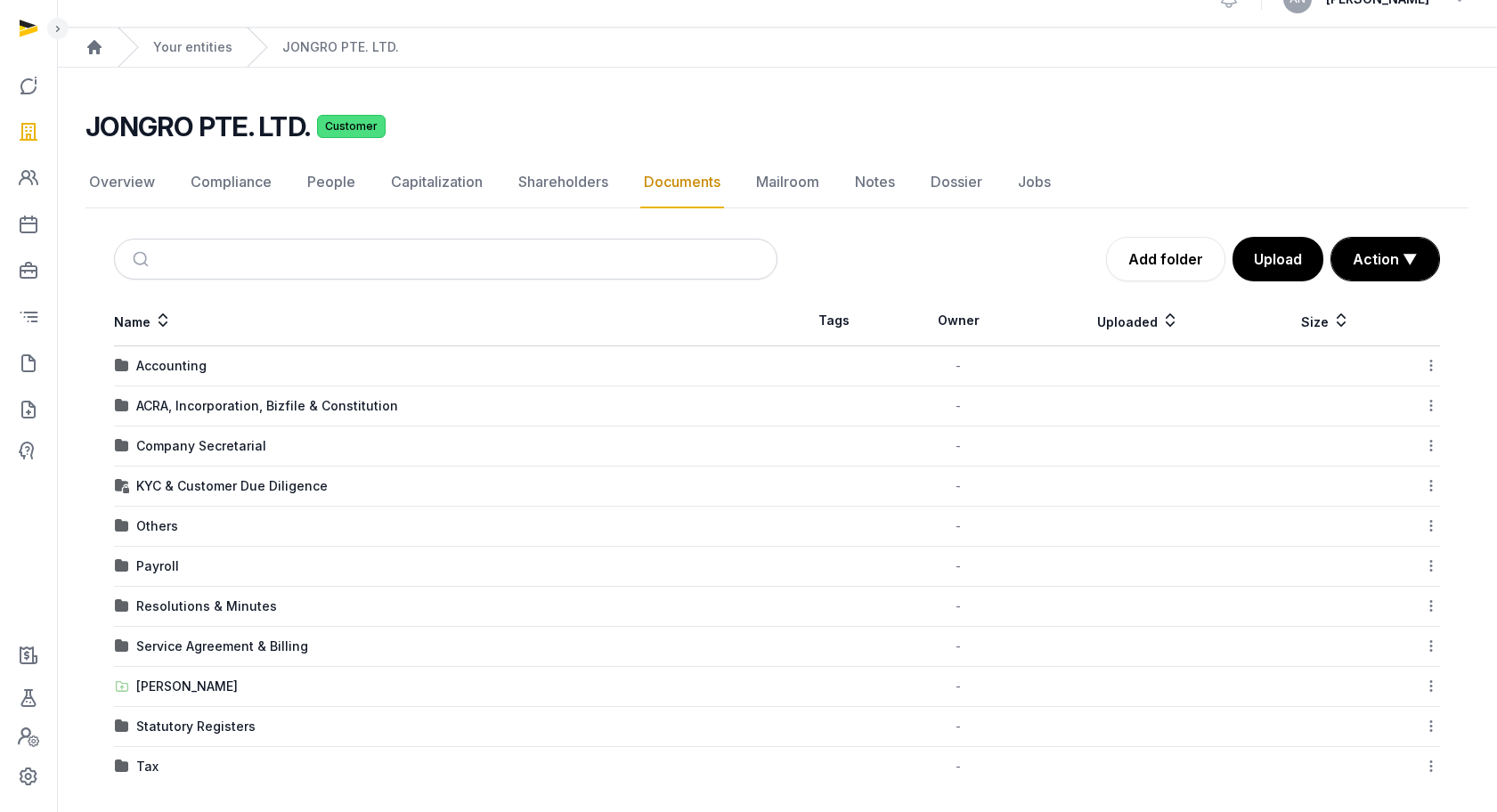
click at [770, 74] on main "JONGRO PTE. LTD. Customer Documents Overview Compliance People Capitalization S…" at bounding box center [777, 444] width 1440 height 754
click at [179, 60] on div "Your entities" at bounding box center [175, 47] width 115 height 39
click at [184, 52] on link "Your entities" at bounding box center [193, 47] width 80 height 18
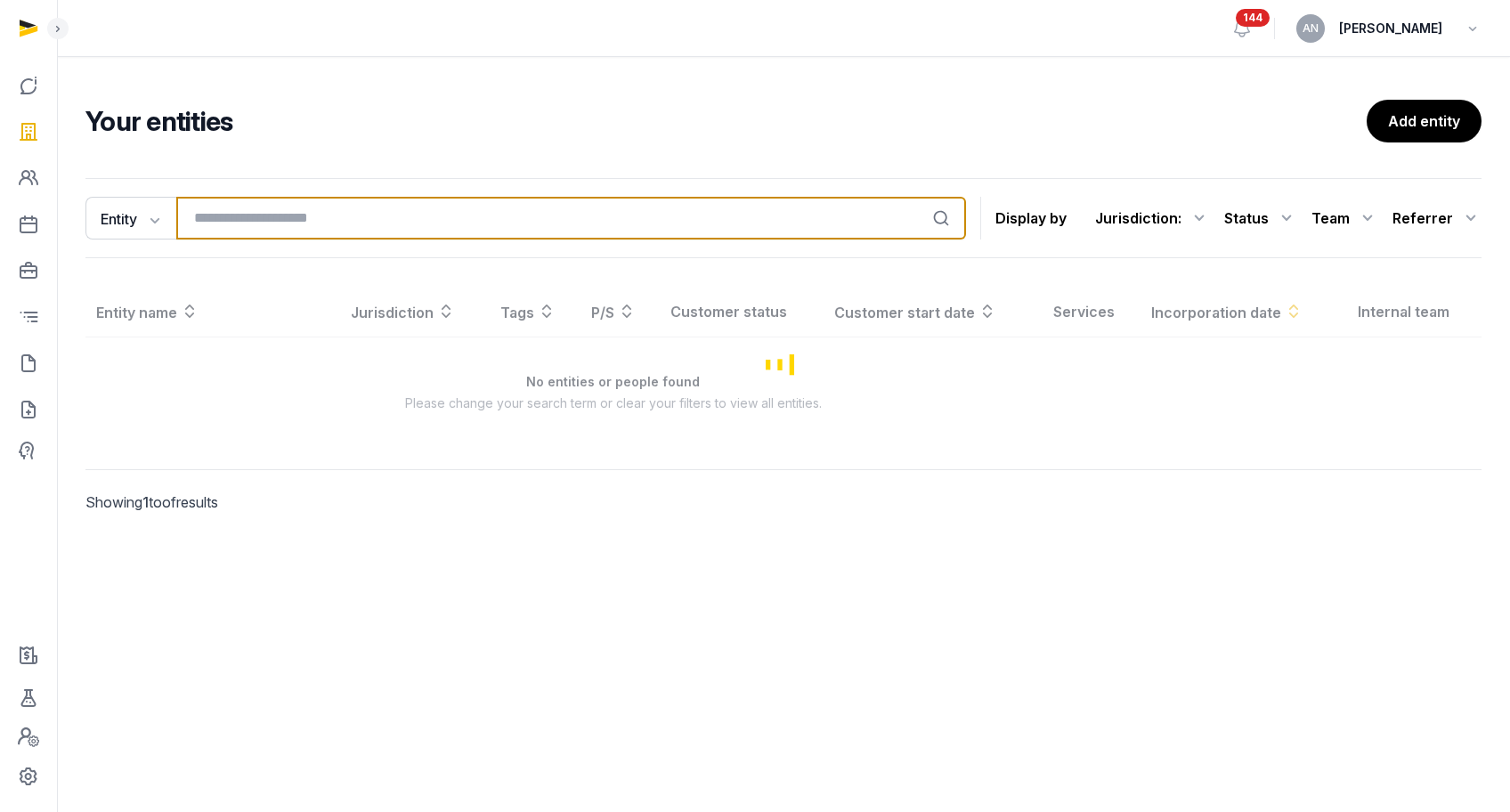
click at [440, 218] on input "search" at bounding box center [571, 218] width 790 height 43
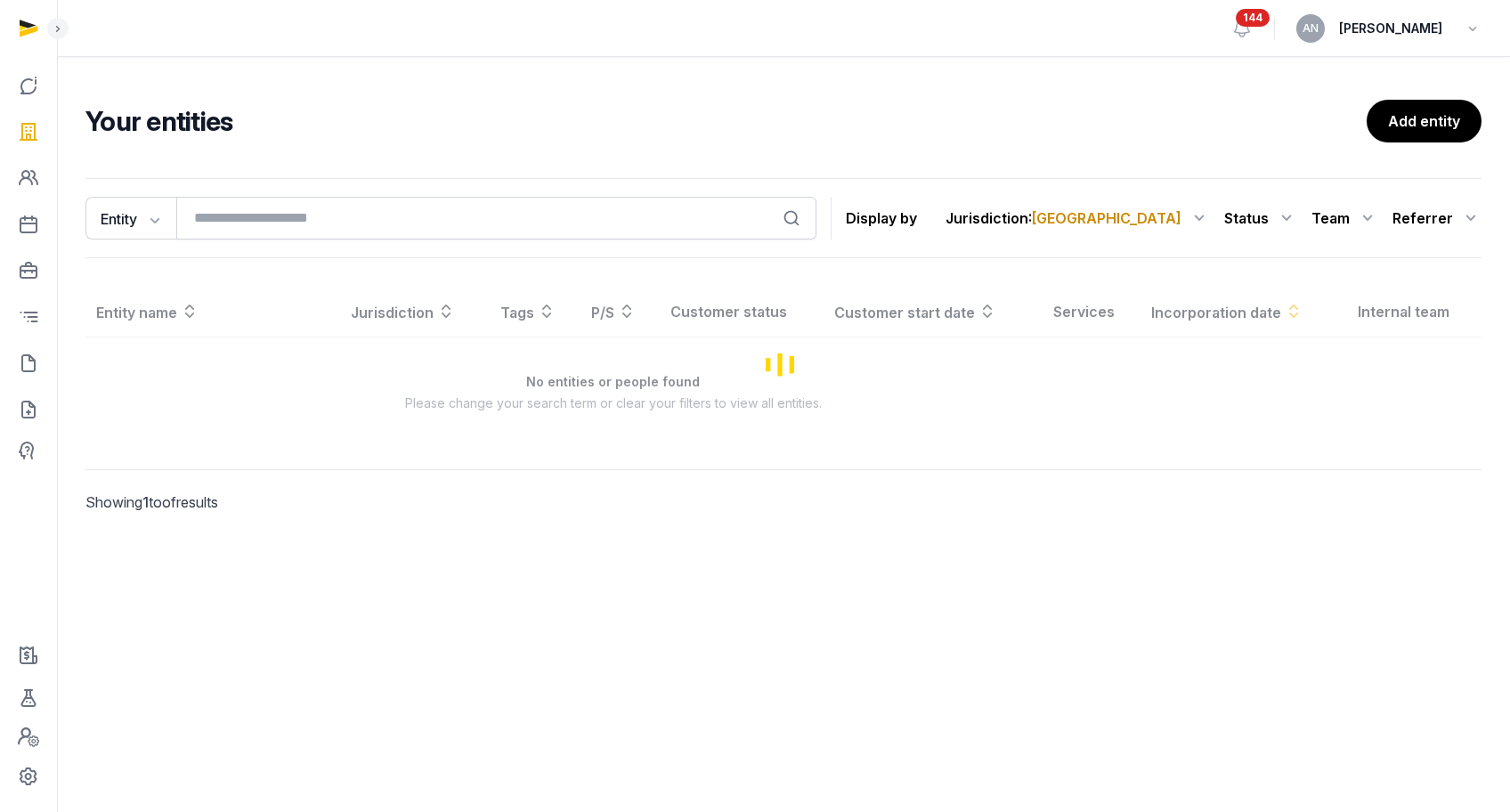
click at [492, 137] on div "Your entities Add entity" at bounding box center [783, 121] width 1396 height 43
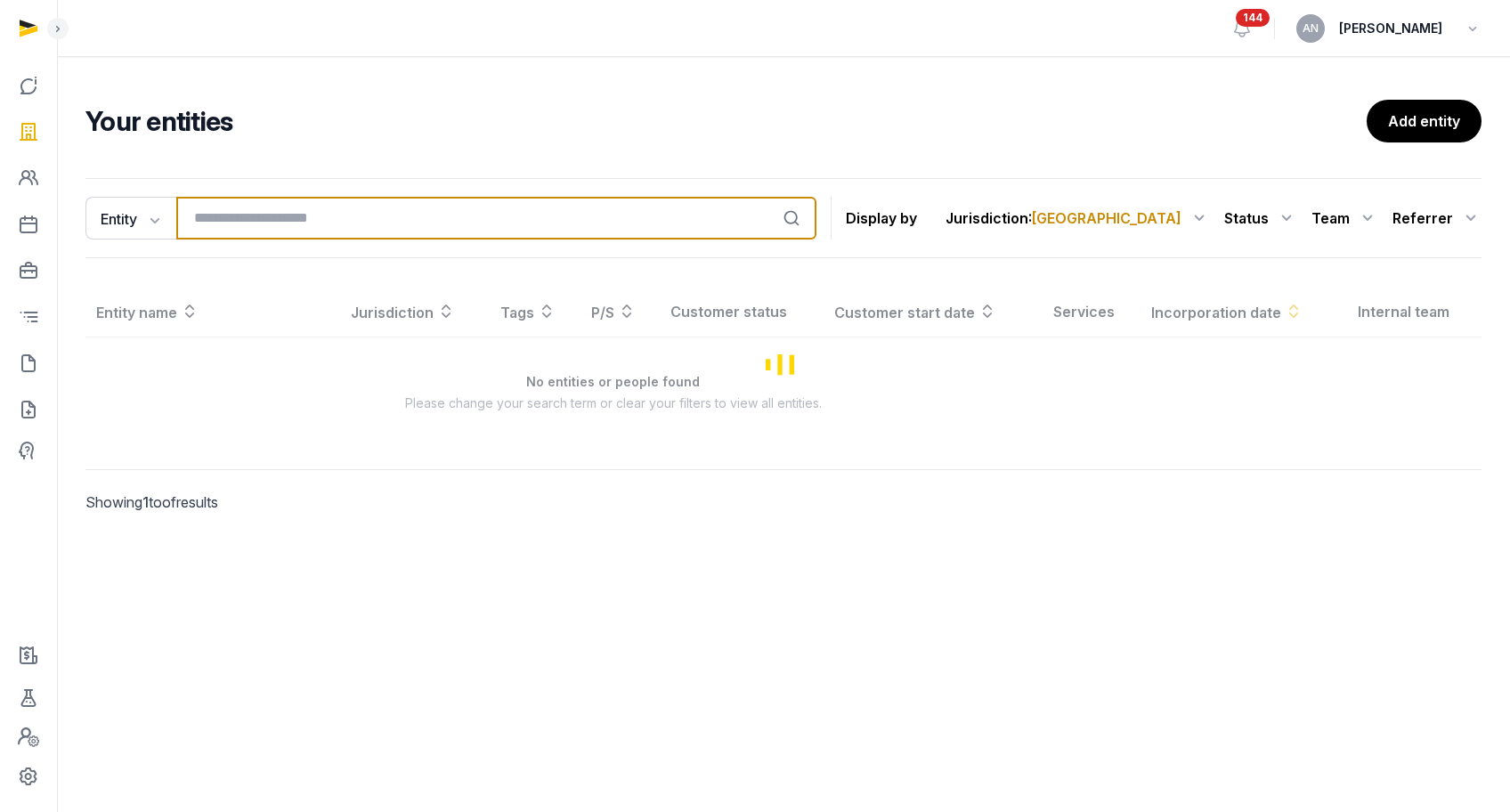
click at [368, 214] on input "search" at bounding box center [496, 218] width 640 height 43
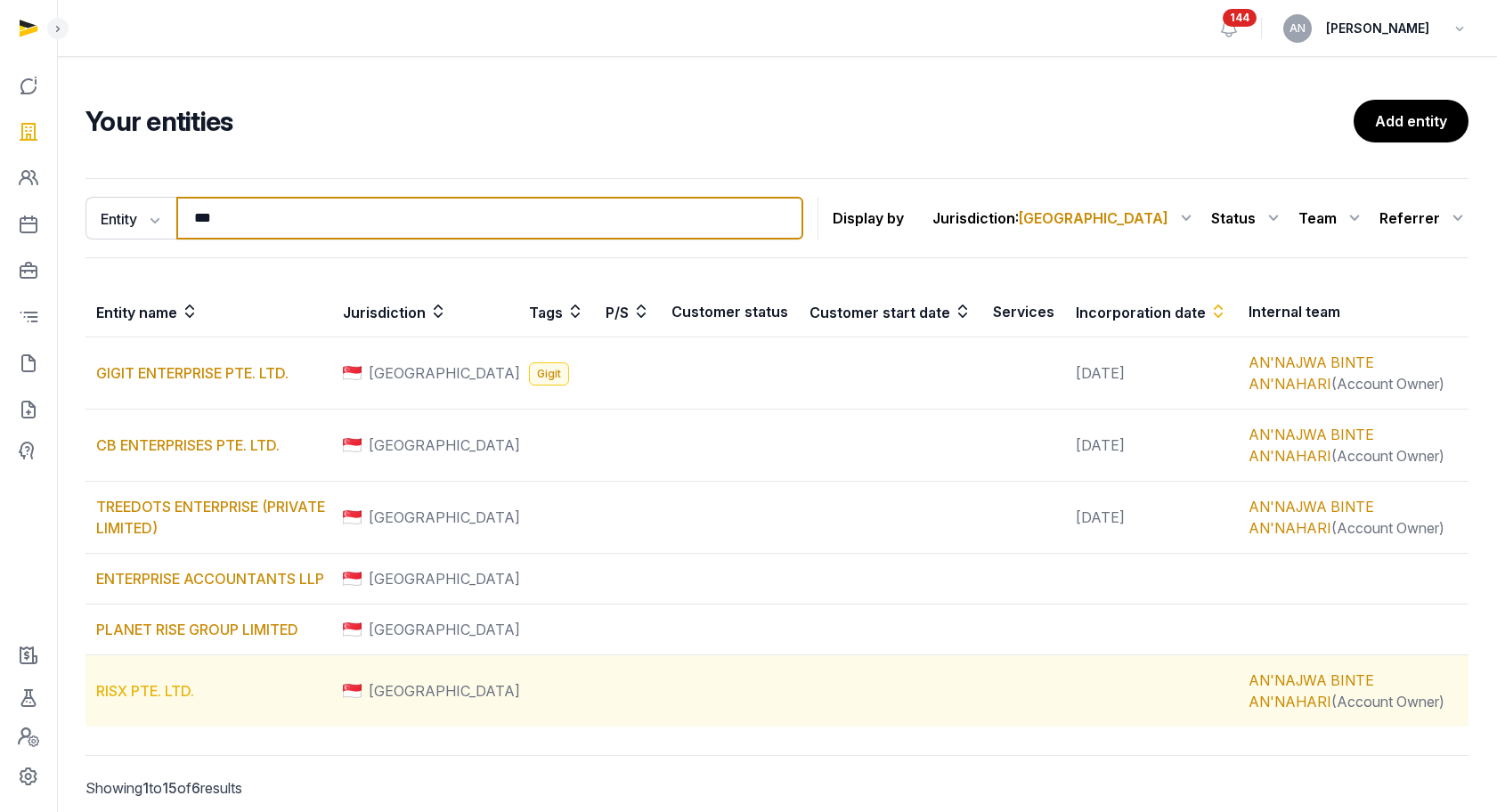
type input "***"
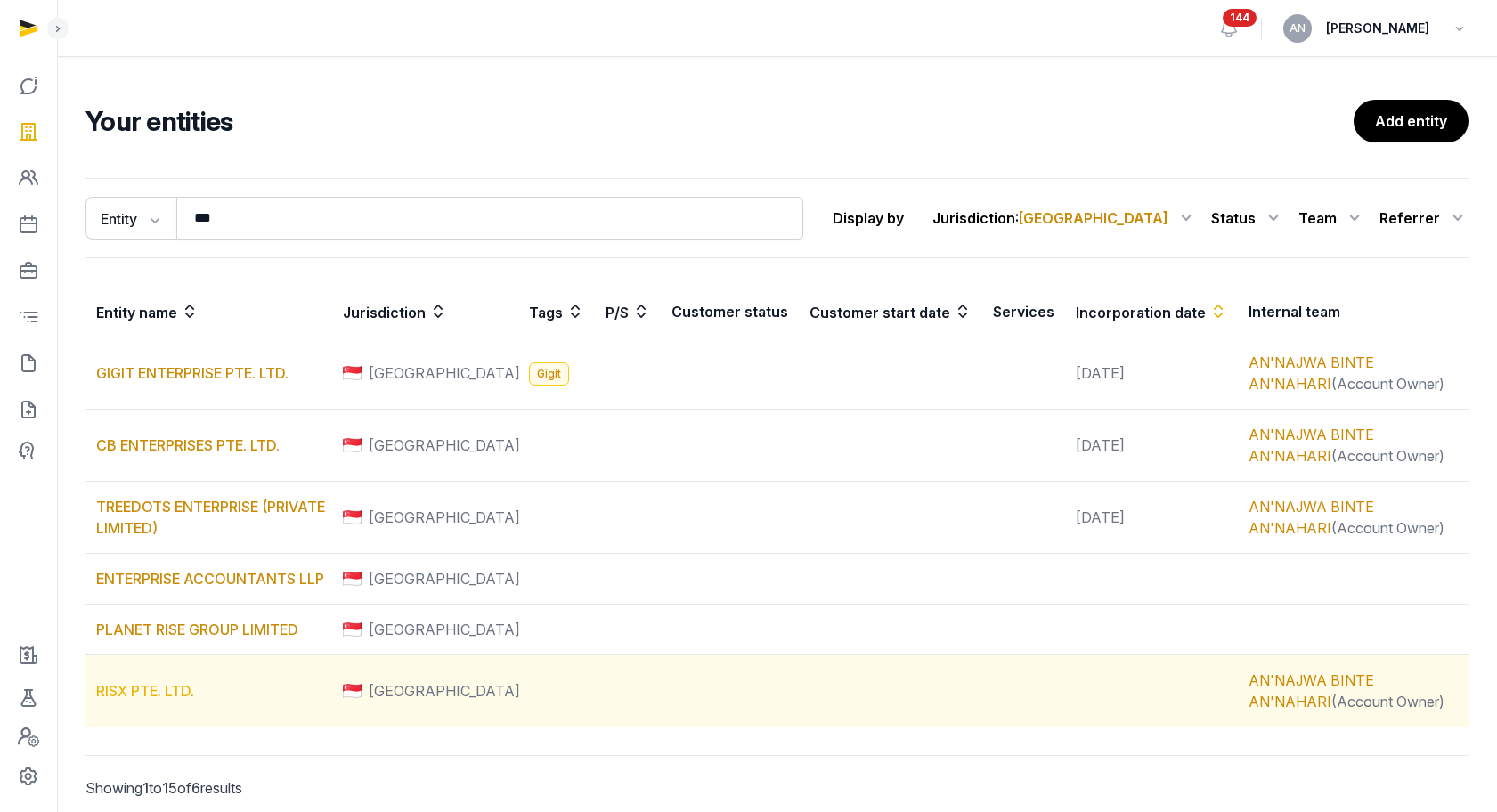
click at [147, 687] on link "RISX PTE. LTD." at bounding box center [145, 691] width 98 height 18
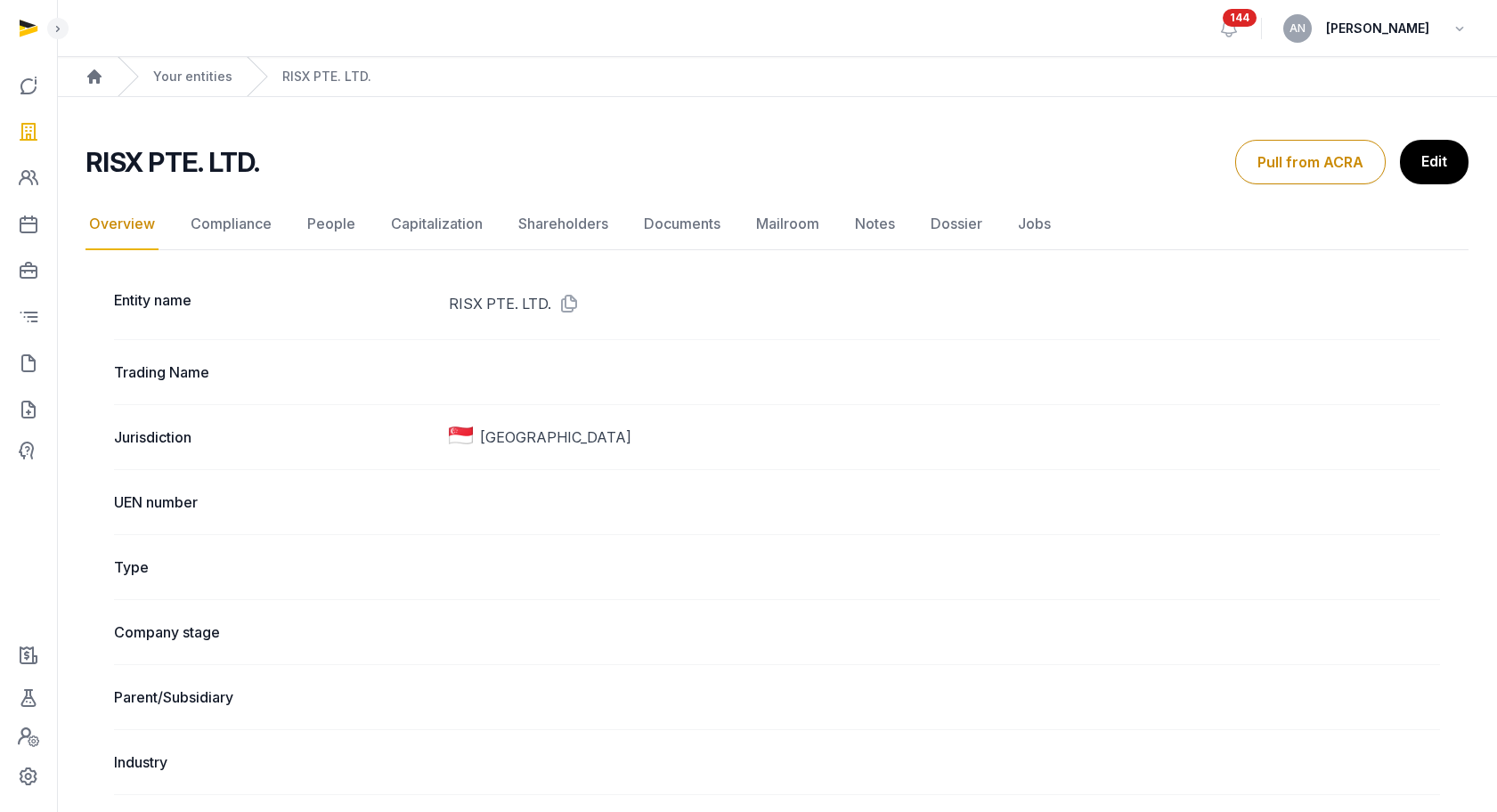
click at [907, 227] on nav "Overview Compliance People Capitalization Shareholders Documents Mailroom Notes…" at bounding box center [777, 225] width 1384 height 52
click at [869, 220] on link "Notes" at bounding box center [875, 225] width 47 height 52
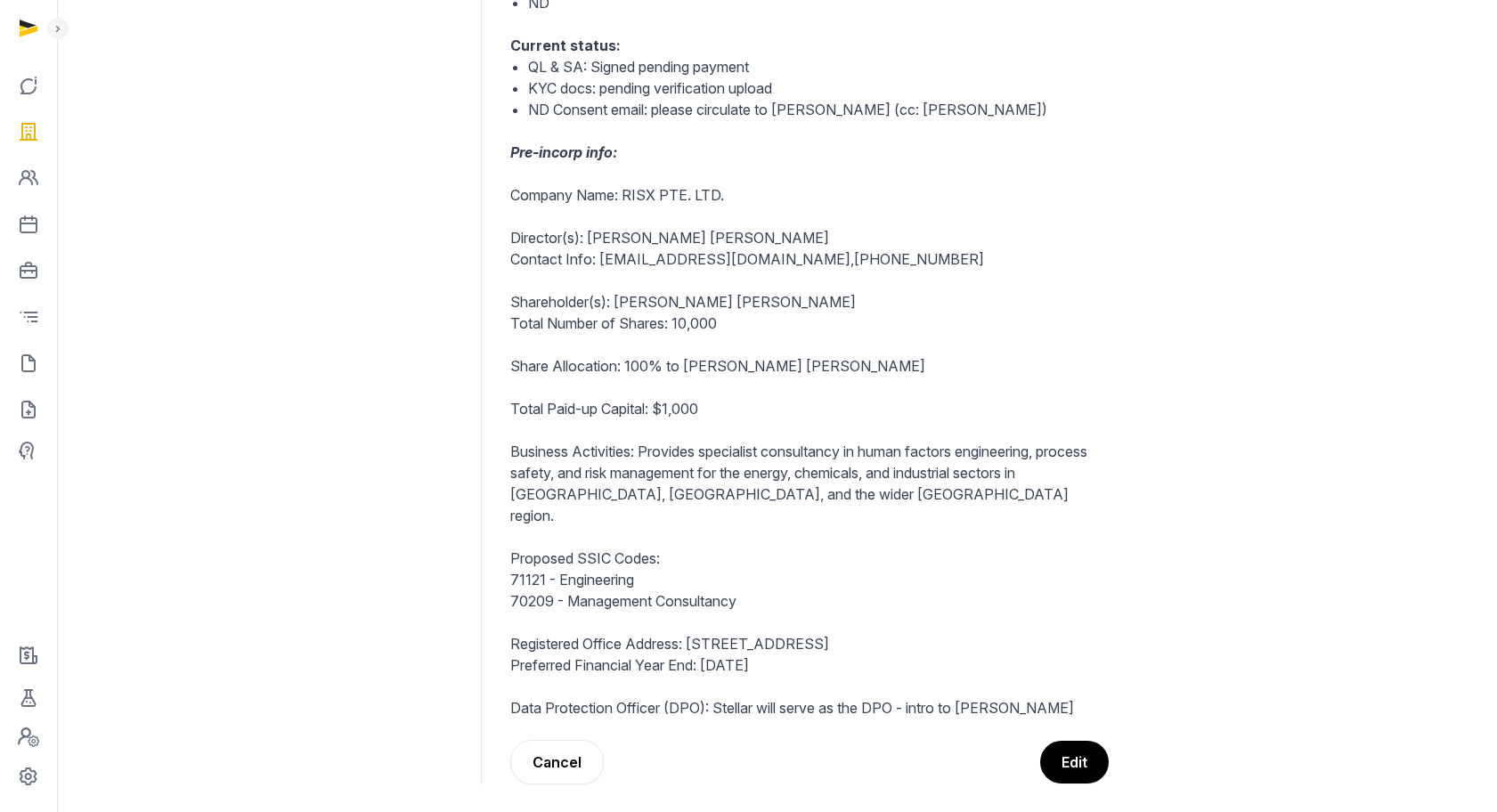
scroll to position [486, 0]
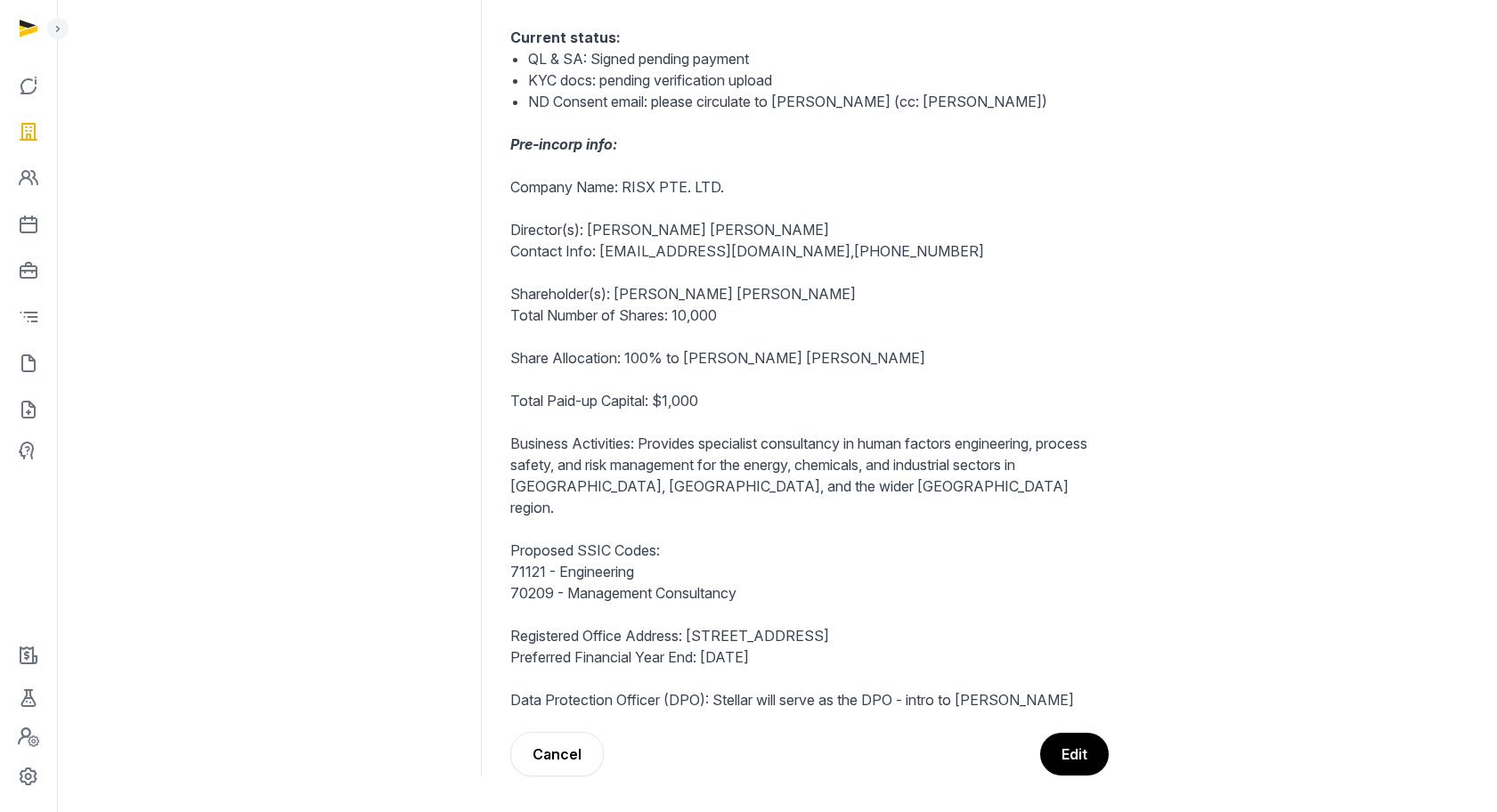
click at [869, 454] on p "Business Activities: Provides specialist consultancy in human factors engineeri…" at bounding box center [809, 475] width 598 height 85
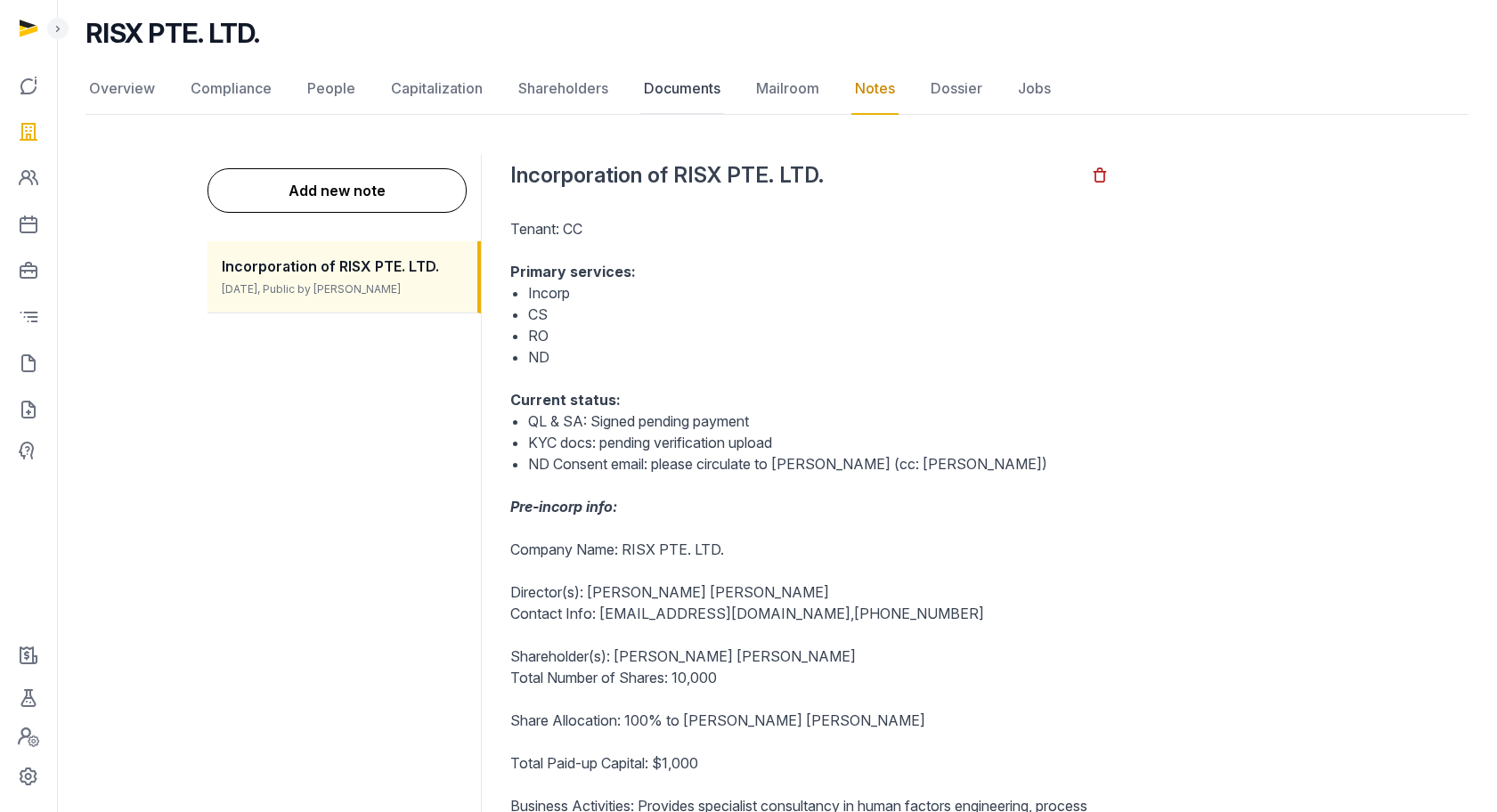
scroll to position [112, 0]
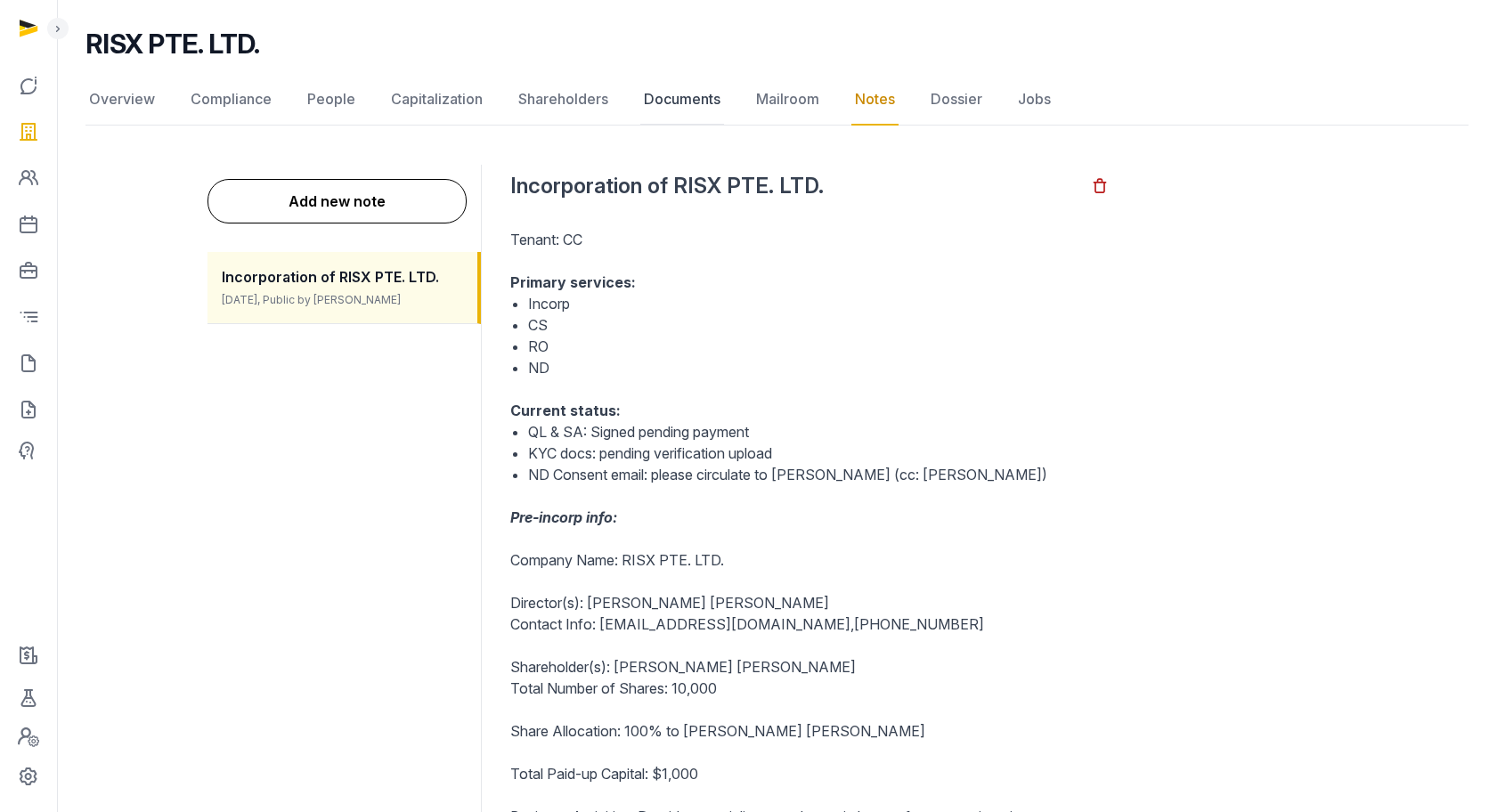
click at [712, 84] on link "Documents" at bounding box center [682, 100] width 84 height 52
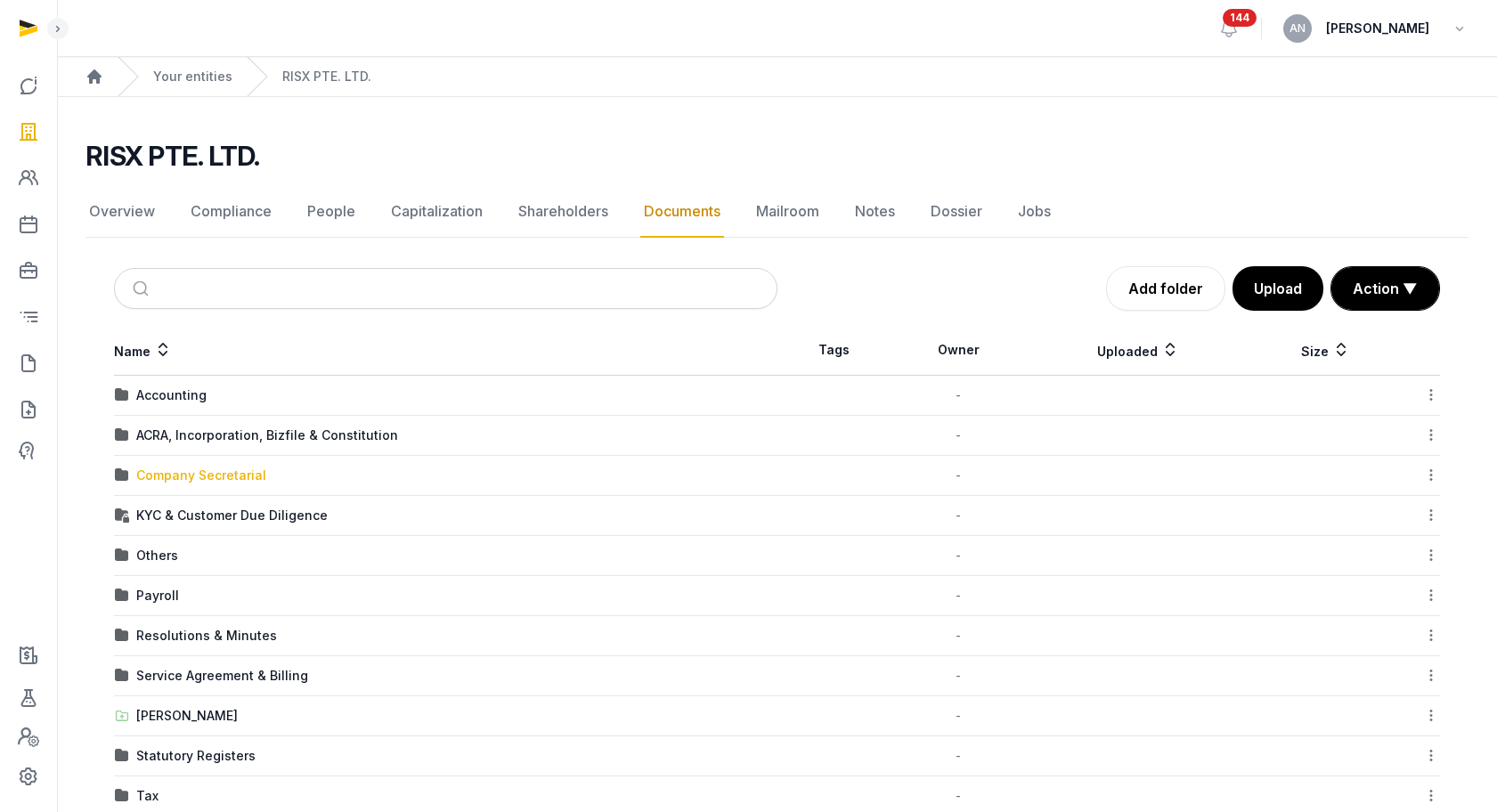
click at [189, 478] on div "Company Secretarial" at bounding box center [201, 475] width 130 height 18
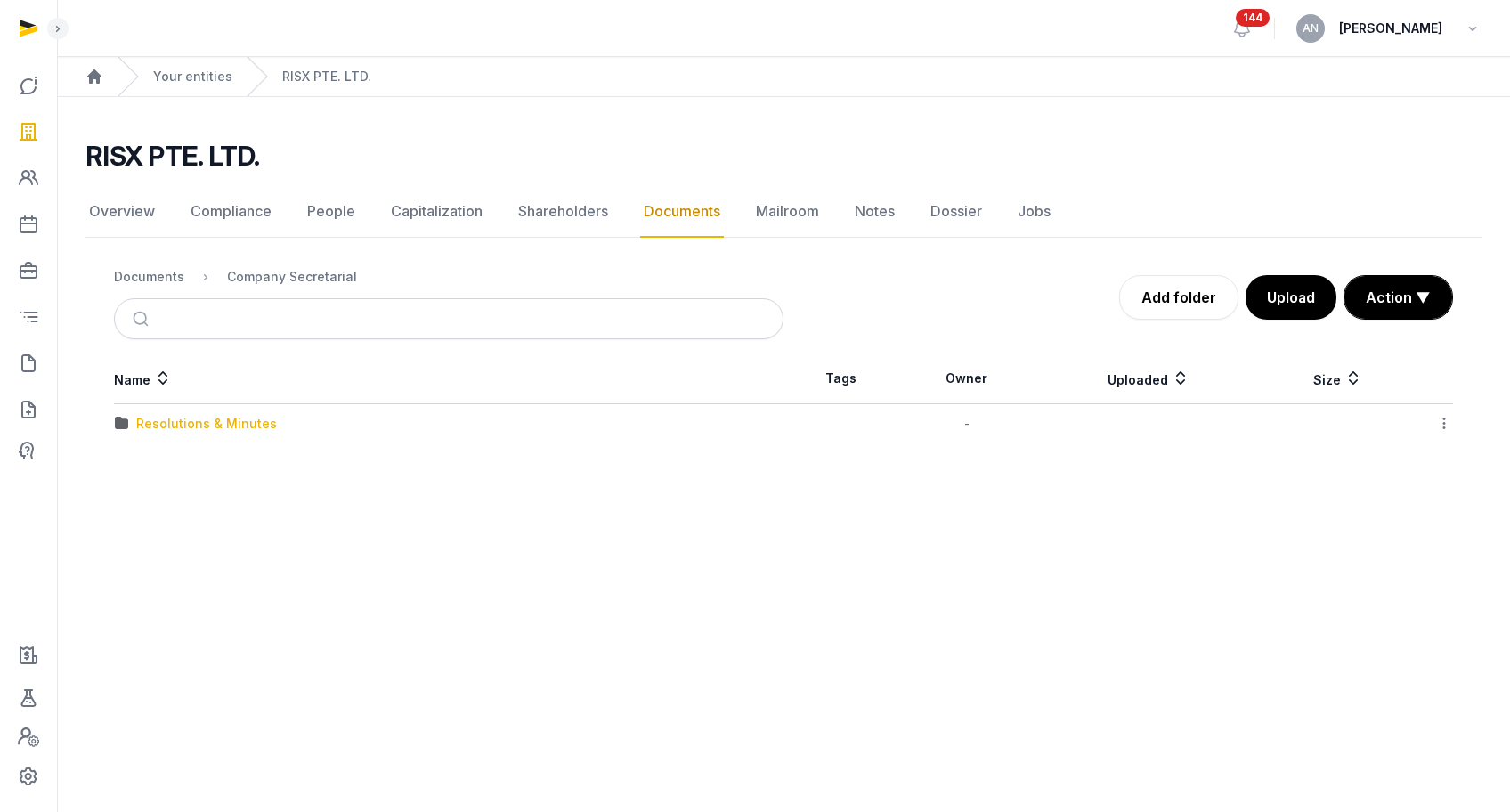
click at [181, 422] on div "Resolutions & Minutes" at bounding box center [206, 423] width 141 height 18
click at [155, 283] on div "Documents" at bounding box center [149, 276] width 70 height 18
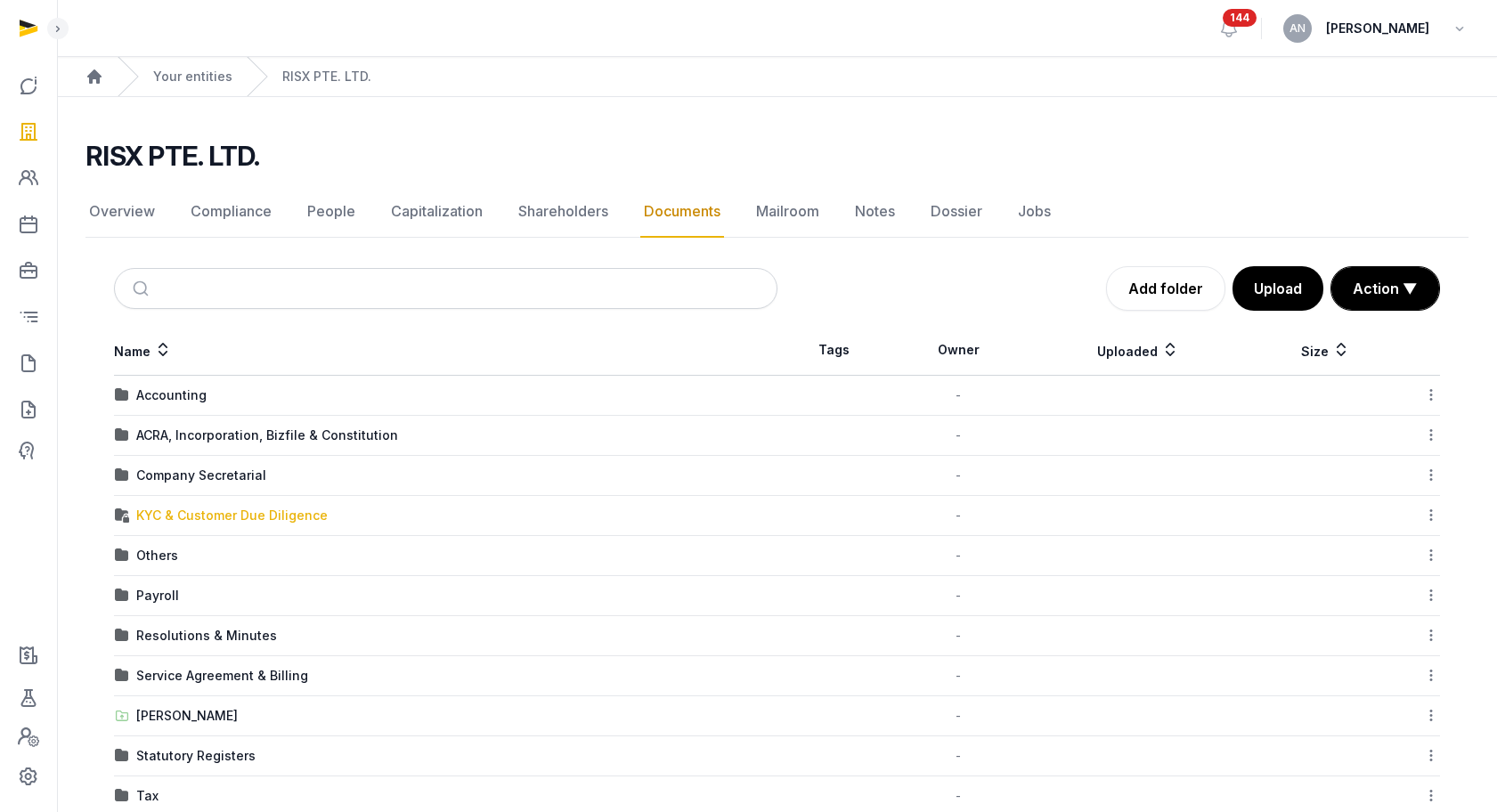
click at [181, 515] on div "KYC & Customer Due Diligence" at bounding box center [231, 515] width 191 height 18
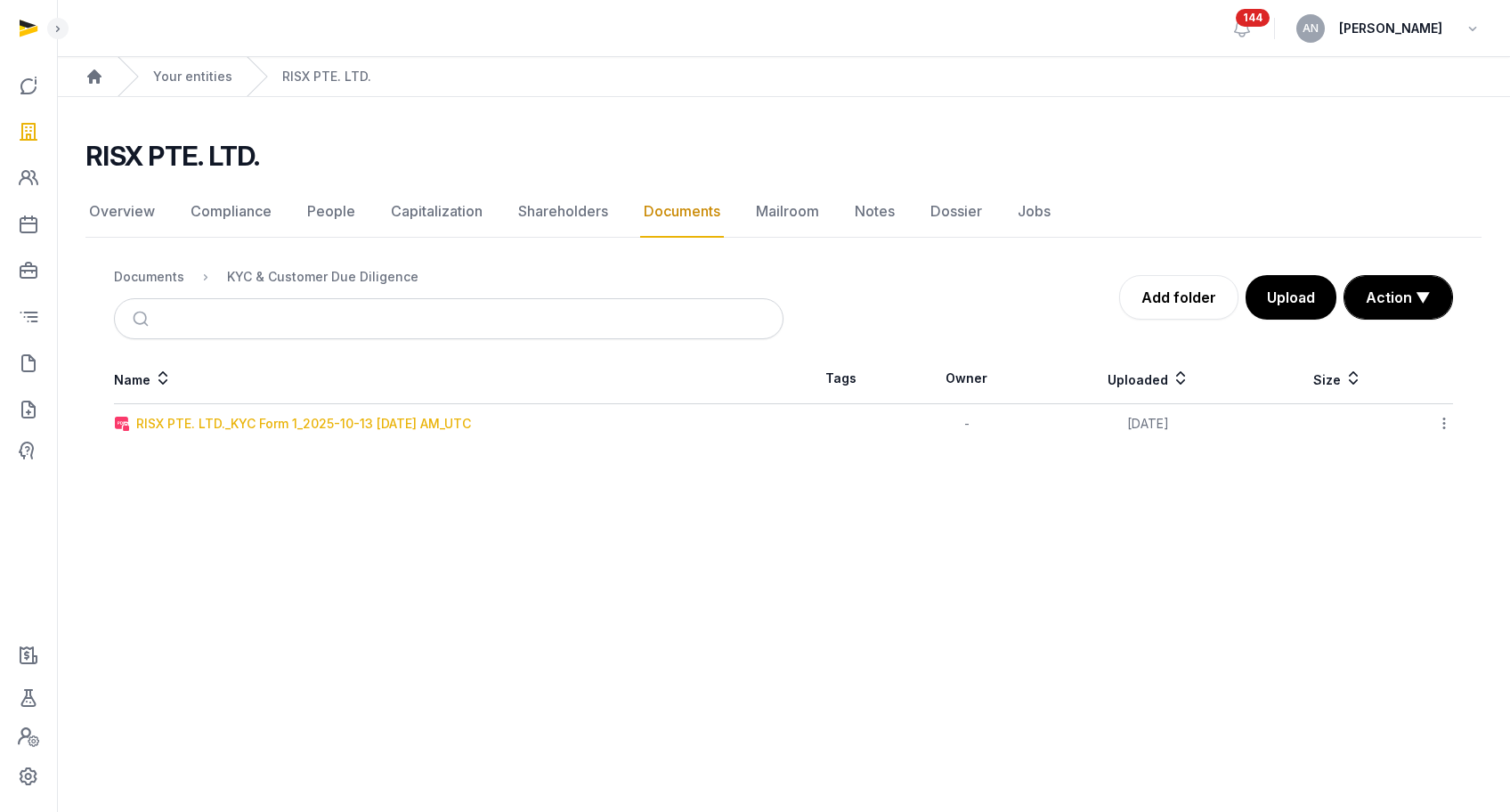
click at [166, 429] on div "RISX PTE. LTD._KYC Form 1_2025-10-13 [DATE] AM_UTC" at bounding box center [303, 423] width 335 height 18
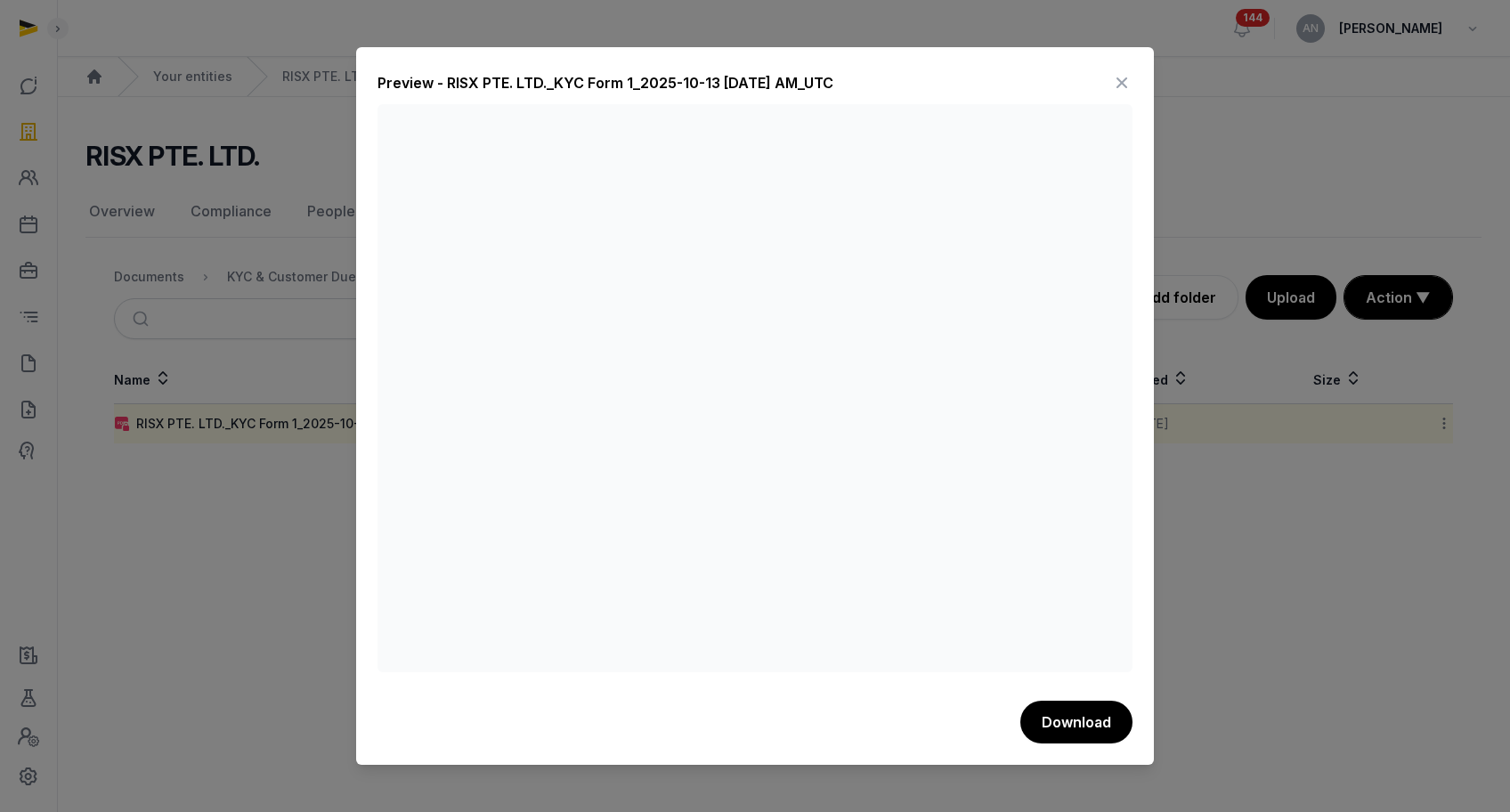
click at [883, 707] on div "Download" at bounding box center [755, 722] width 755 height 43
click at [1113, 83] on icon at bounding box center [1122, 83] width 21 height 29
